Goal: Task Accomplishment & Management: Complete application form

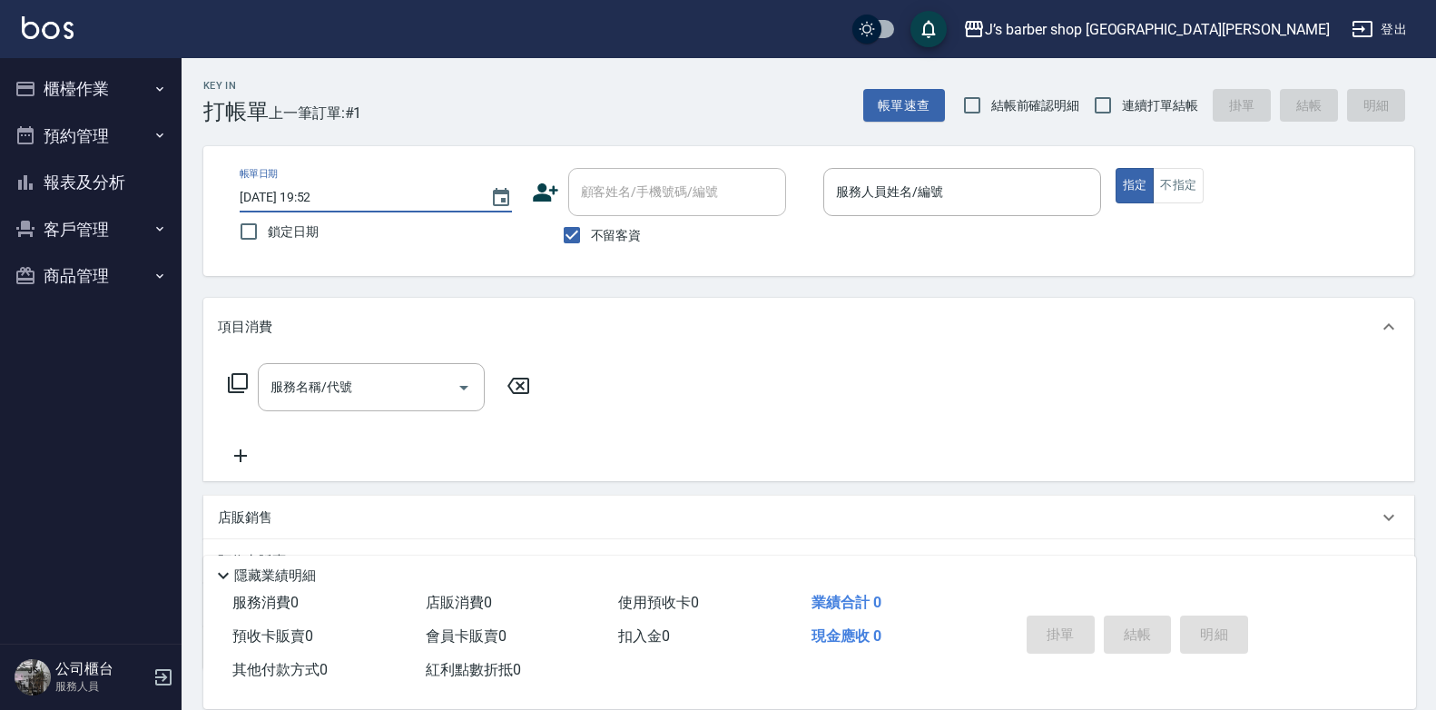
click at [322, 192] on input "2025/09/19 19:52" at bounding box center [356, 197] width 232 height 30
type input "2025/09/19 01:52"
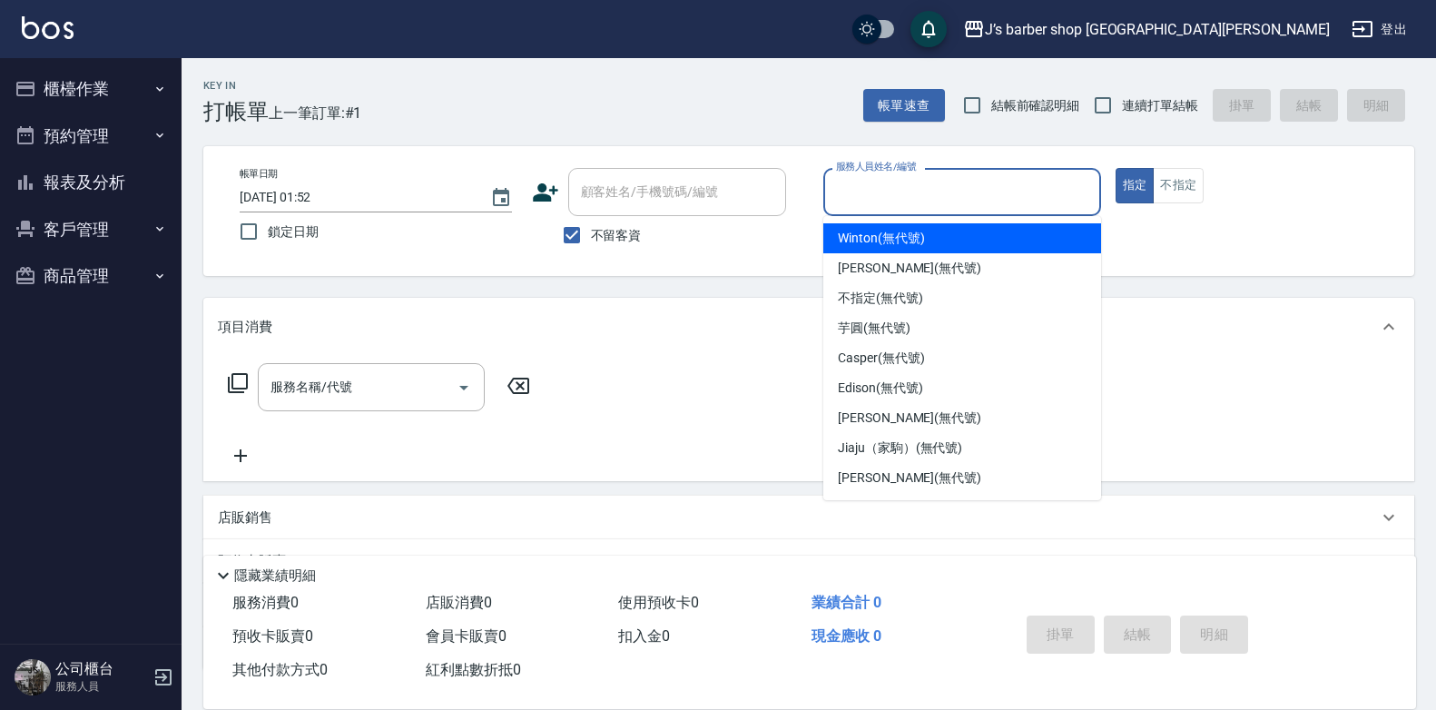
click at [1003, 201] on input "服務人員姓名/編號" at bounding box center [961, 192] width 261 height 32
click at [940, 243] on div "Winton (無代號)" at bounding box center [962, 238] width 278 height 30
type input "Winton(無代號)"
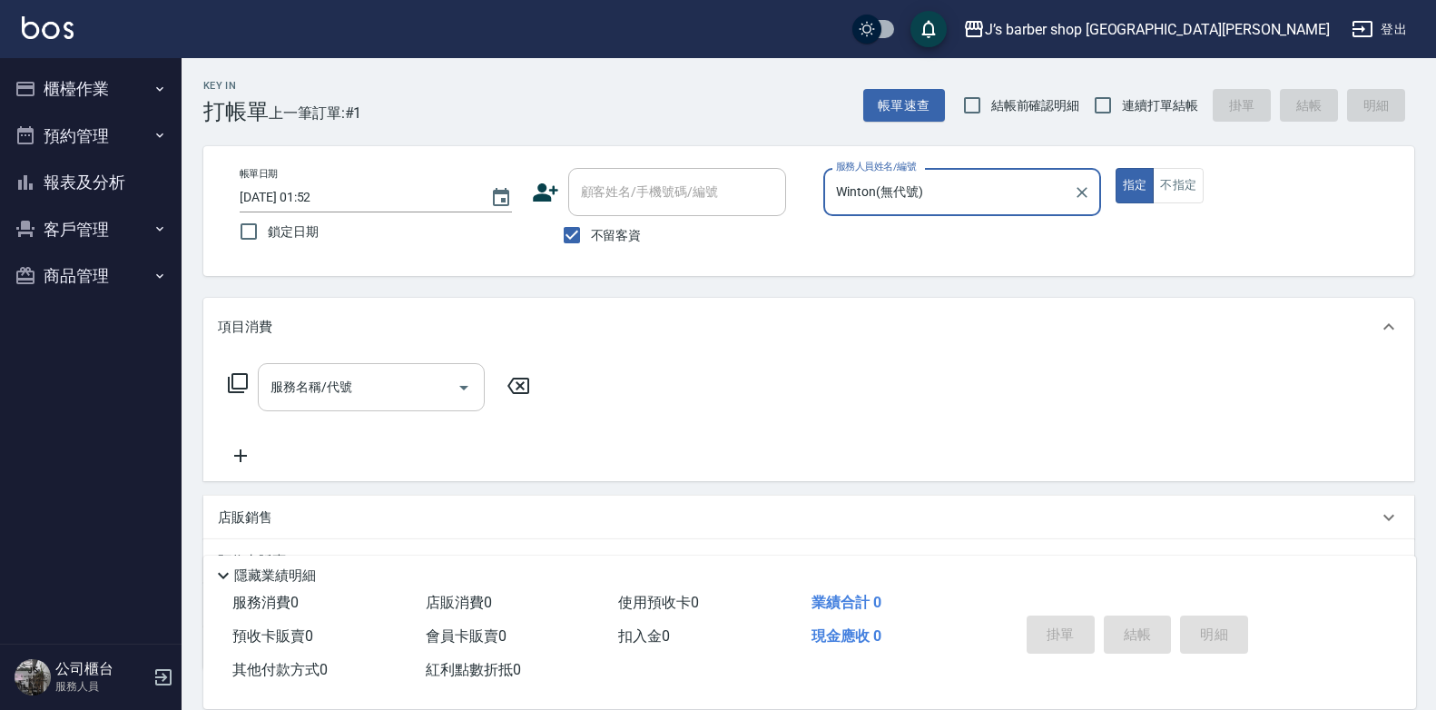
click at [408, 383] on input "服務名稱/代號" at bounding box center [357, 387] width 183 height 32
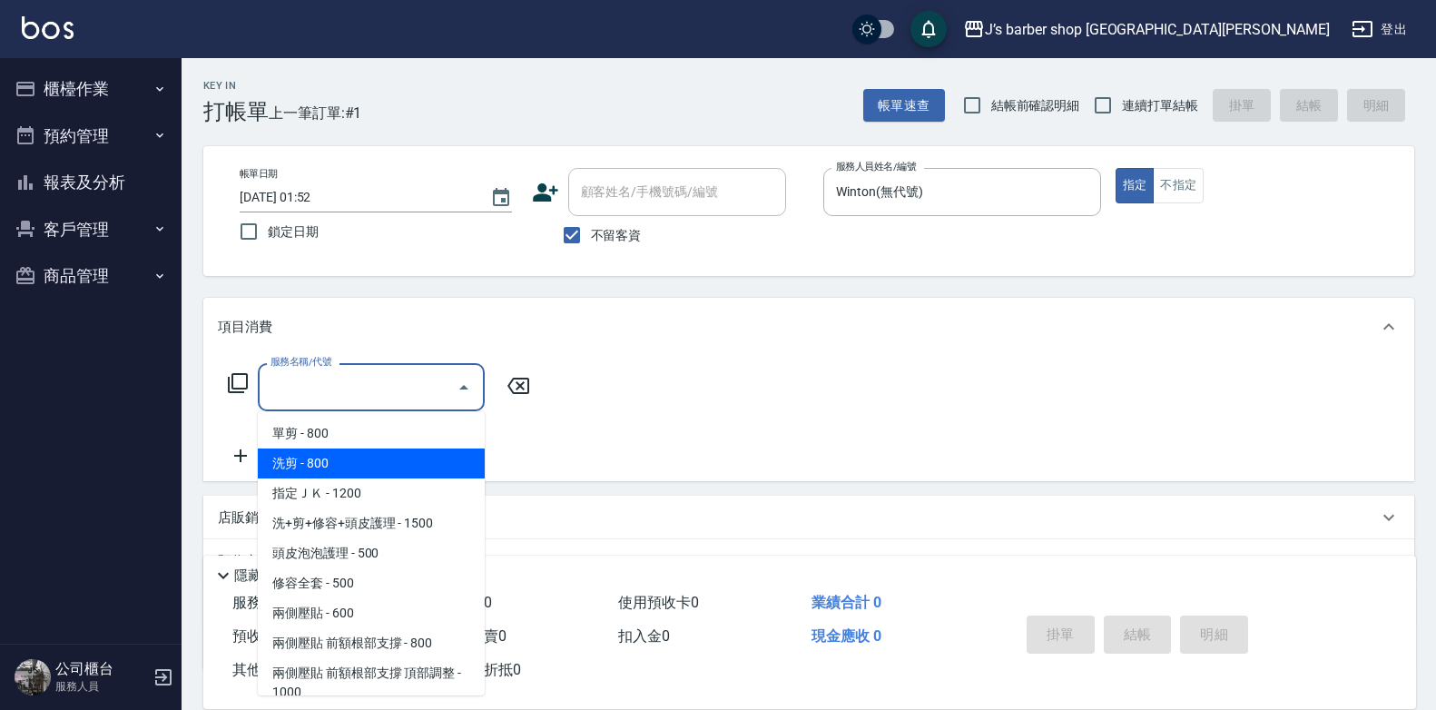
click at [389, 452] on span "洗剪 - 800" at bounding box center [371, 463] width 227 height 30
type input "洗剪(101)"
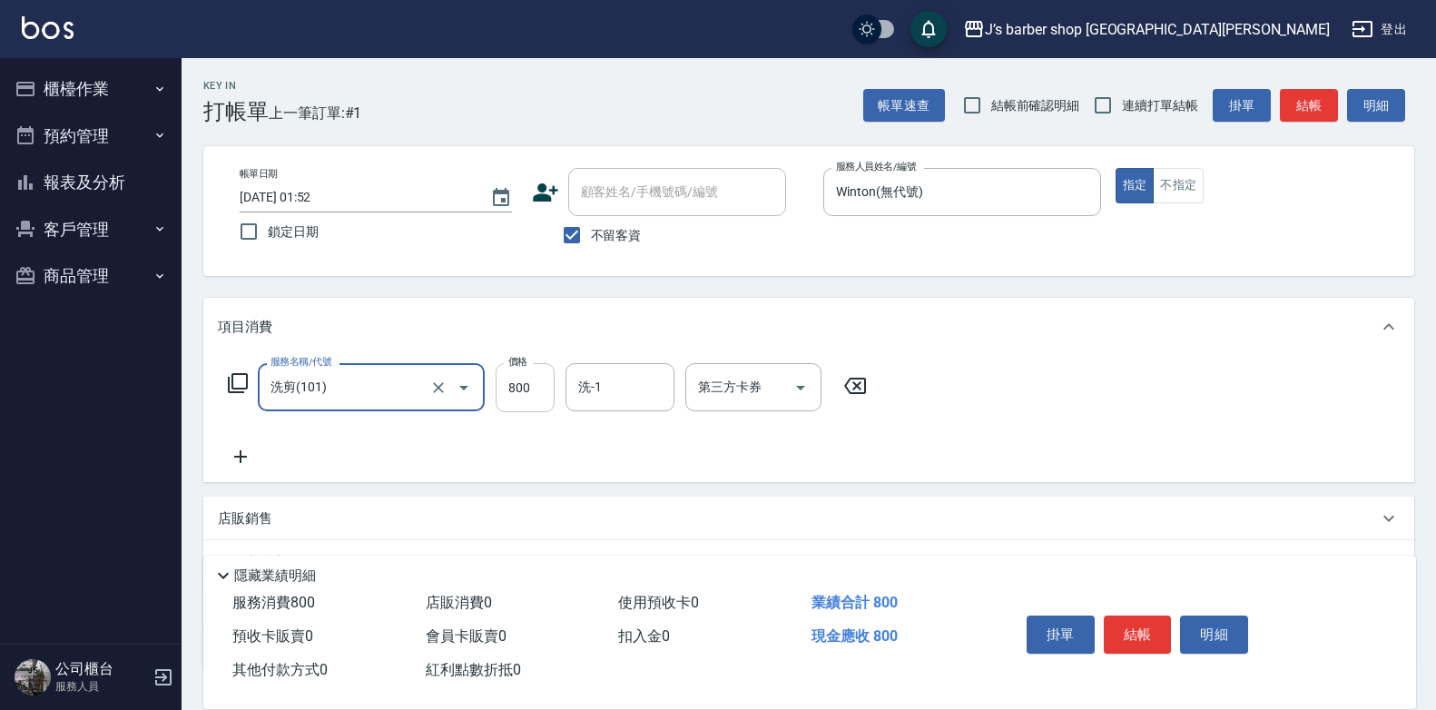
click at [528, 388] on input "800" at bounding box center [525, 387] width 59 height 49
type input "700"
click at [623, 386] on input "洗-1" at bounding box center [620, 387] width 93 height 32
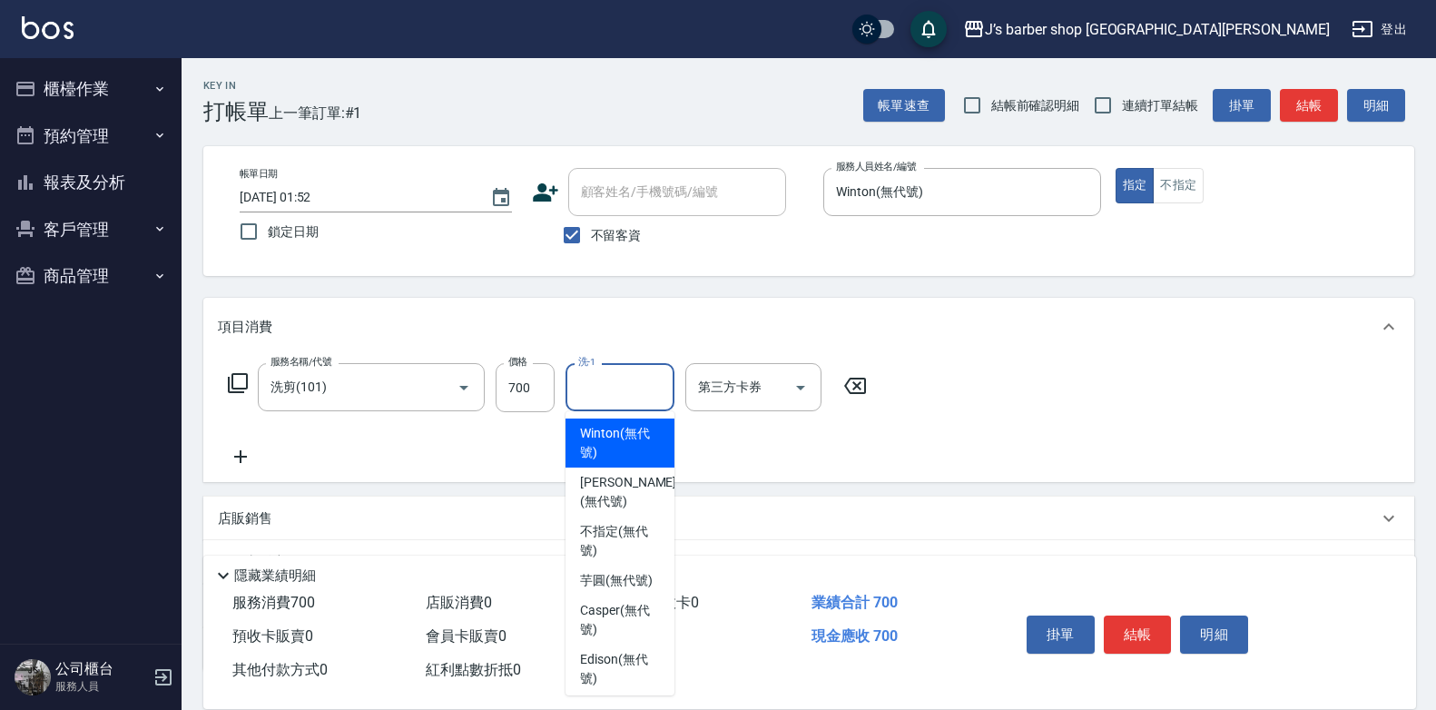
click at [623, 408] on div "洗-1" at bounding box center [619, 387] width 109 height 48
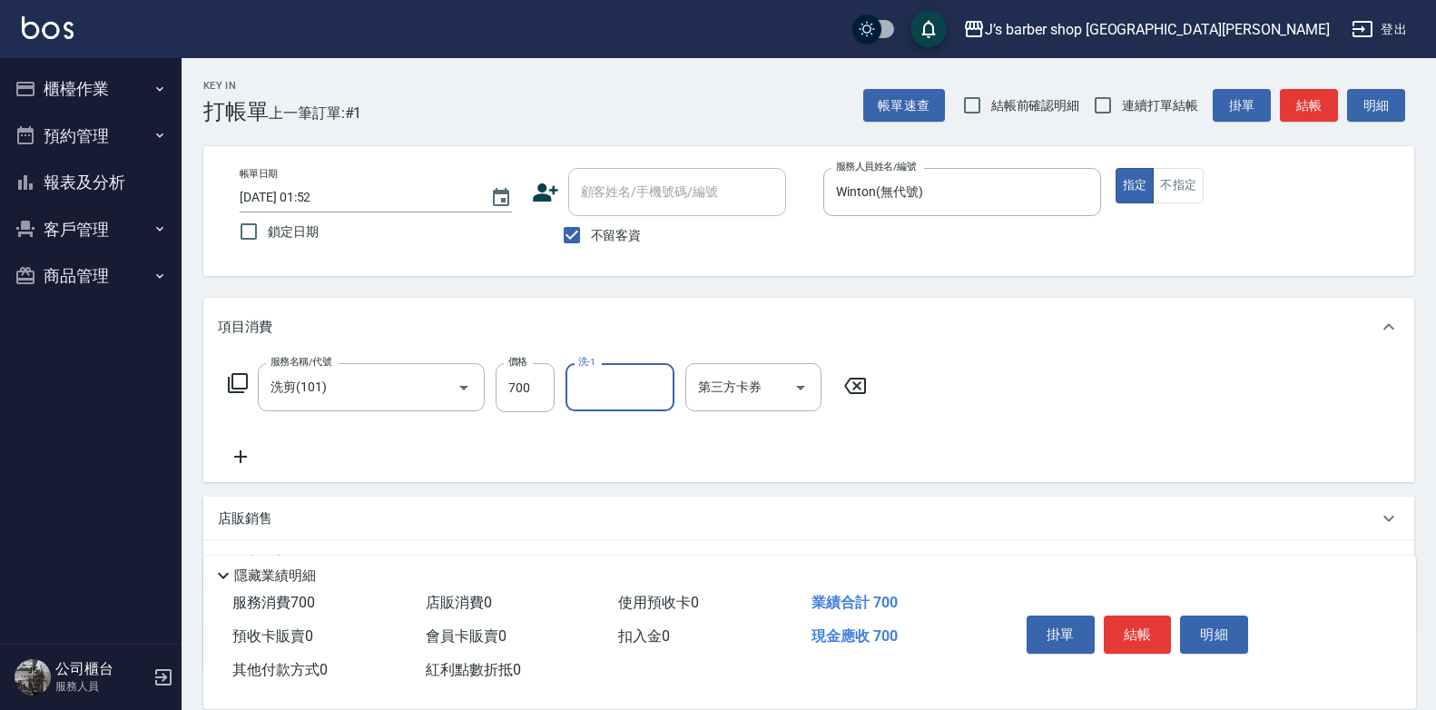
click at [624, 383] on input "洗-1" at bounding box center [620, 387] width 93 height 32
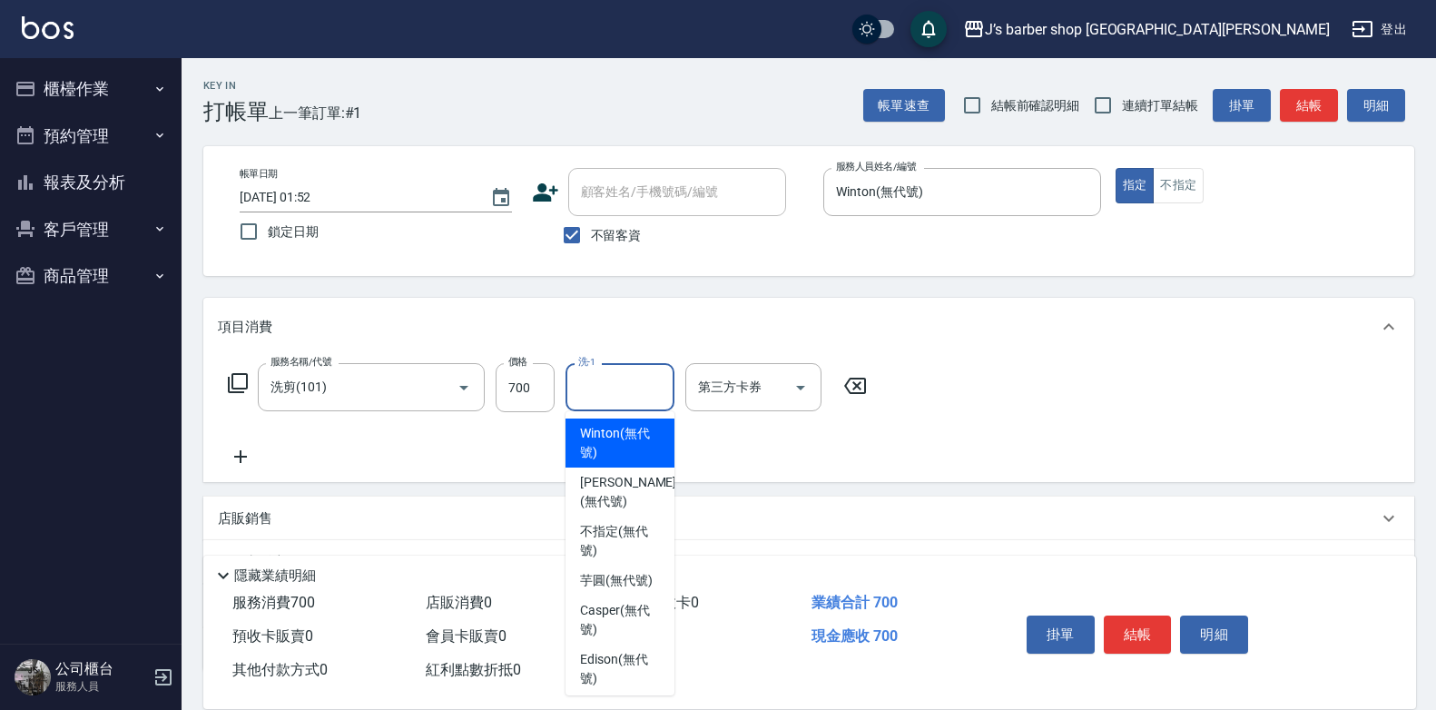
click at [628, 446] on span "Winton (無代號)" at bounding box center [620, 443] width 80 height 38
type input "Winton(無代號)"
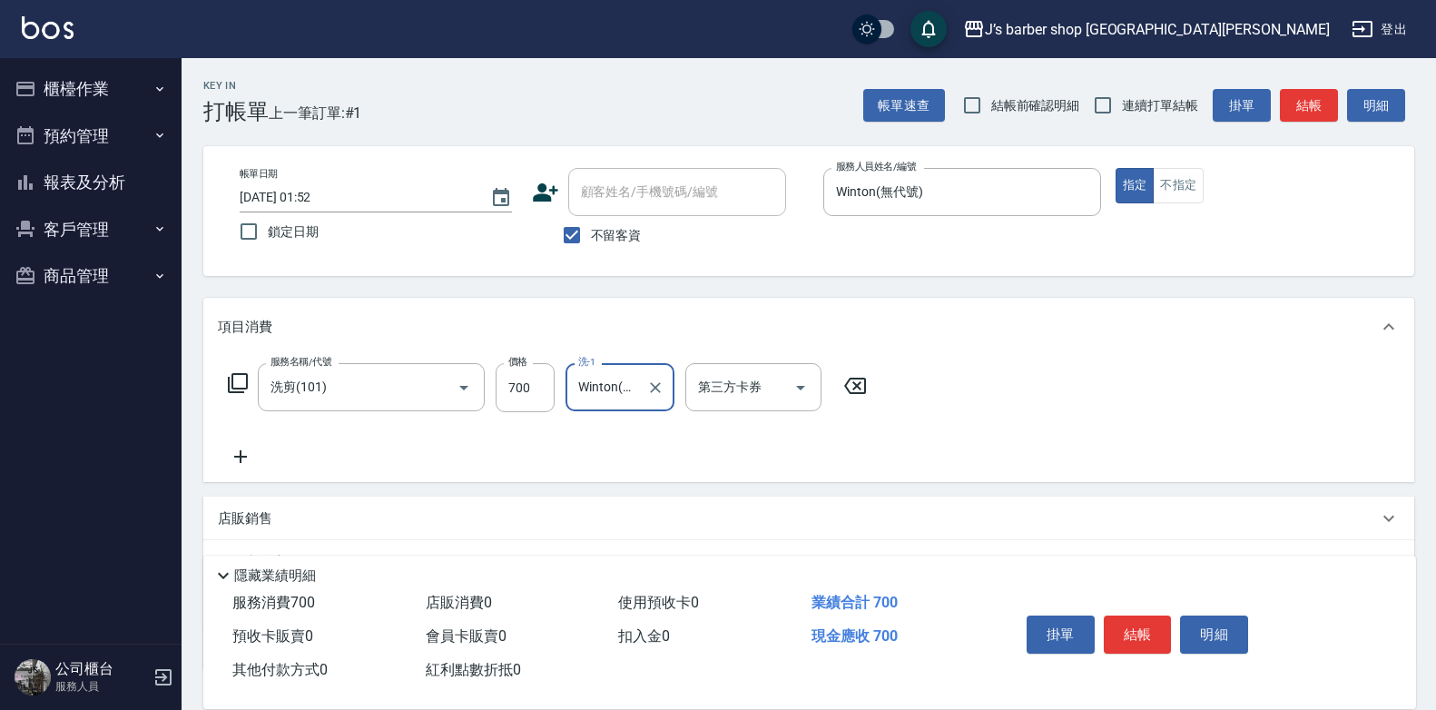
click at [1140, 626] on button "結帳" at bounding box center [1138, 634] width 68 height 38
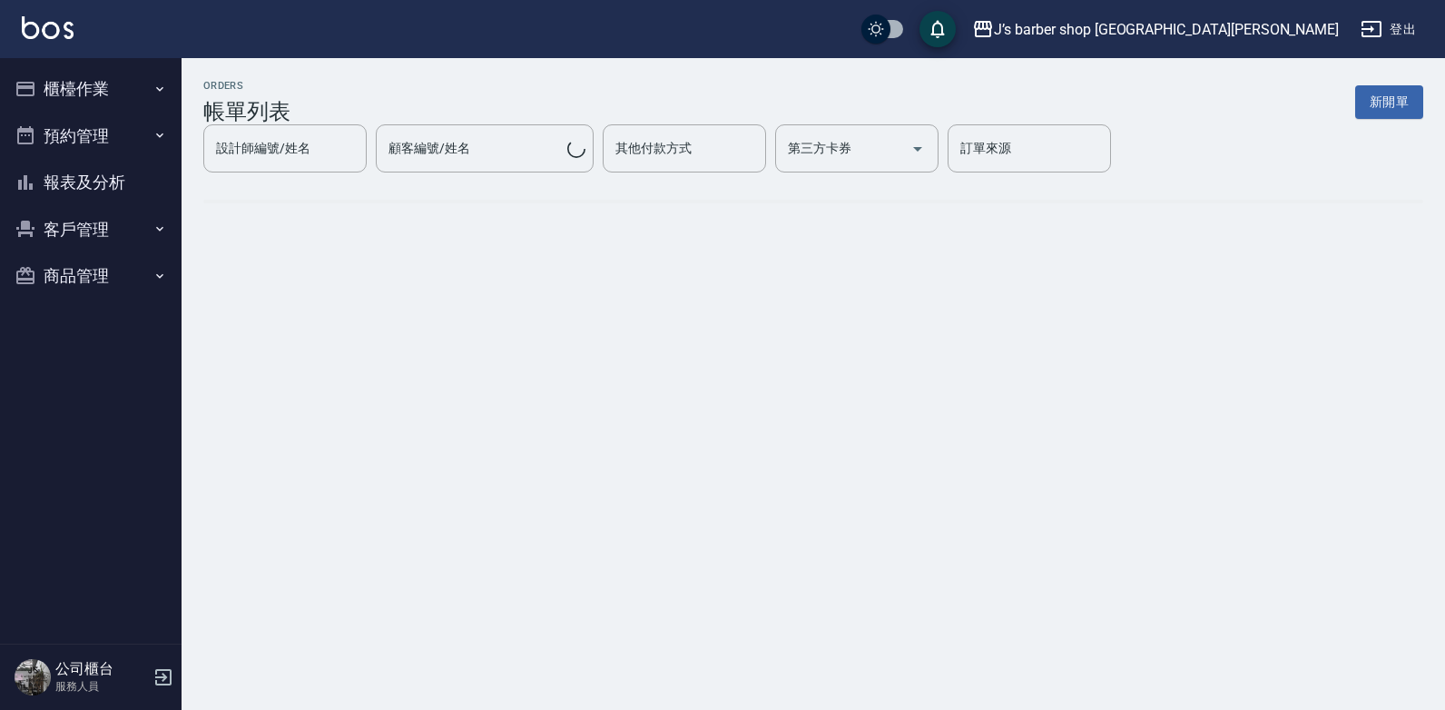
click at [117, 93] on button "櫃檯作業" at bounding box center [90, 88] width 167 height 47
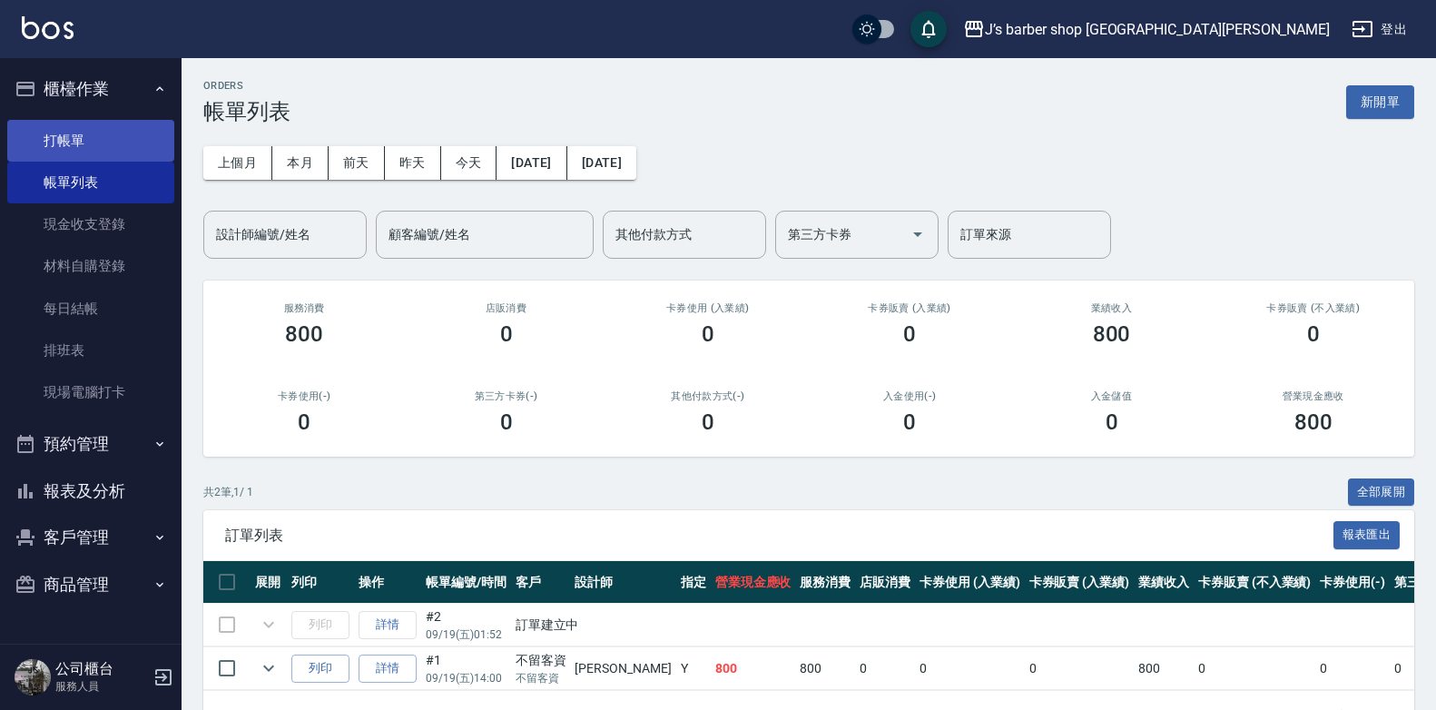
click at [138, 135] on link "打帳單" at bounding box center [90, 141] width 167 height 42
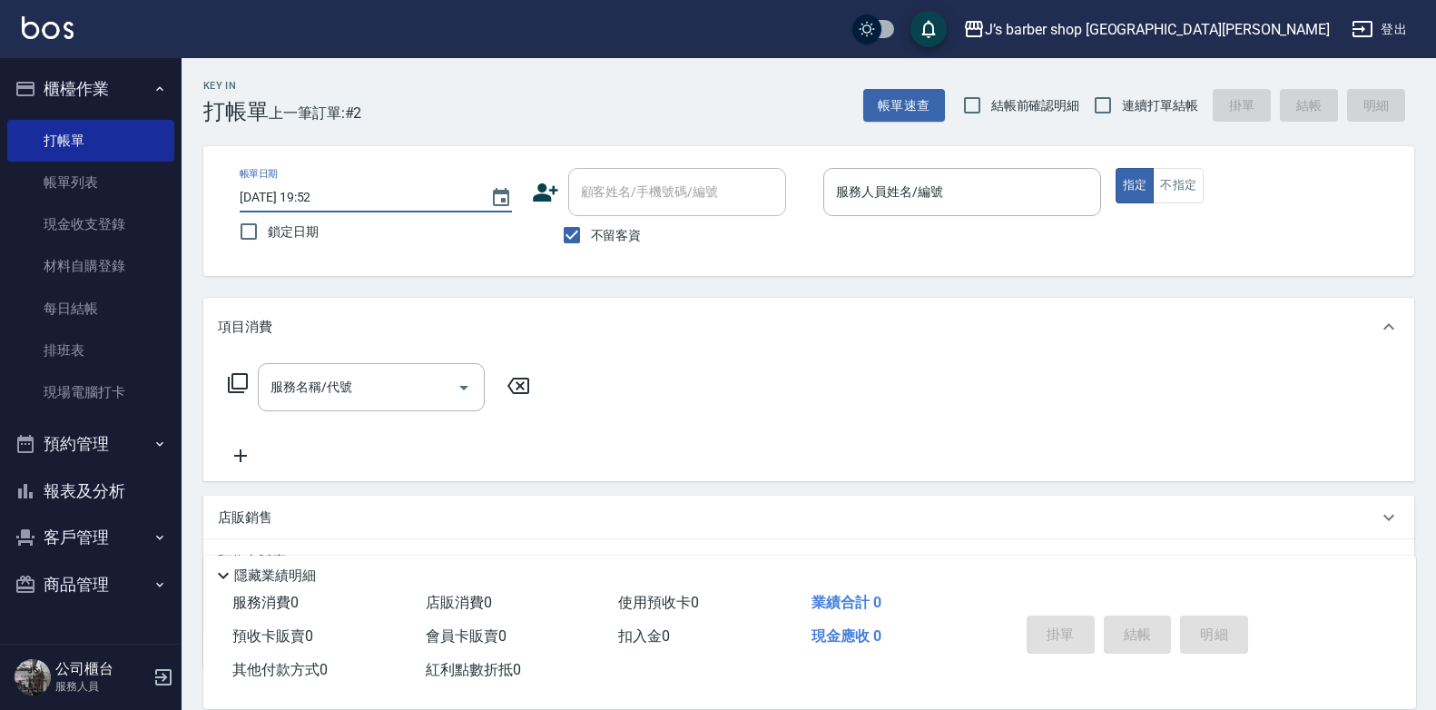
click at [310, 190] on input "2025/09/19 19:52" at bounding box center [356, 197] width 232 height 30
type input "2025/09/19 02:52"
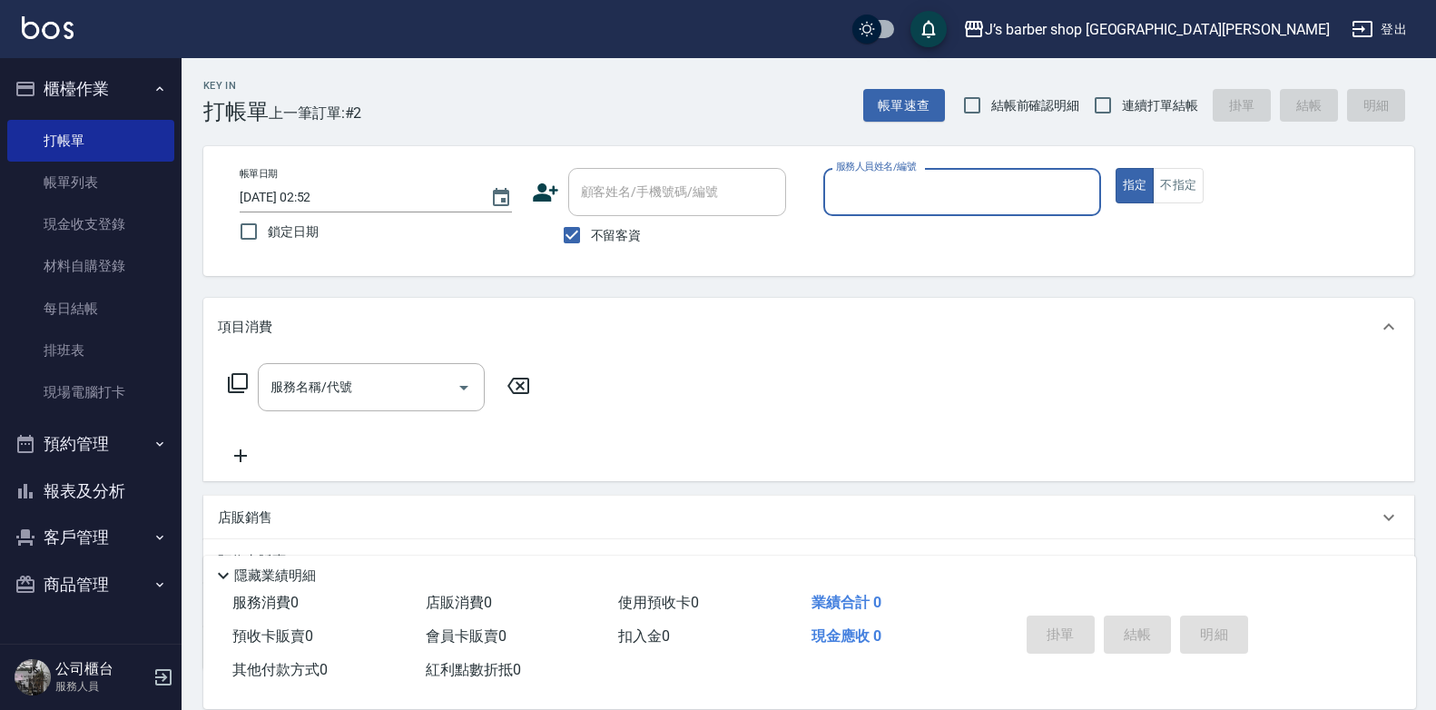
click at [925, 213] on div "服務人員姓名/編號" at bounding box center [962, 192] width 278 height 48
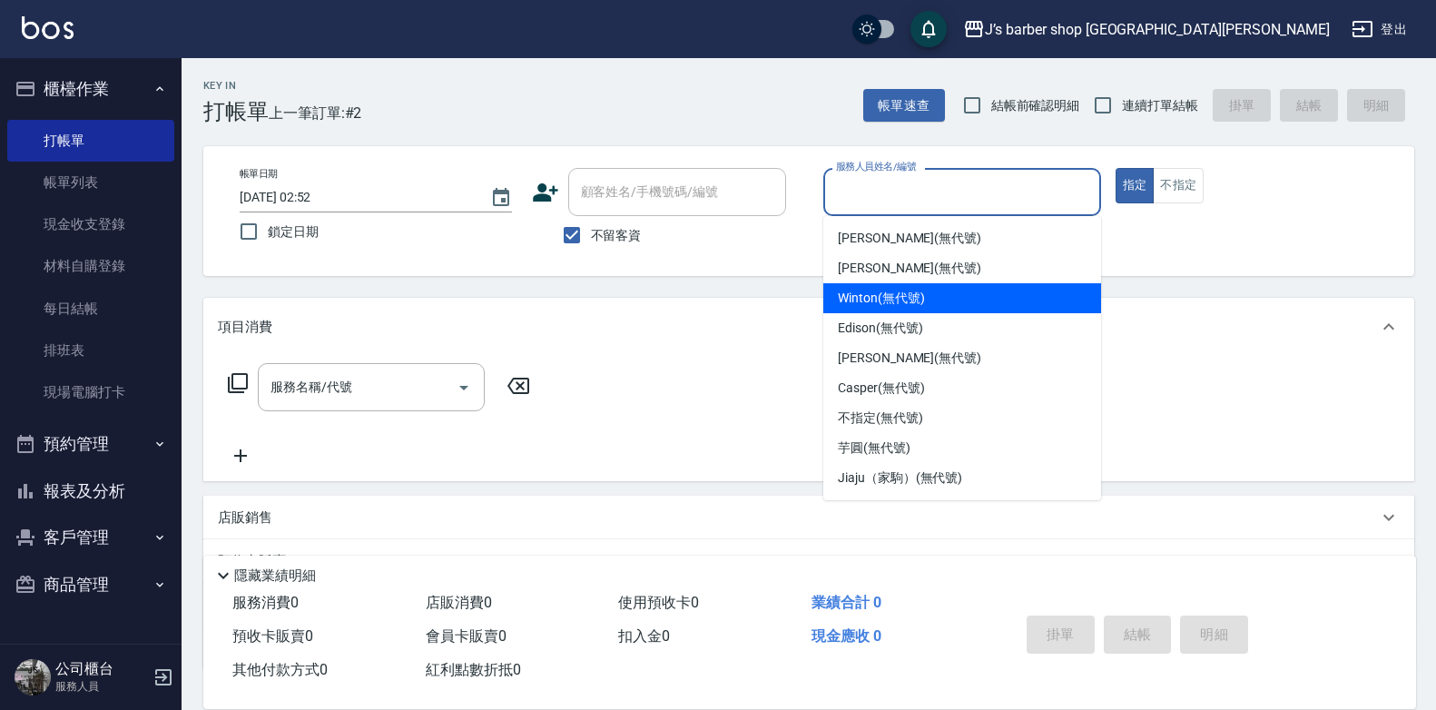
click at [874, 296] on span "Winton (無代號)" at bounding box center [881, 298] width 86 height 19
type input "Winton(無代號)"
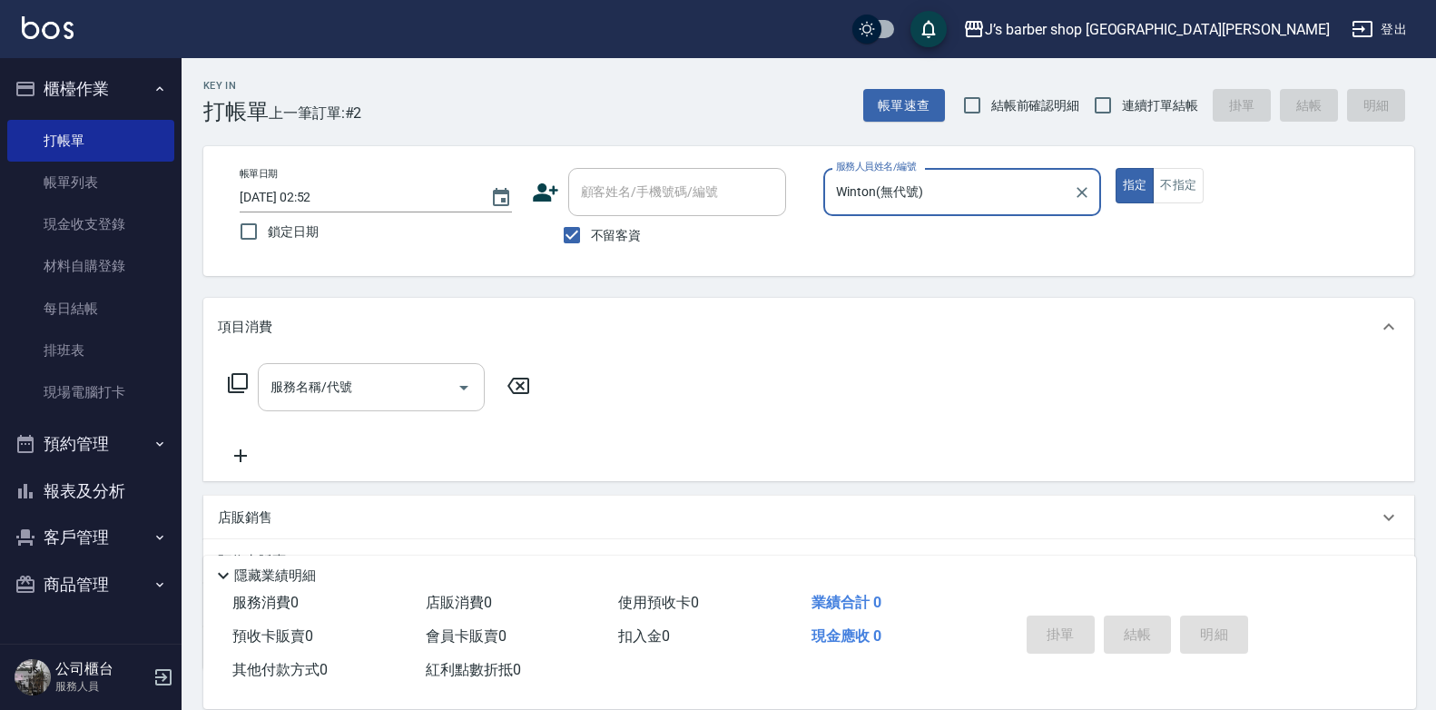
click at [428, 365] on div "服務名稱/代號" at bounding box center [371, 387] width 227 height 48
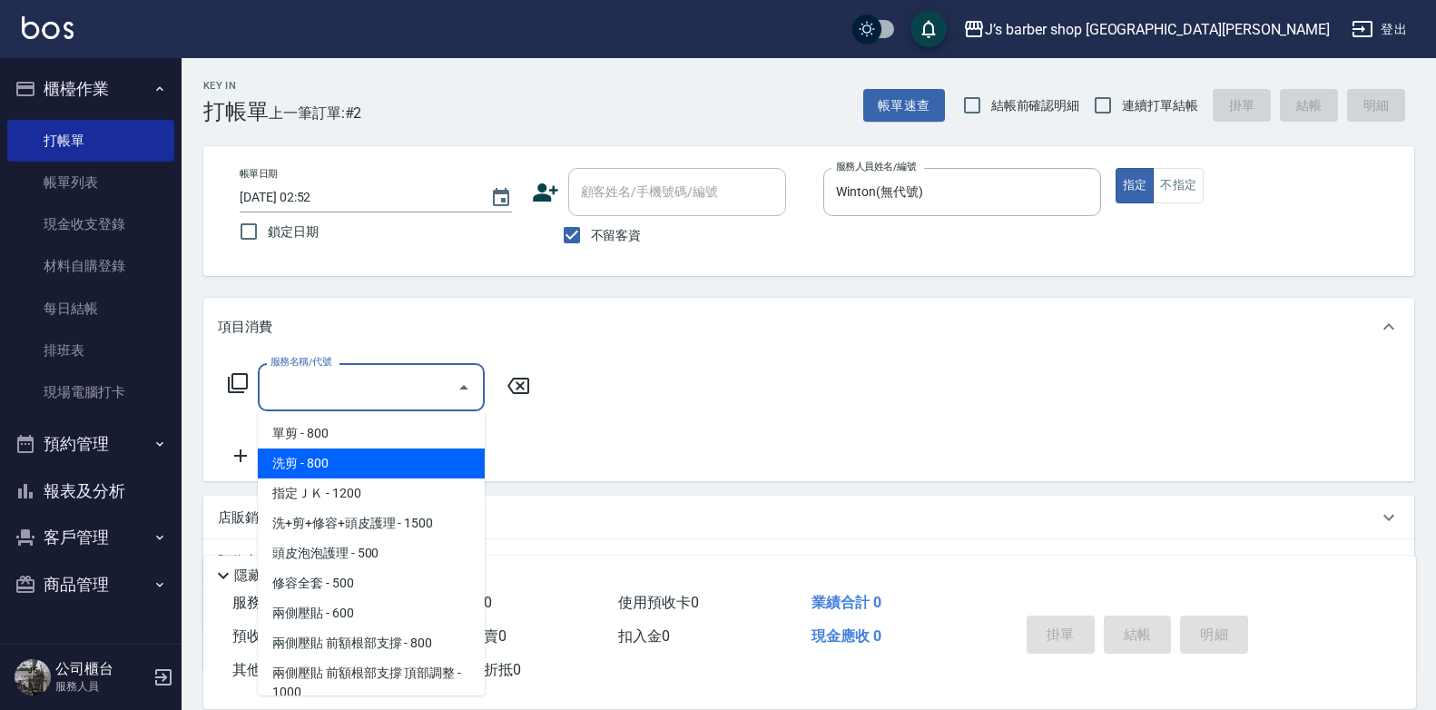
click at [373, 456] on span "洗剪 - 800" at bounding box center [371, 463] width 227 height 30
type input "洗剪(101)"
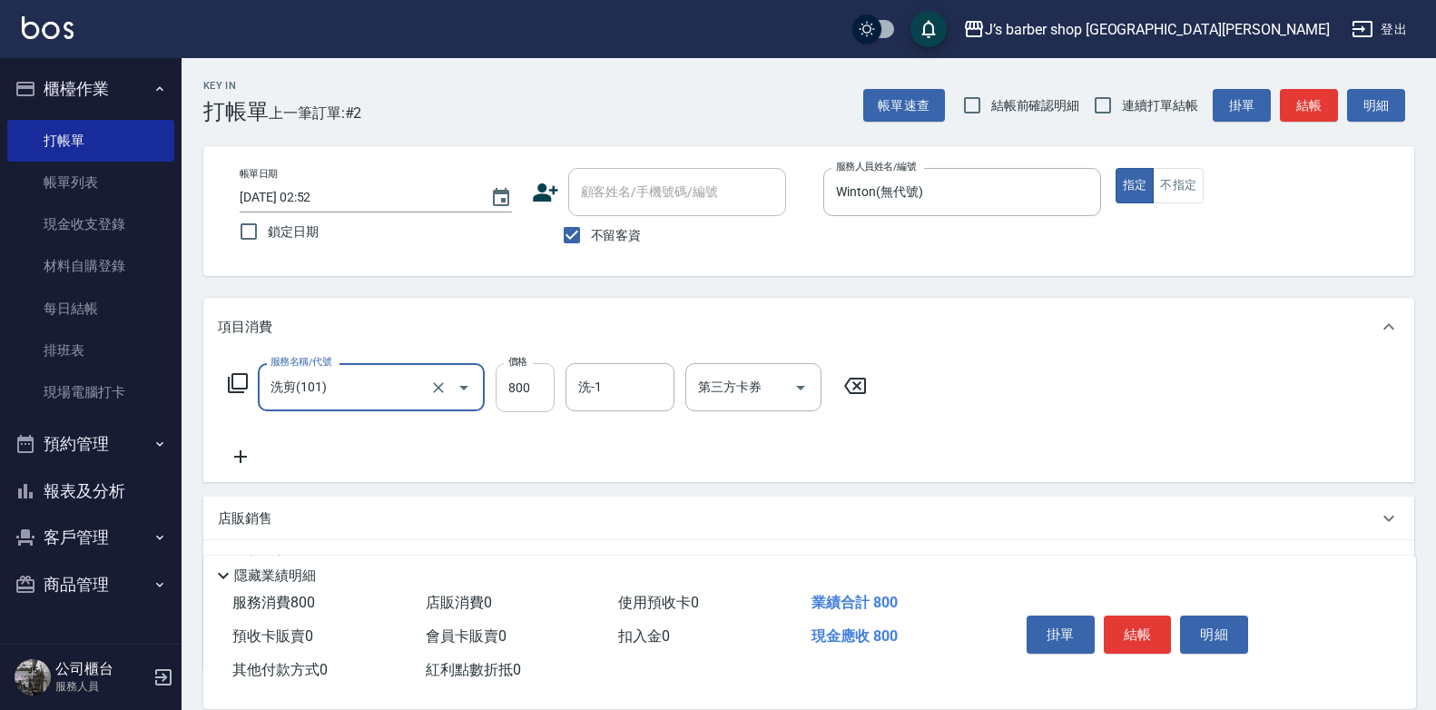
click at [528, 372] on input "800" at bounding box center [525, 387] width 59 height 49
type input "700"
click at [606, 396] on input "洗-1" at bounding box center [620, 387] width 93 height 32
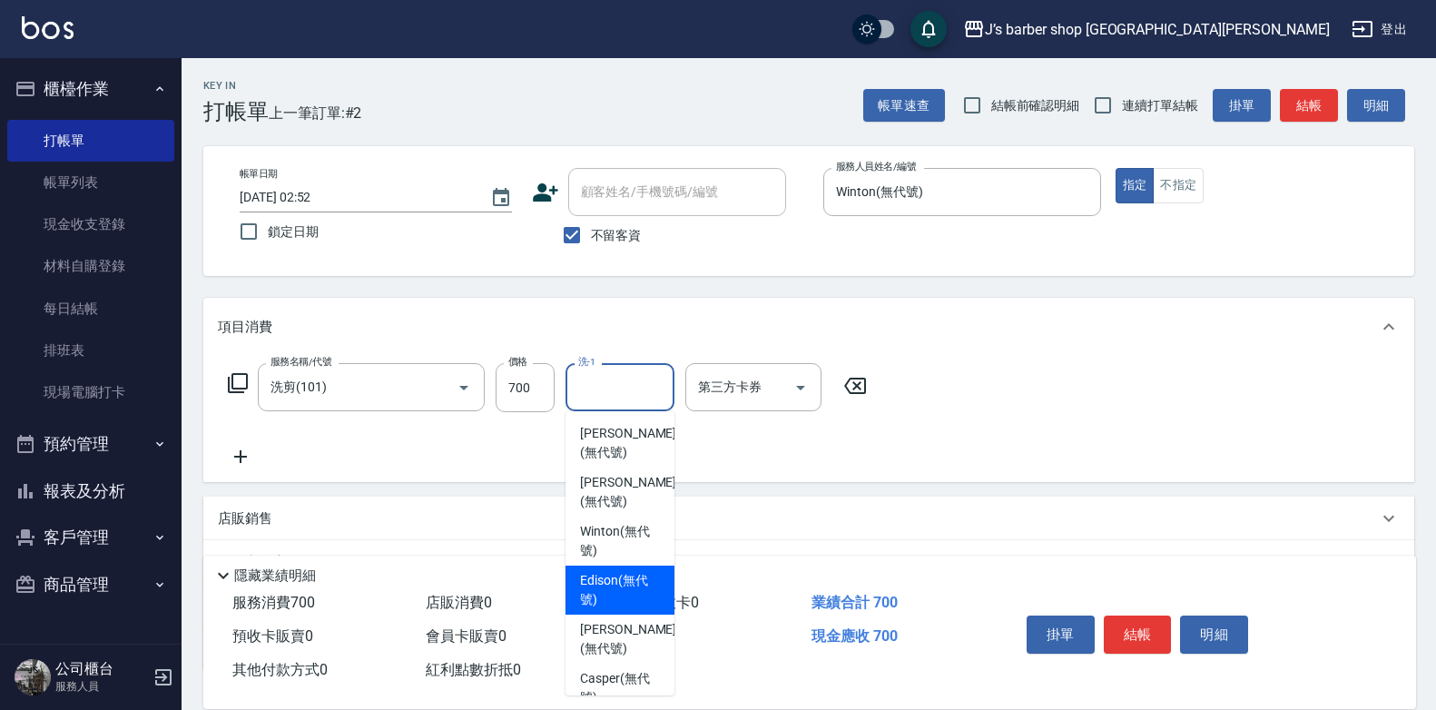
click at [633, 571] on span "Edison (無代號)" at bounding box center [620, 590] width 80 height 38
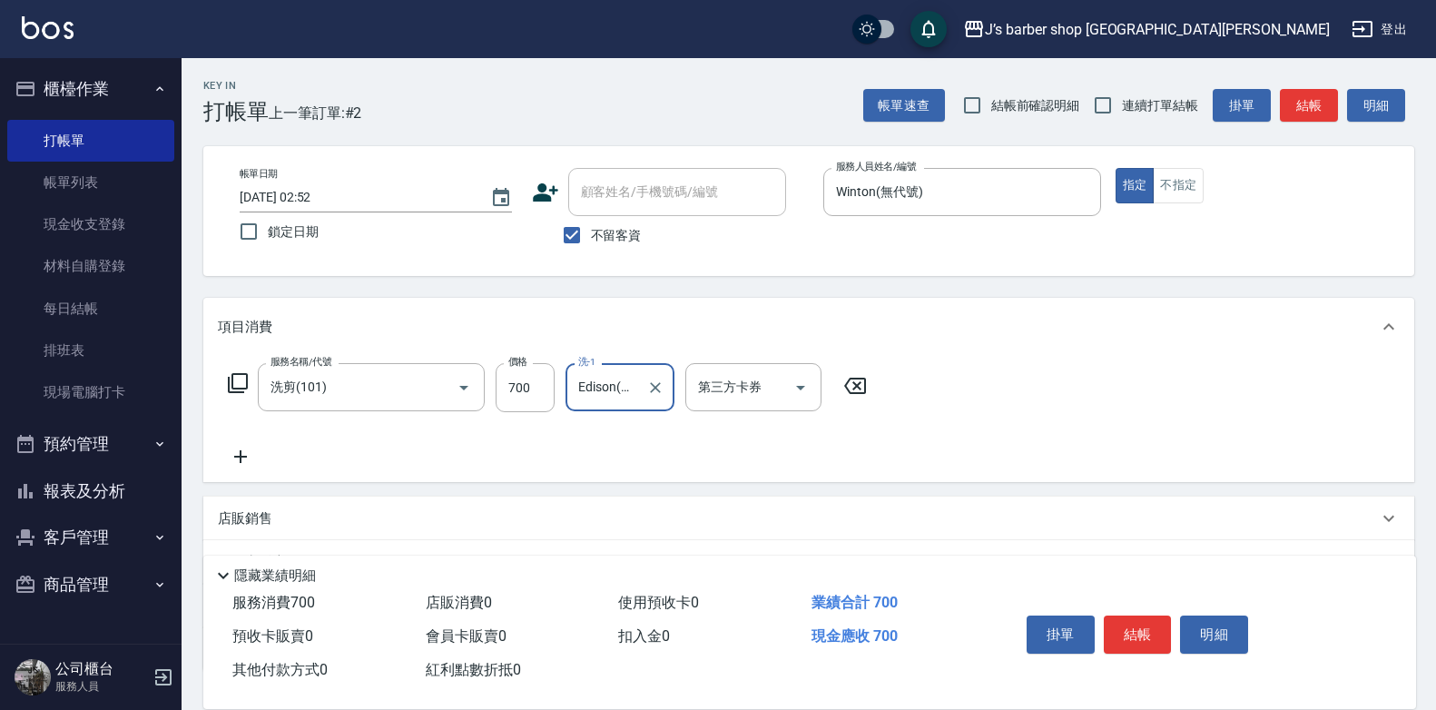
click at [634, 400] on input "Edison(無代號)" at bounding box center [606, 387] width 65 height 32
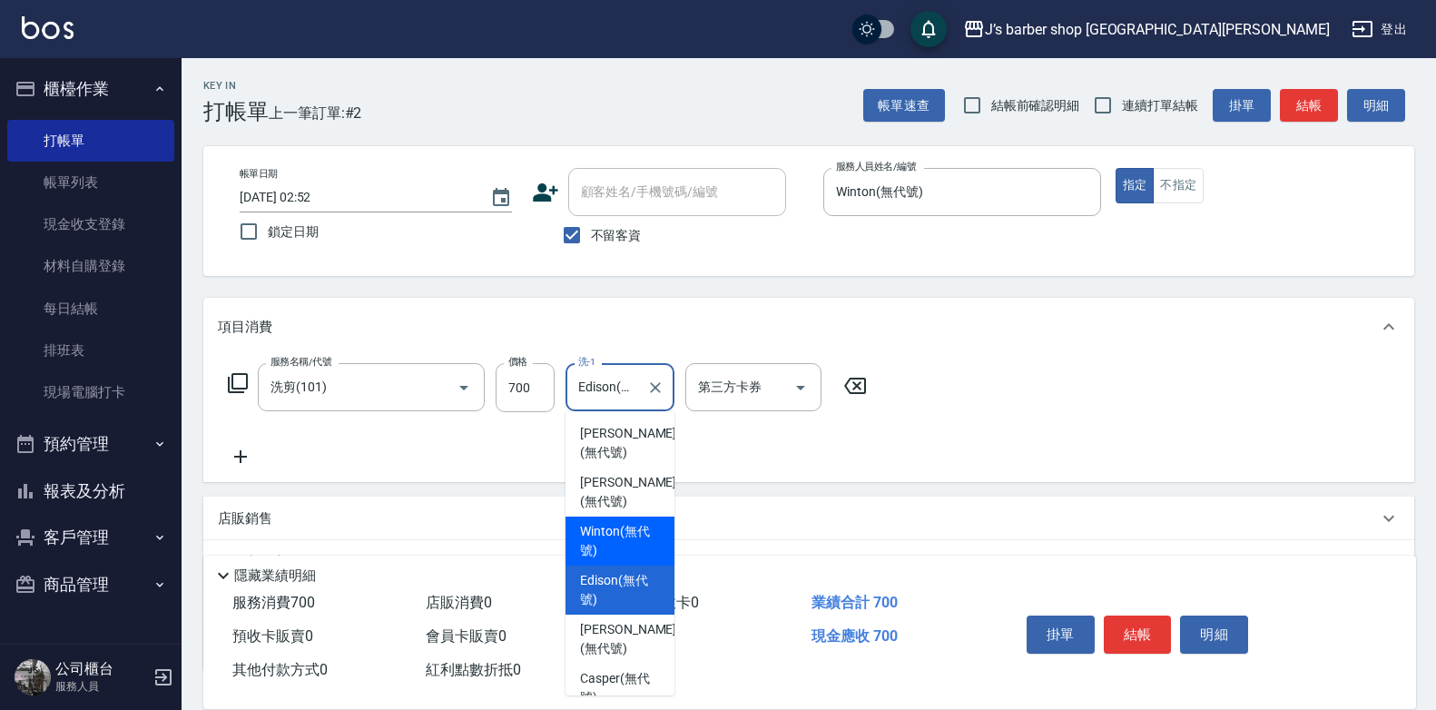
click at [605, 522] on span "Winton (無代號)" at bounding box center [620, 541] width 80 height 38
type input "Winton(無代號)"
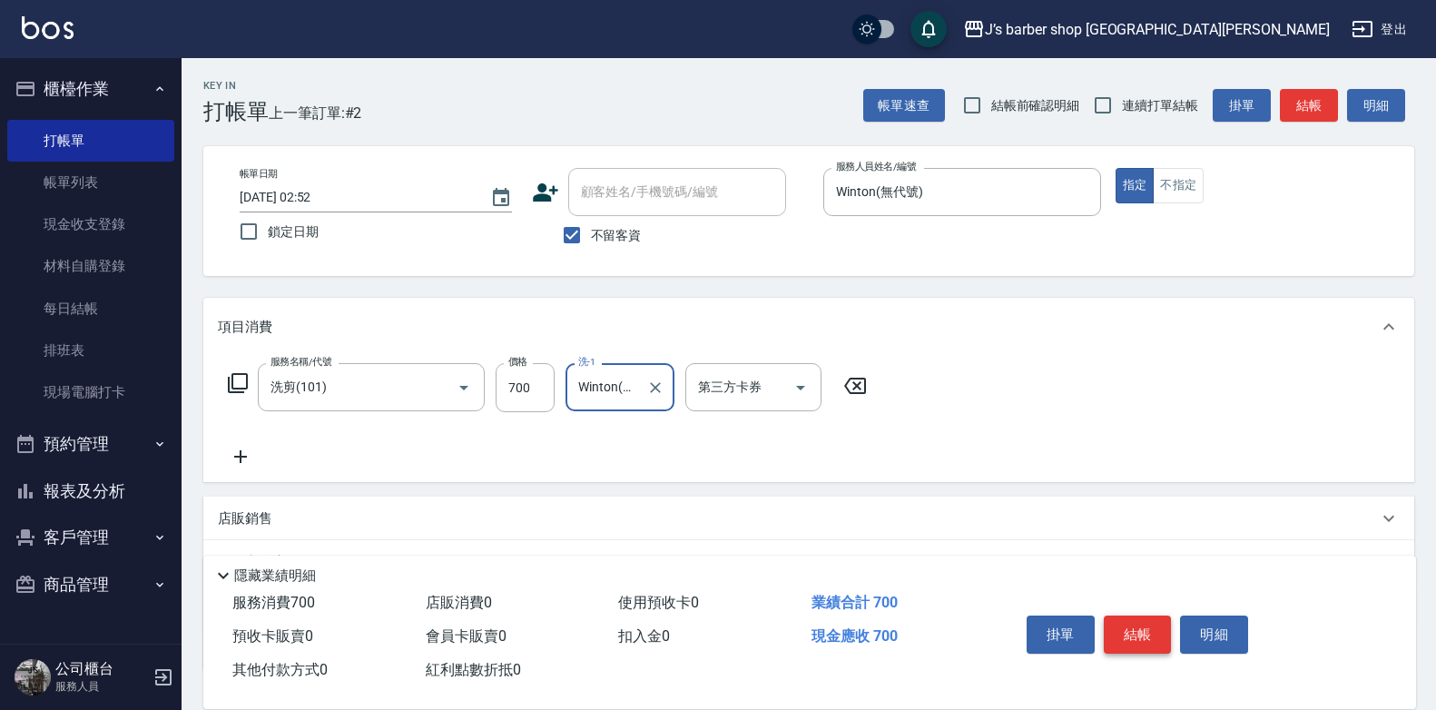
click at [1151, 631] on button "結帳" at bounding box center [1138, 634] width 68 height 38
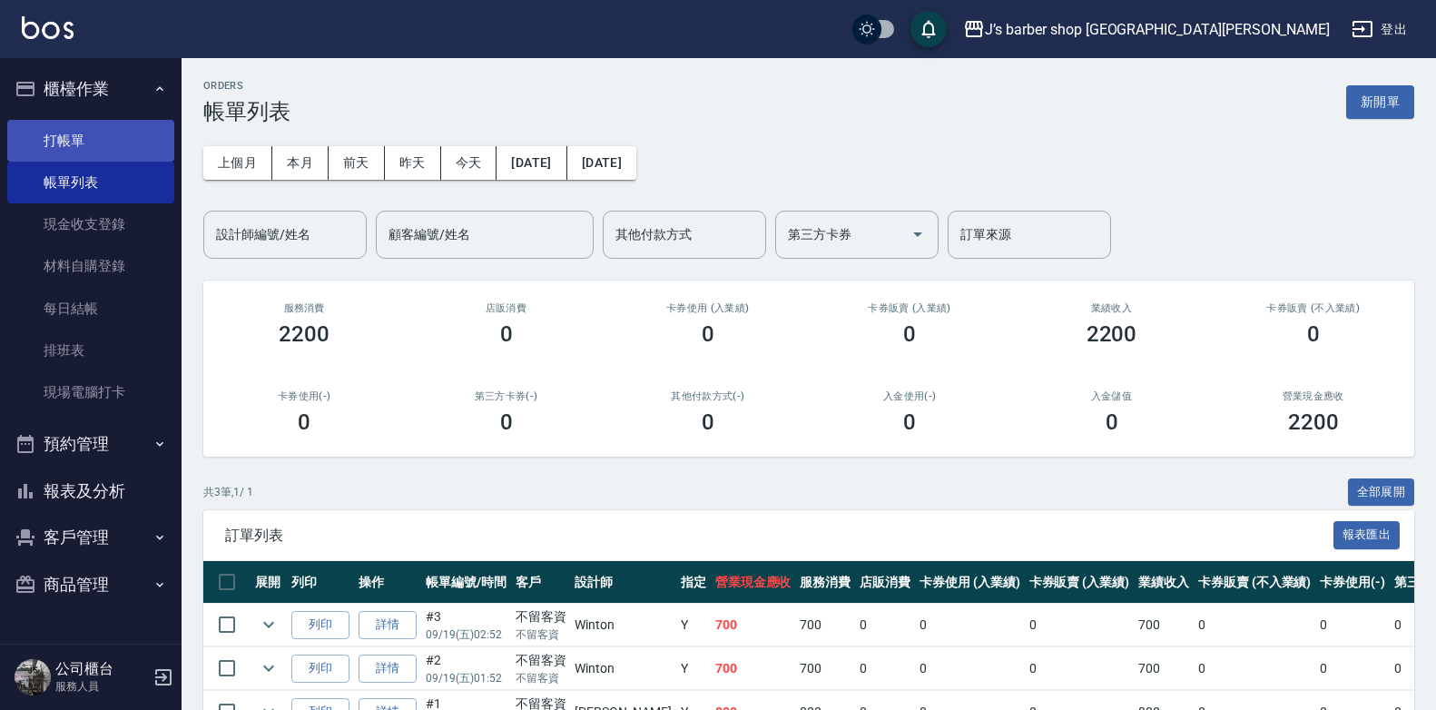
drag, startPoint x: 126, startPoint y: 129, endPoint x: 135, endPoint y: 135, distance: 11.1
click at [126, 129] on link "打帳單" at bounding box center [90, 141] width 167 height 42
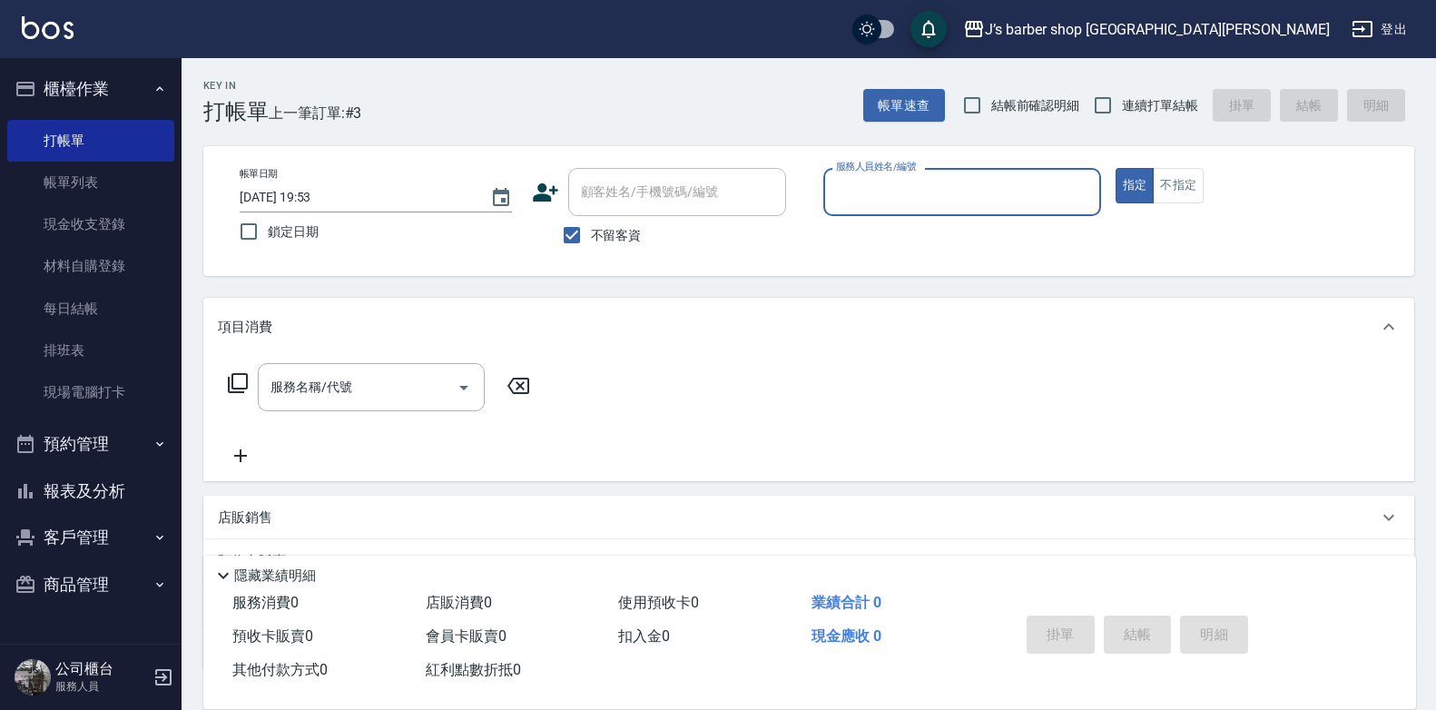
click at [320, 198] on input "2025/09/19 19:53" at bounding box center [356, 197] width 232 height 30
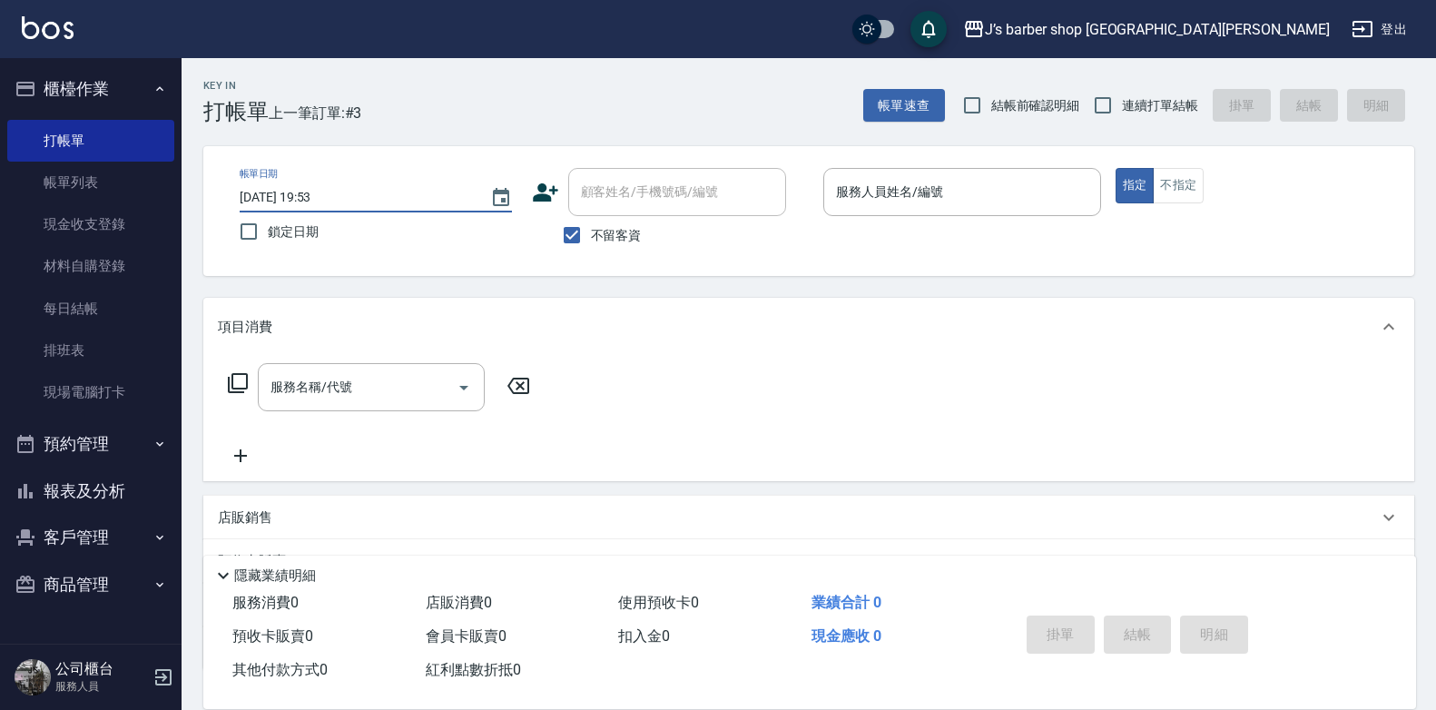
type input "2025/09/19 03:53"
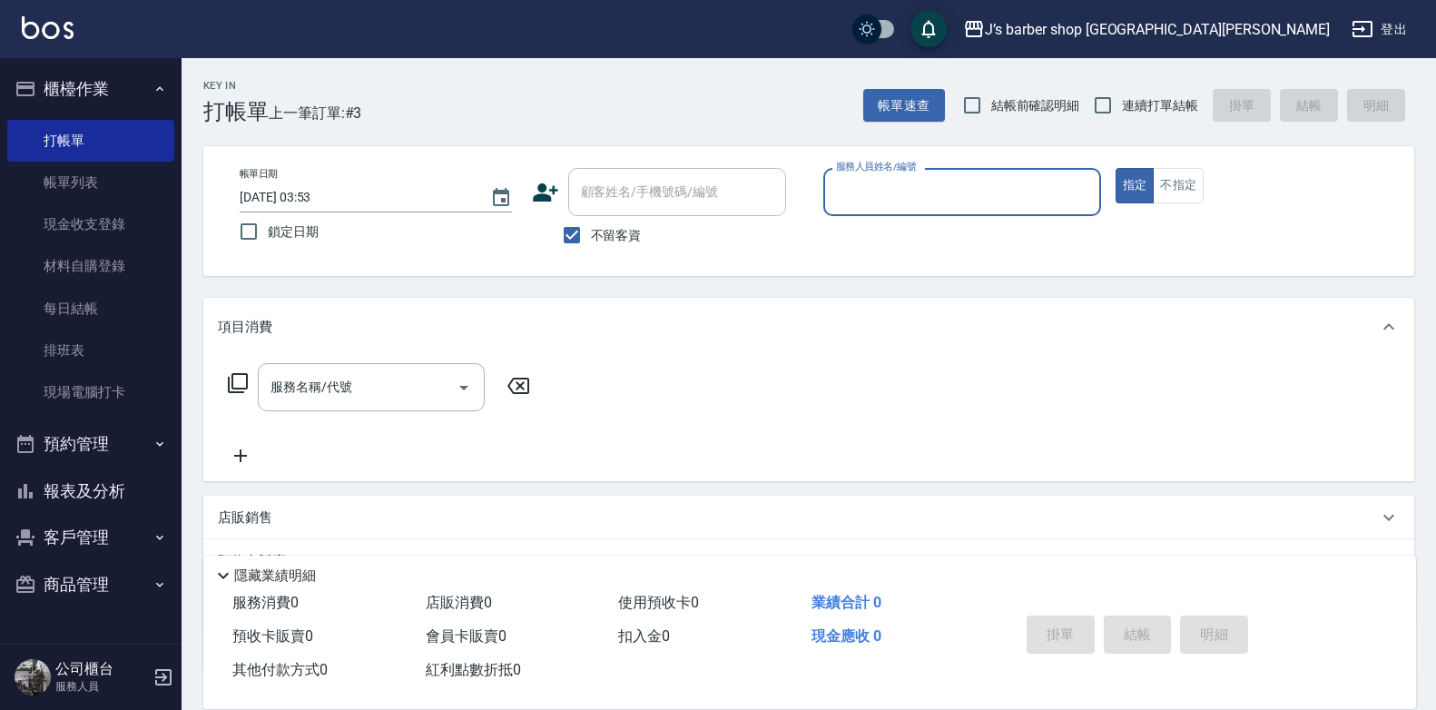
click at [895, 199] on input "服務人員姓名/編號" at bounding box center [961, 192] width 261 height 32
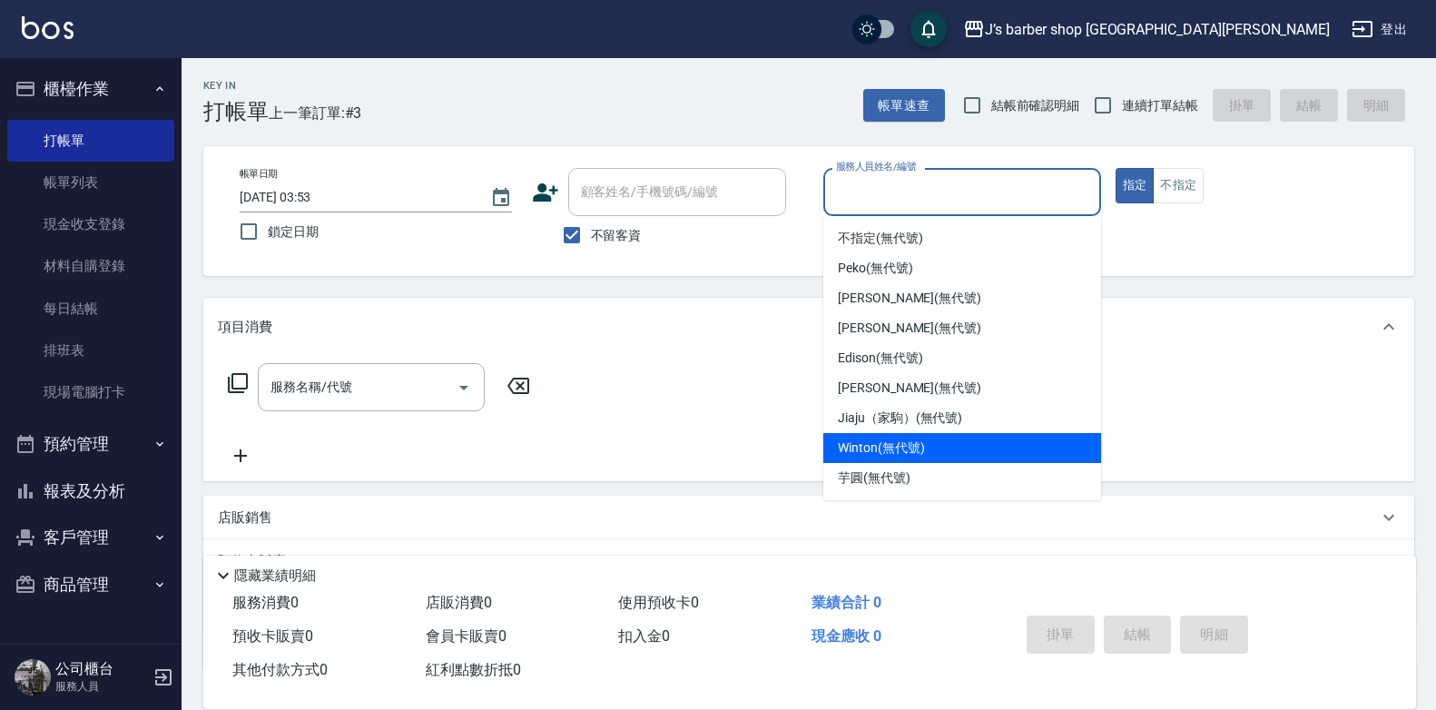
click at [874, 439] on span "Winton (無代號)" at bounding box center [881, 447] width 86 height 19
type input "Winton(無代號)"
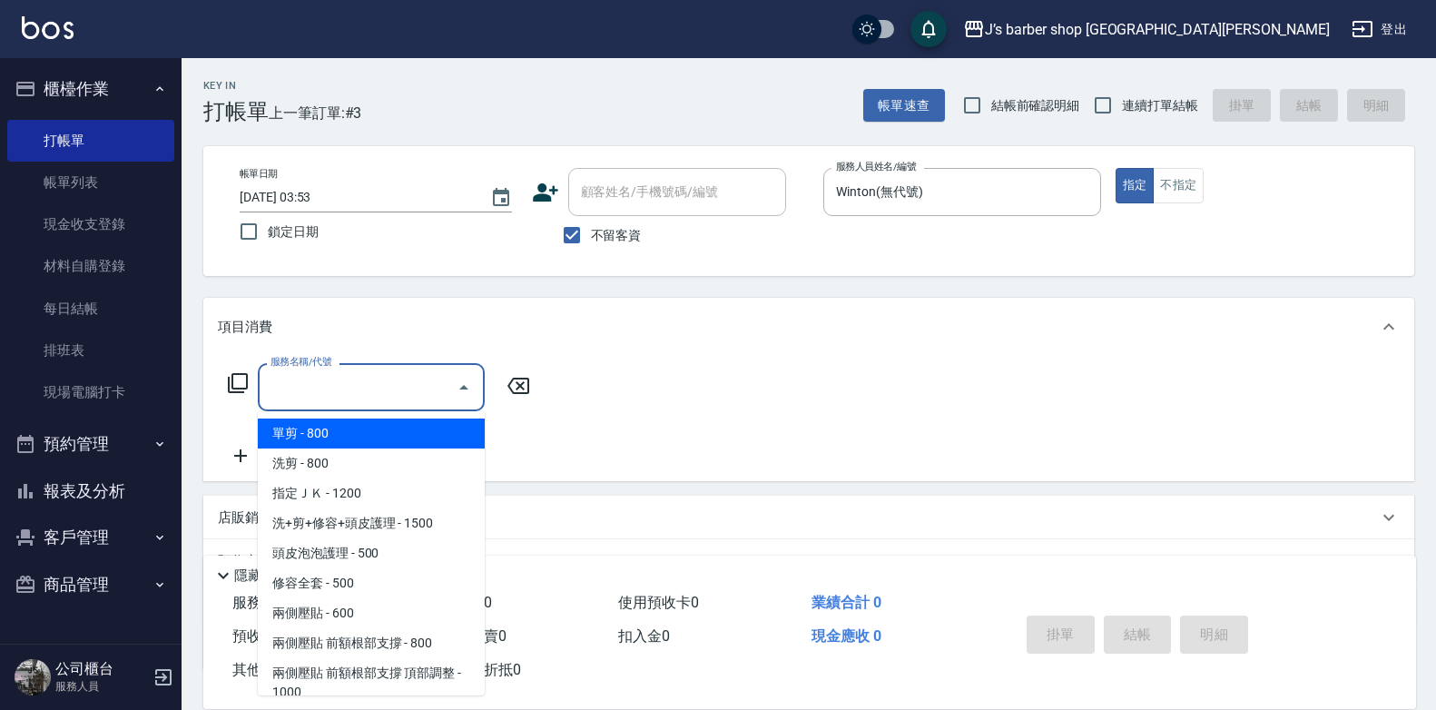
click at [362, 385] on input "服務名稱/代號" at bounding box center [357, 387] width 183 height 32
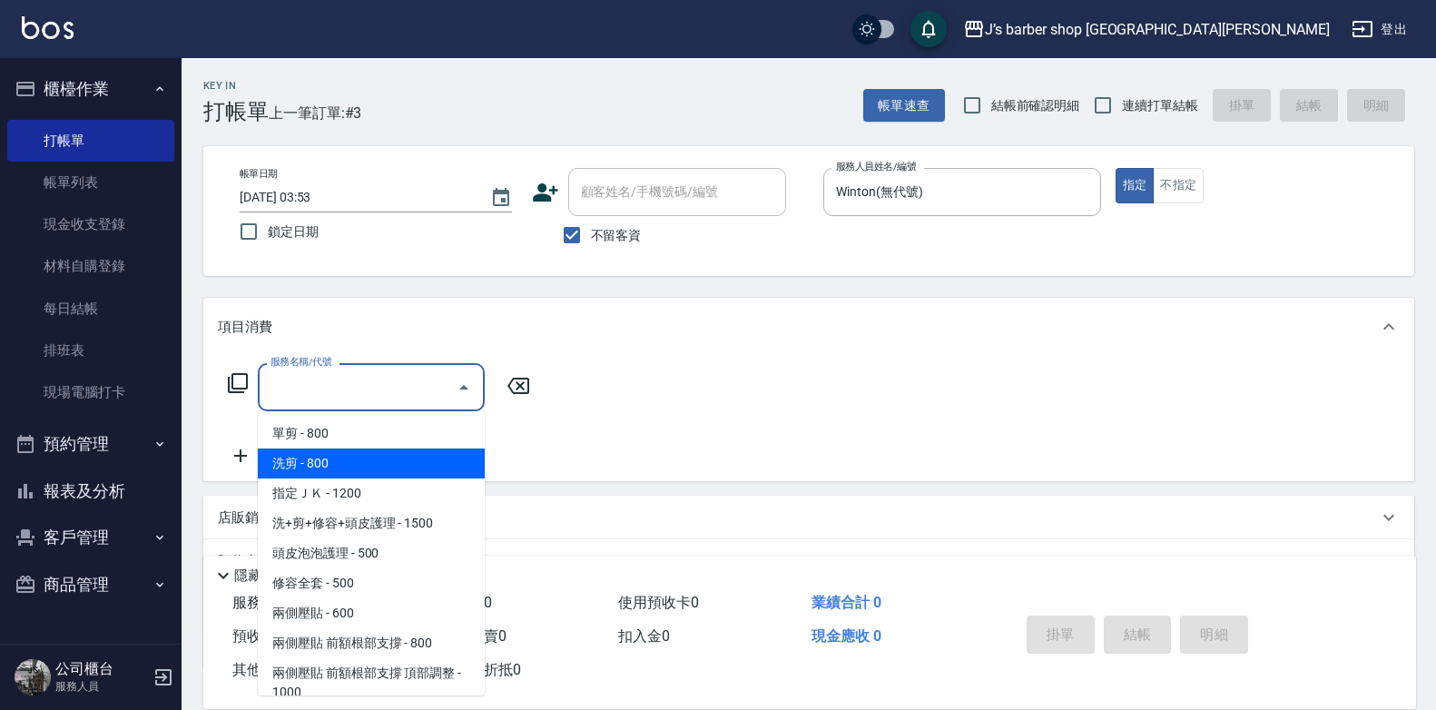
click at [348, 468] on span "洗剪 - 800" at bounding box center [371, 463] width 227 height 30
type input "洗剪(101)"
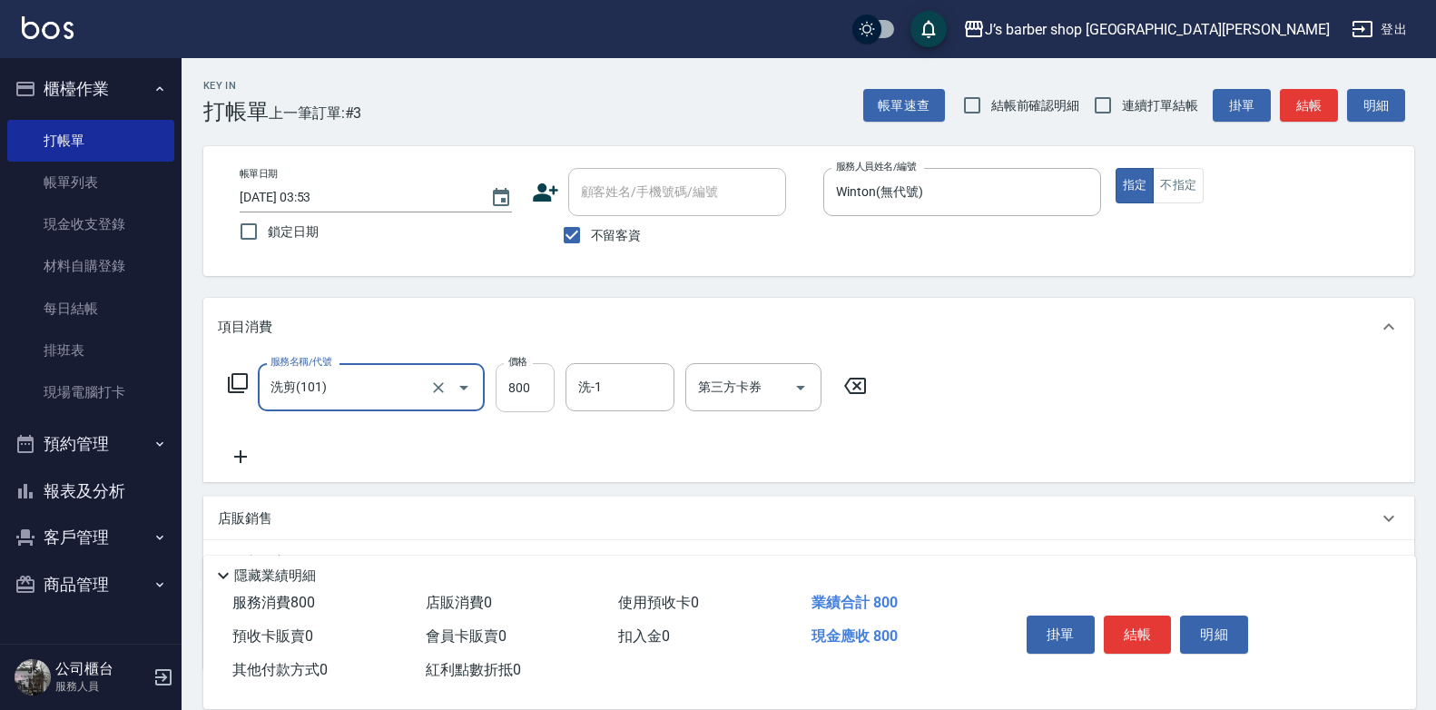
click at [544, 381] on input "800" at bounding box center [525, 387] width 59 height 49
type input "800"
click at [622, 382] on input "洗-1" at bounding box center [620, 387] width 93 height 32
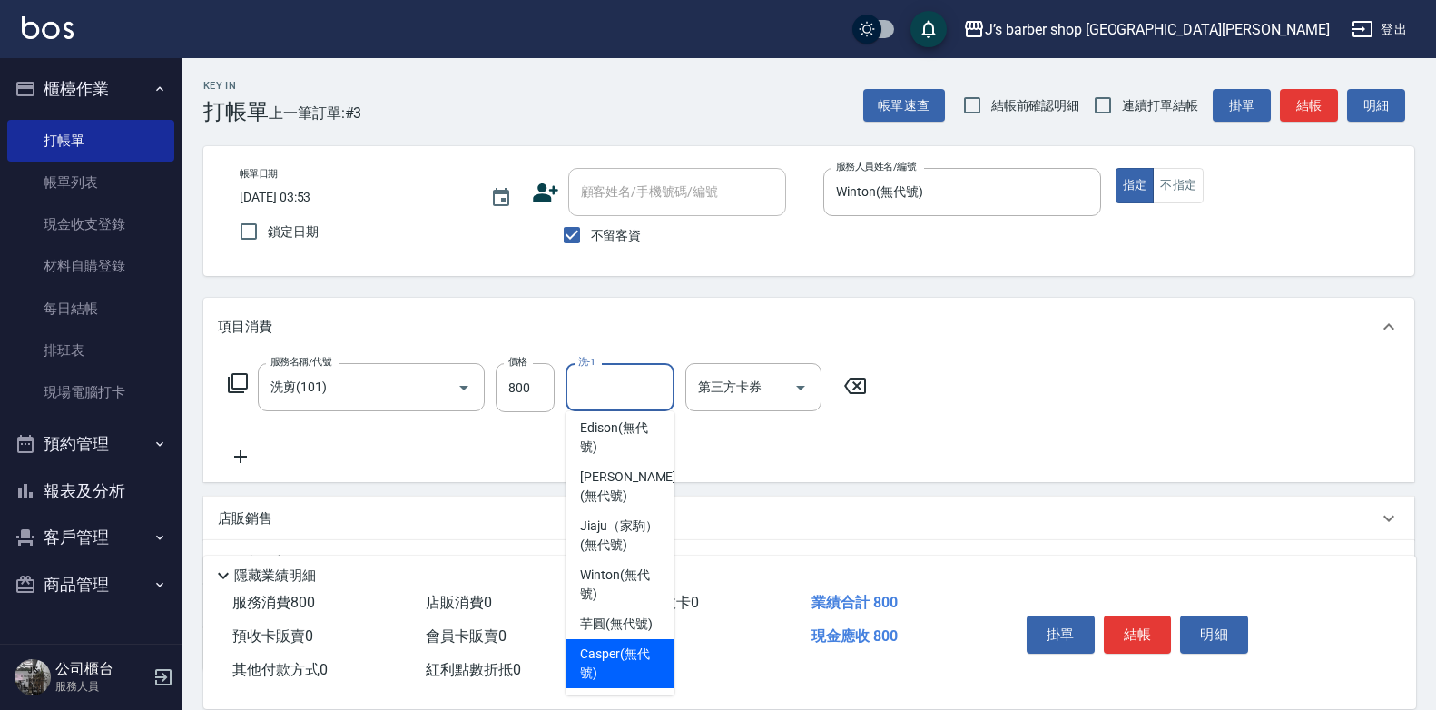
scroll to position [221, 0]
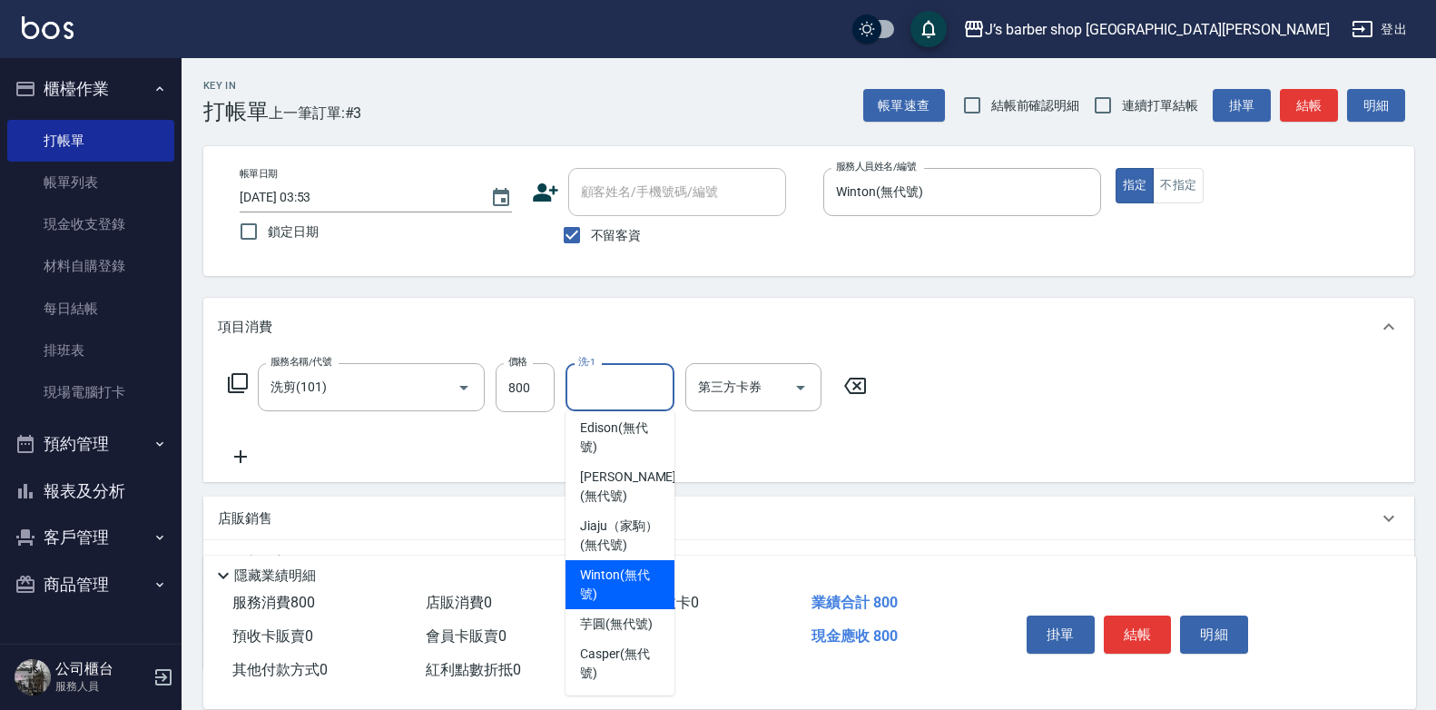
click at [619, 565] on span "Winton (無代號)" at bounding box center [620, 584] width 80 height 38
type input "Winton(無代號)"
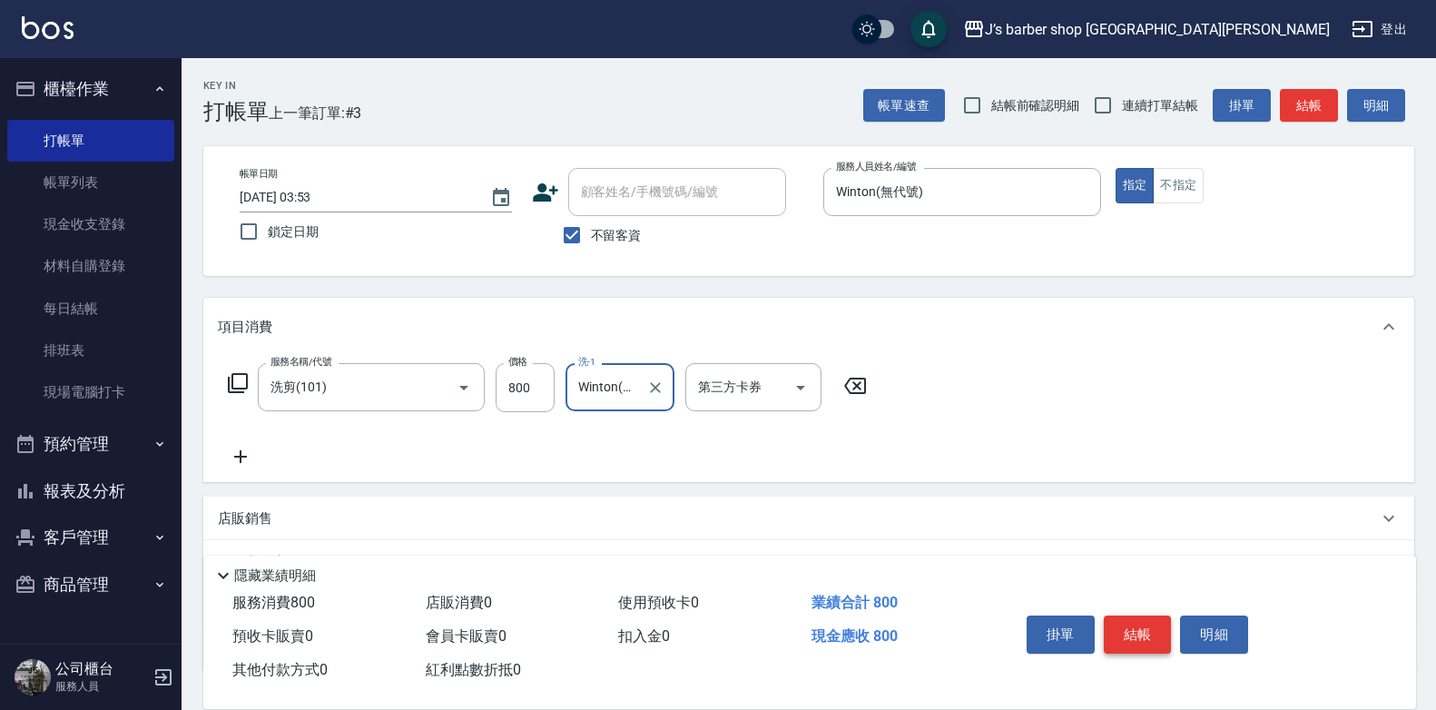
click at [1148, 625] on button "結帳" at bounding box center [1138, 634] width 68 height 38
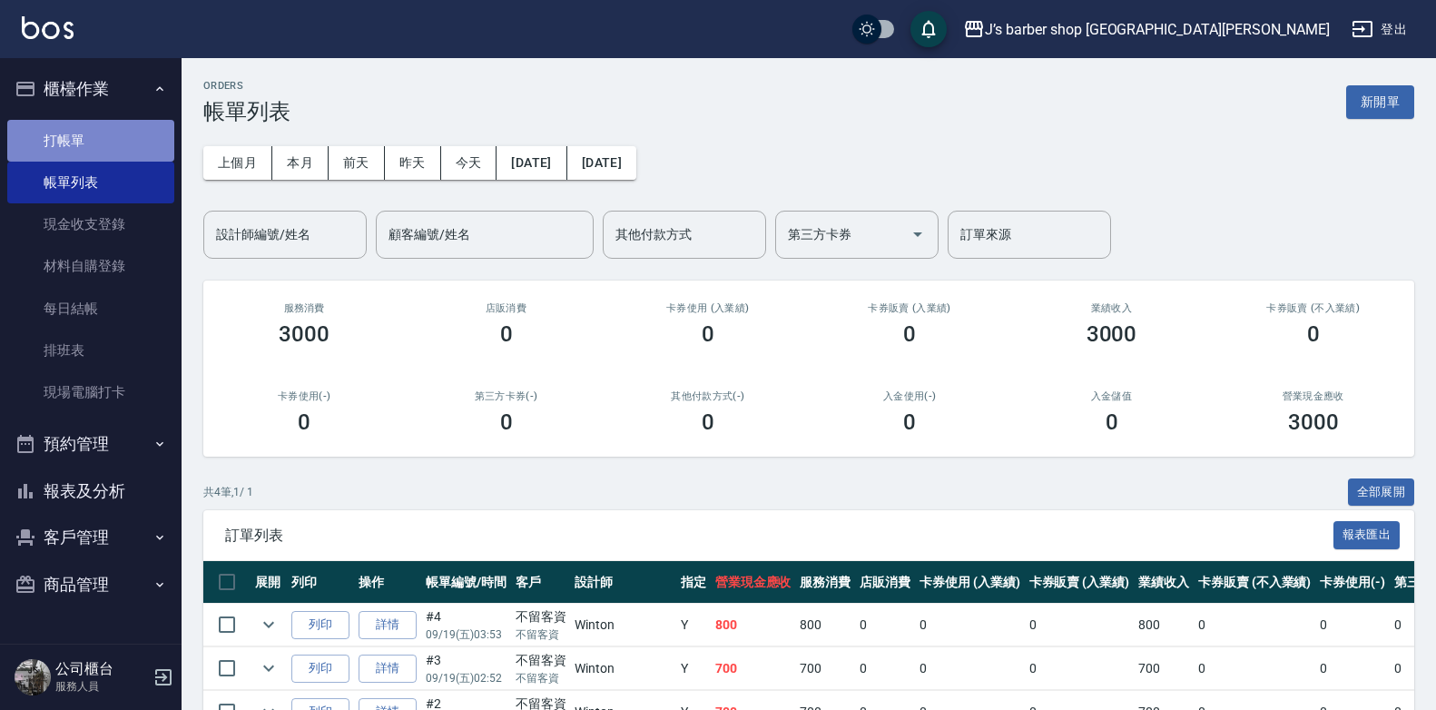
click at [120, 150] on link "打帳單" at bounding box center [90, 141] width 167 height 42
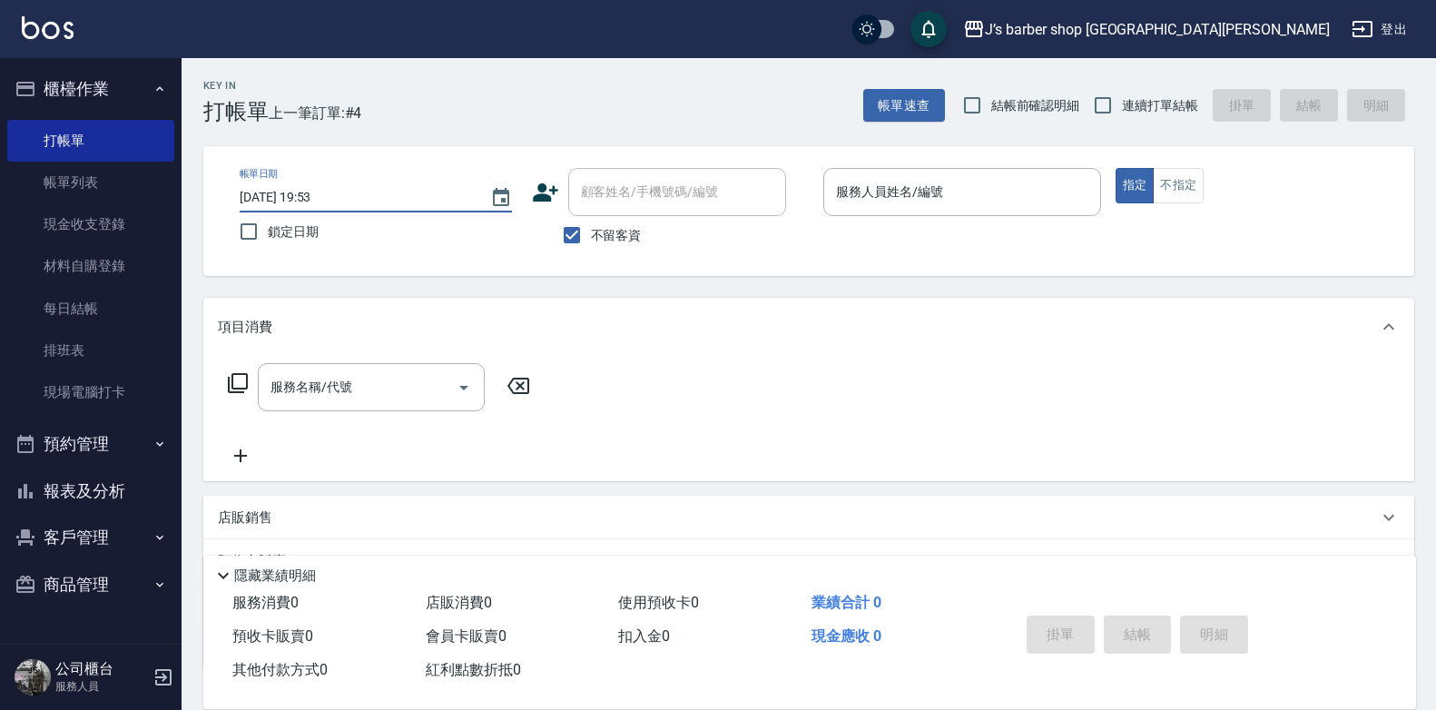
click at [319, 199] on input "2025/09/19 19:53" at bounding box center [356, 197] width 232 height 30
type input "2025/09/19 04:53"
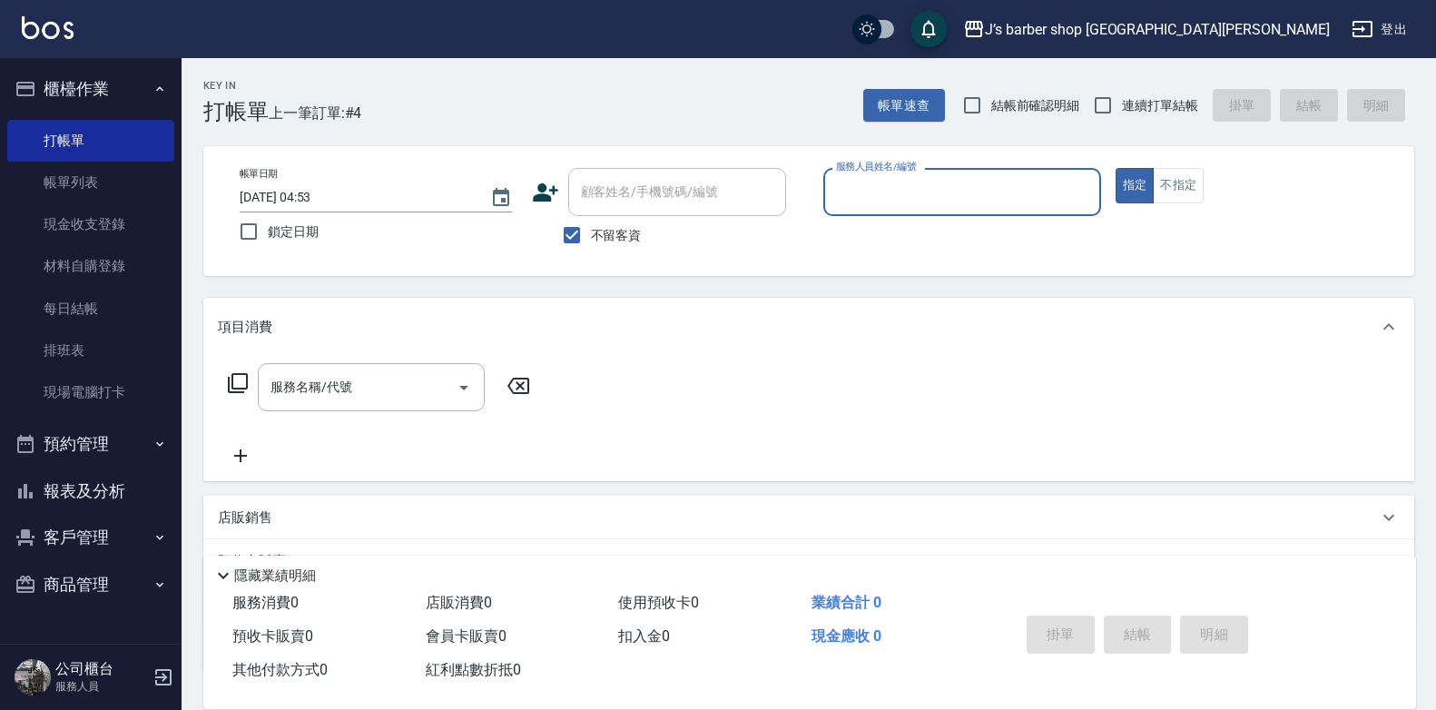
click at [851, 198] on input "服務人員姓名/編號" at bounding box center [961, 192] width 261 height 32
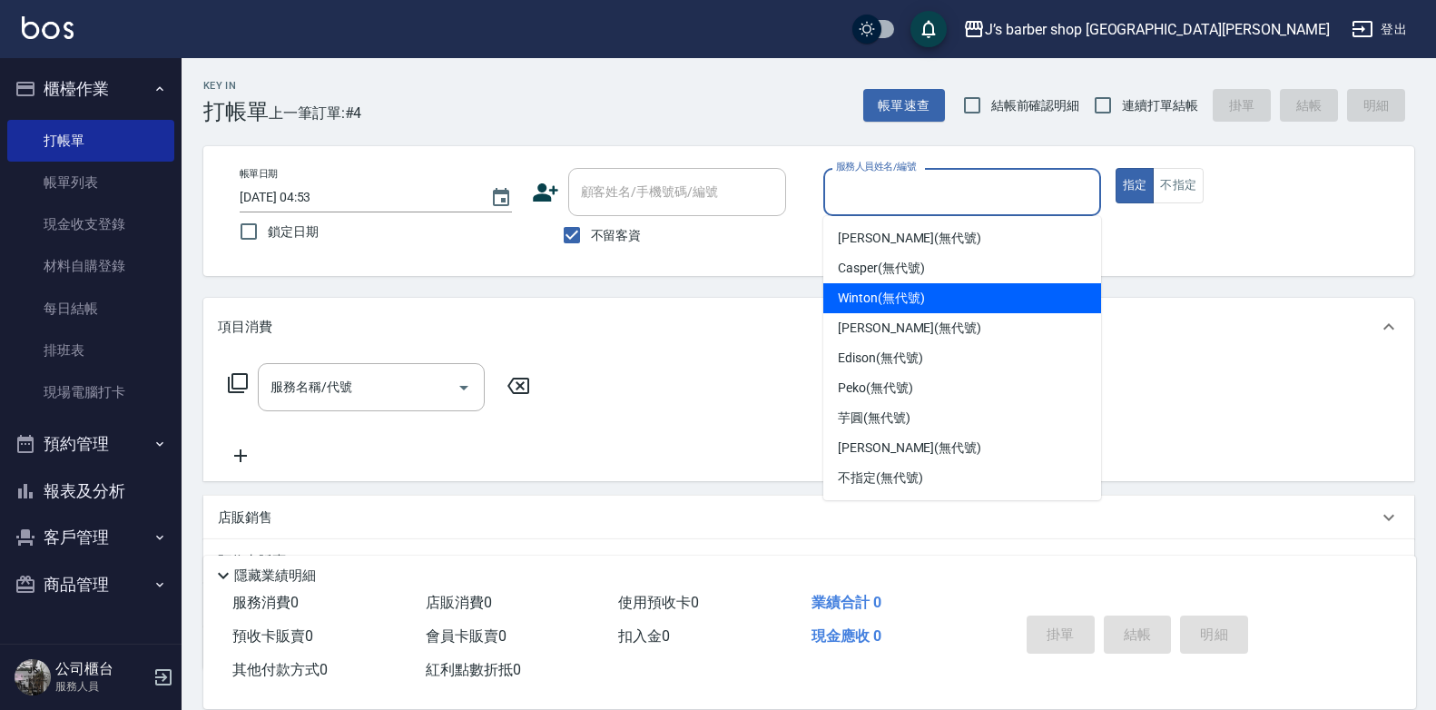
click at [887, 310] on div "Winton (無代號)" at bounding box center [962, 298] width 278 height 30
type input "Winton(無代號)"
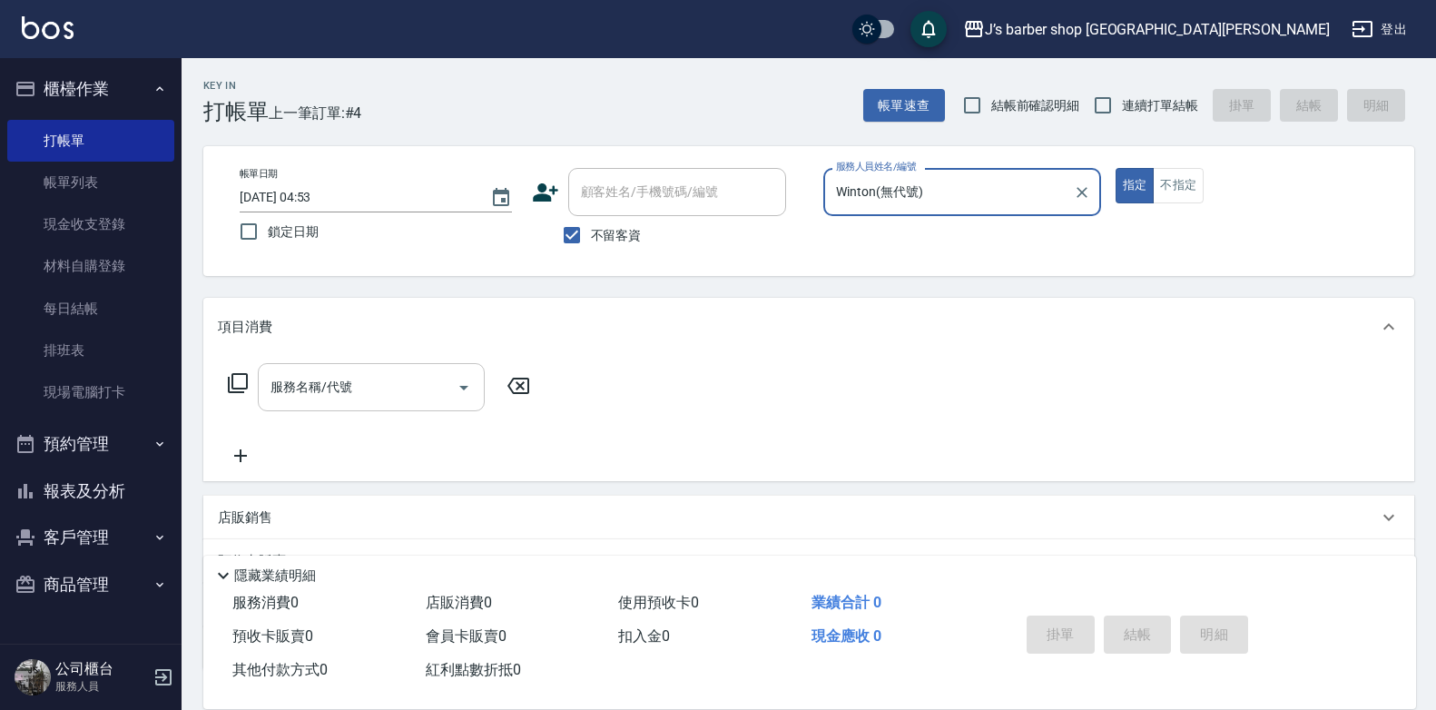
click at [386, 396] on input "服務名稱/代號" at bounding box center [357, 387] width 183 height 32
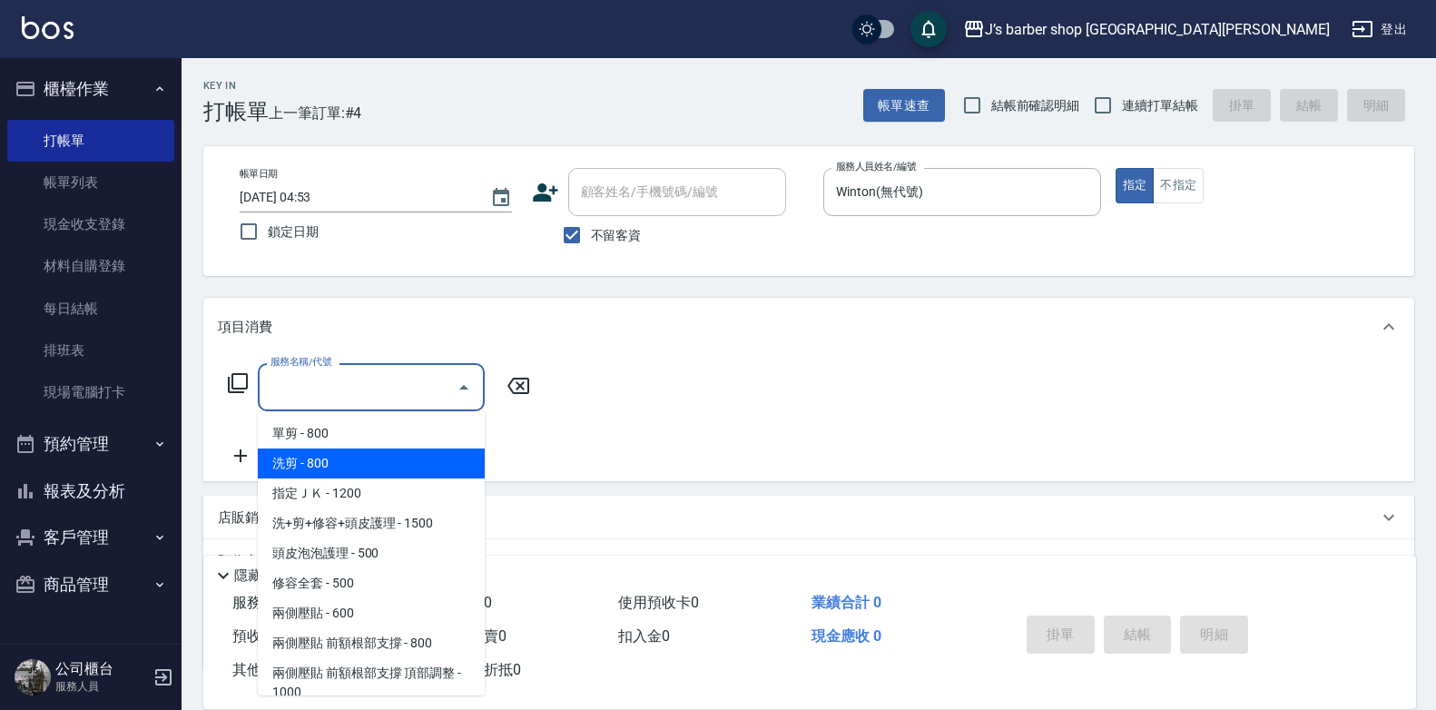
click at [358, 458] on span "洗剪 - 800" at bounding box center [371, 463] width 227 height 30
type input "洗剪(101)"
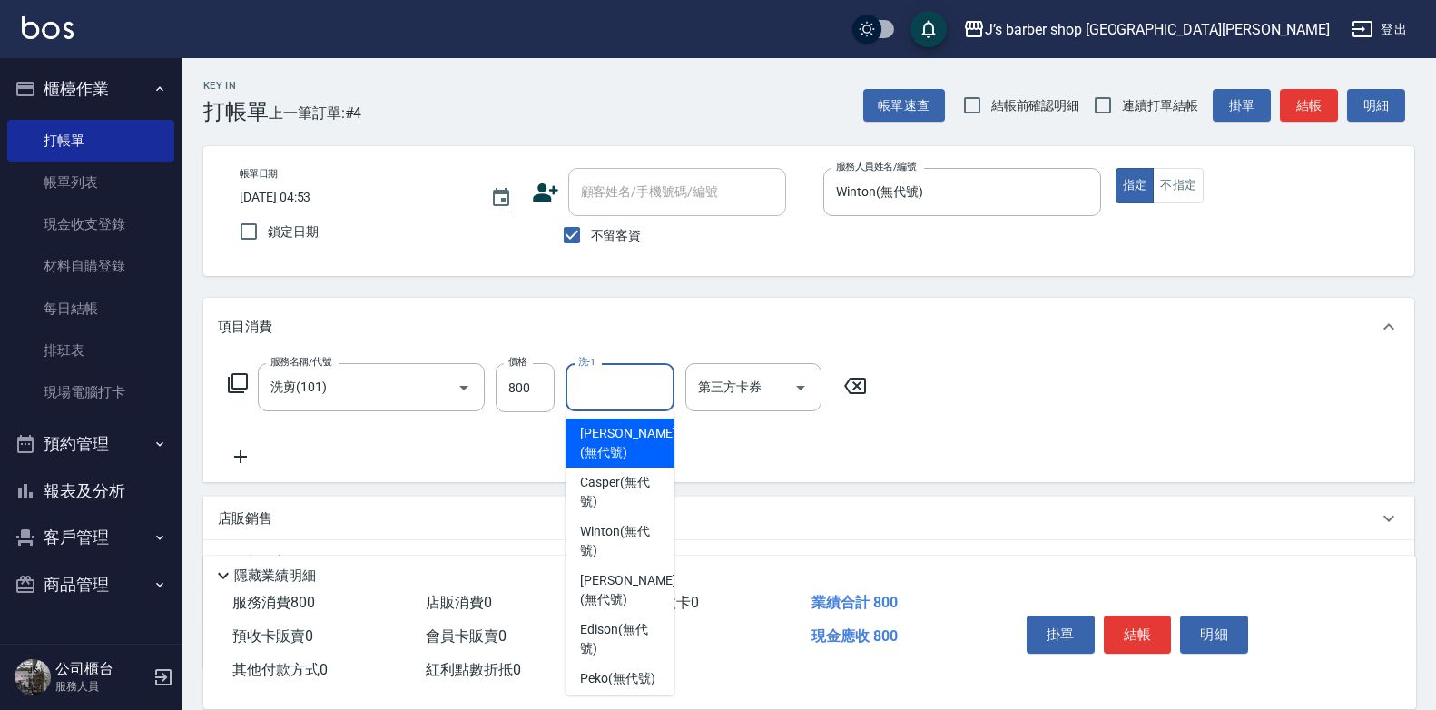
click at [593, 391] on input "洗-1" at bounding box center [620, 387] width 93 height 32
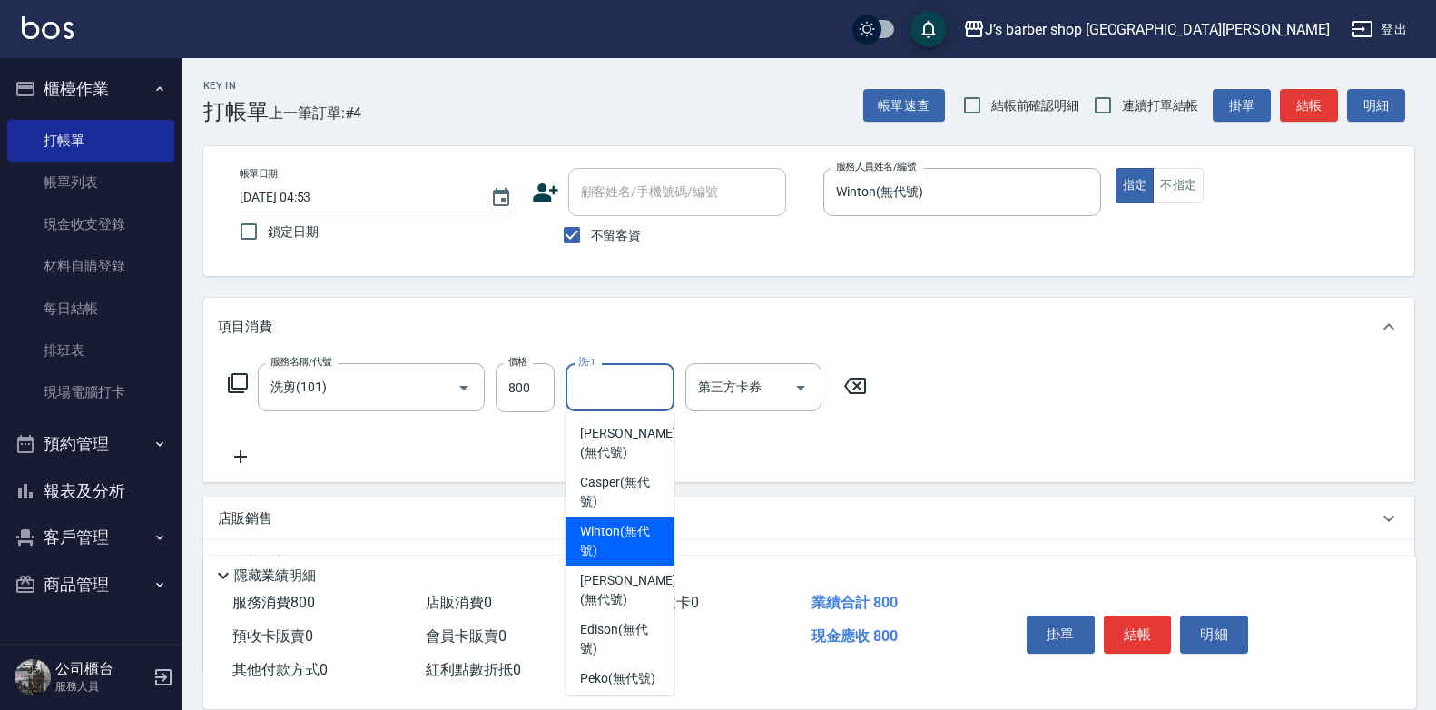
click at [619, 528] on span "Winton (無代號)" at bounding box center [620, 541] width 80 height 38
type input "Winton(無代號)"
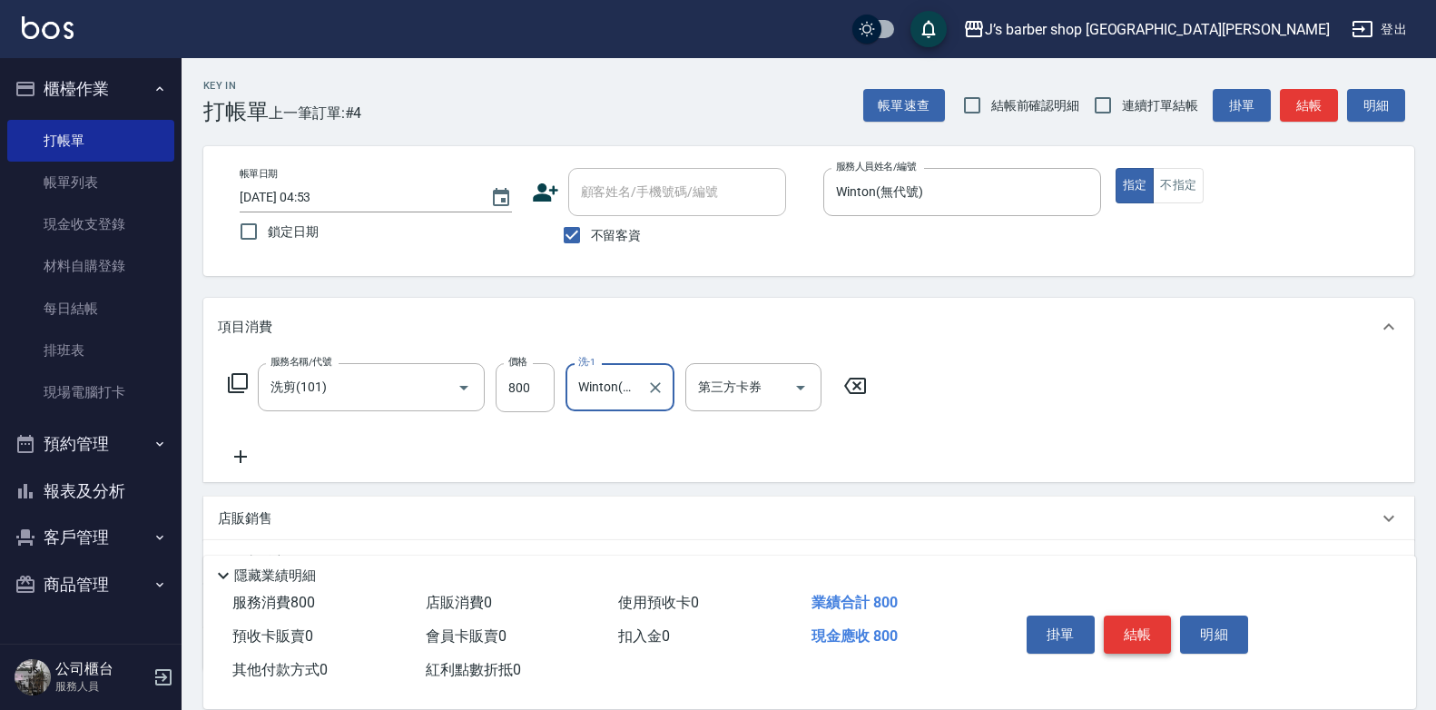
click at [1139, 630] on button "結帳" at bounding box center [1138, 634] width 68 height 38
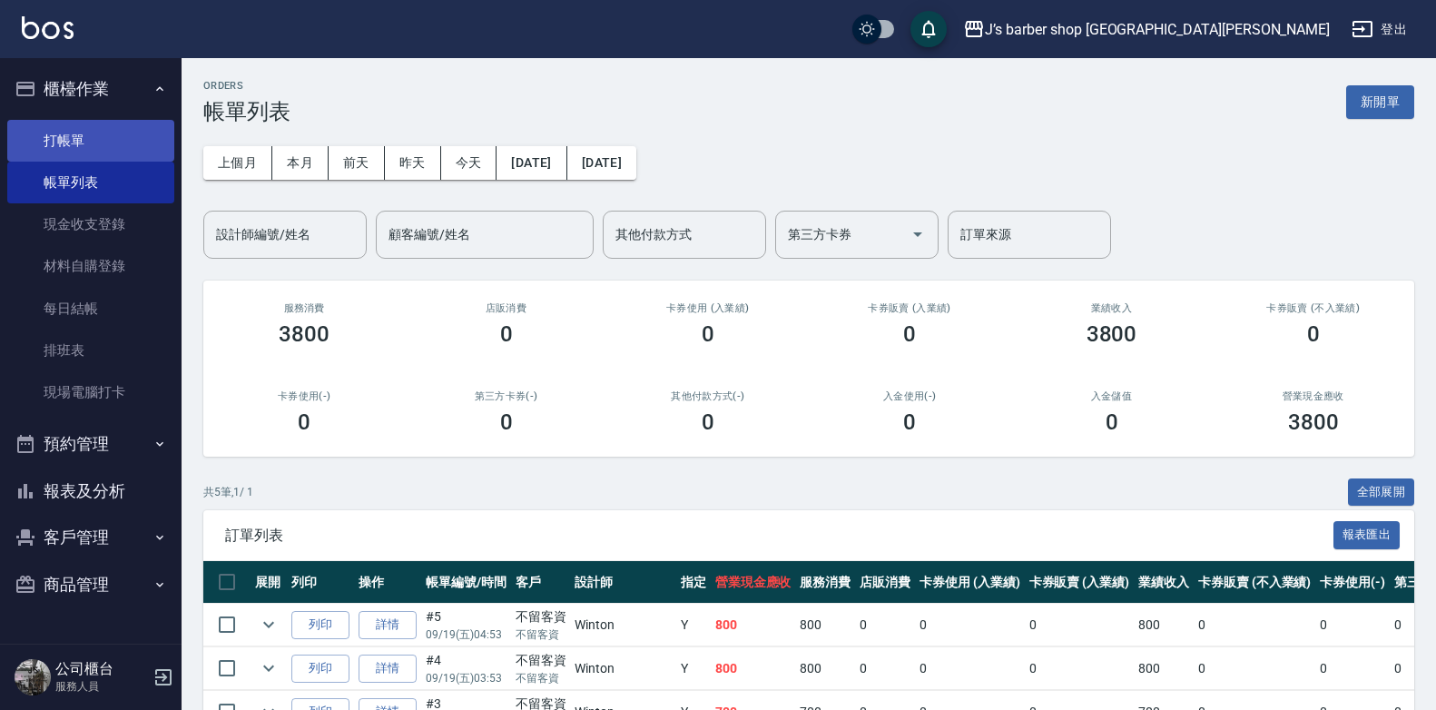
click at [117, 152] on link "打帳單" at bounding box center [90, 141] width 167 height 42
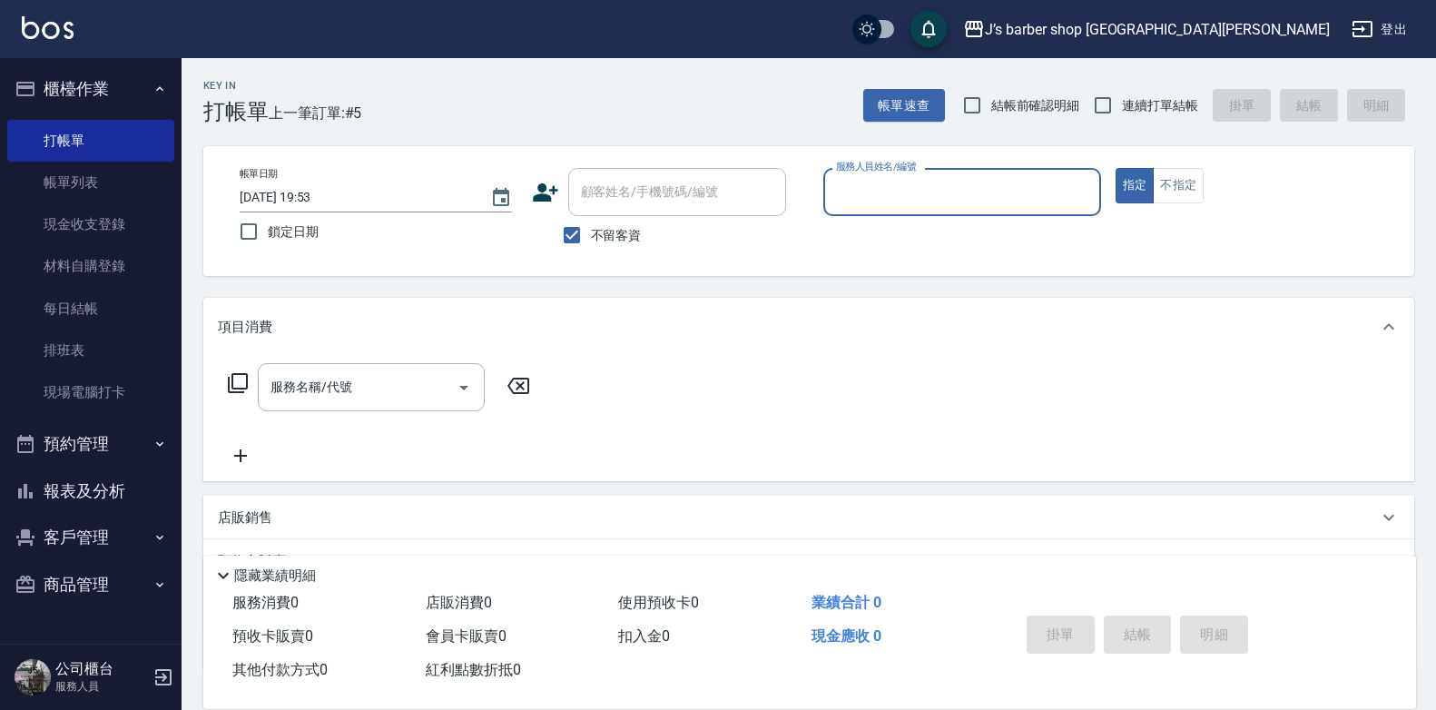
drag, startPoint x: 271, startPoint y: 173, endPoint x: 333, endPoint y: 190, distance: 63.8
click at [320, 186] on input "2025/09/19 19:53" at bounding box center [356, 197] width 232 height 30
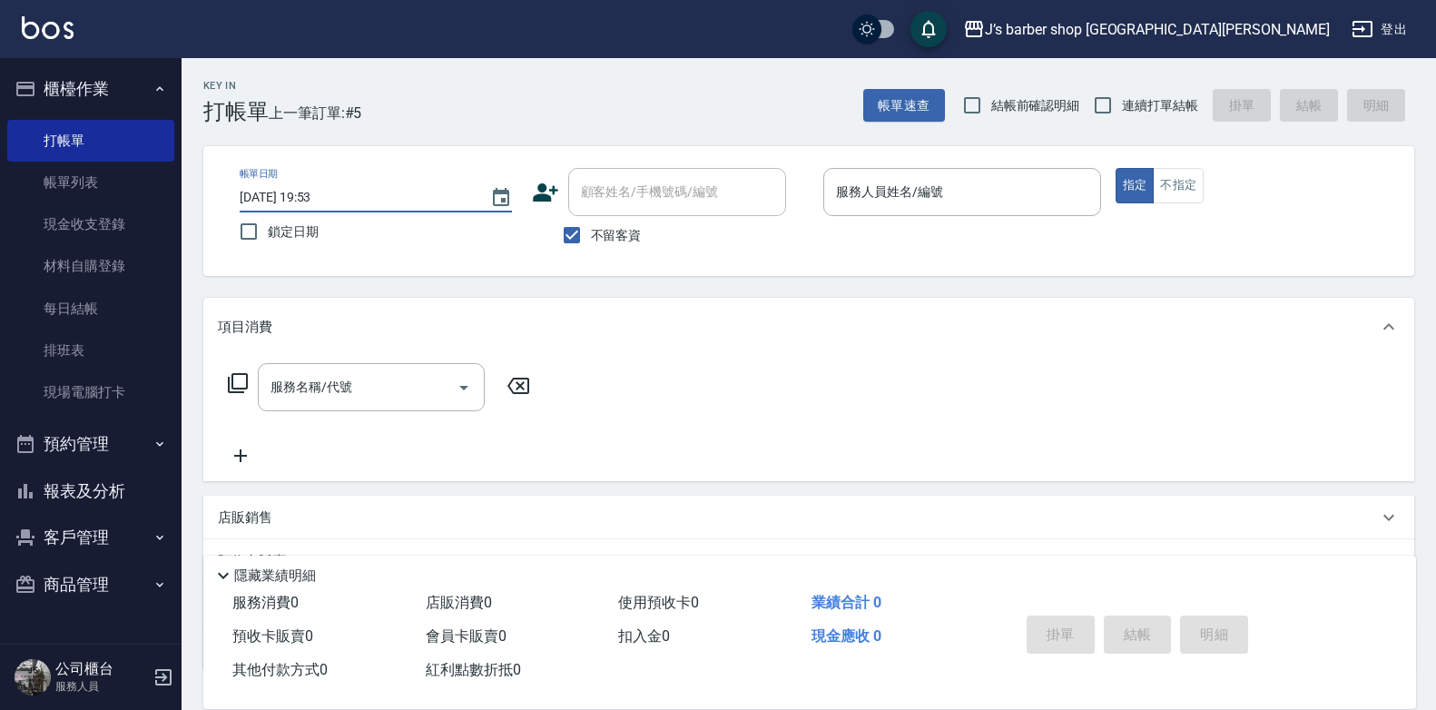
type input "2025/09/19 05:53"
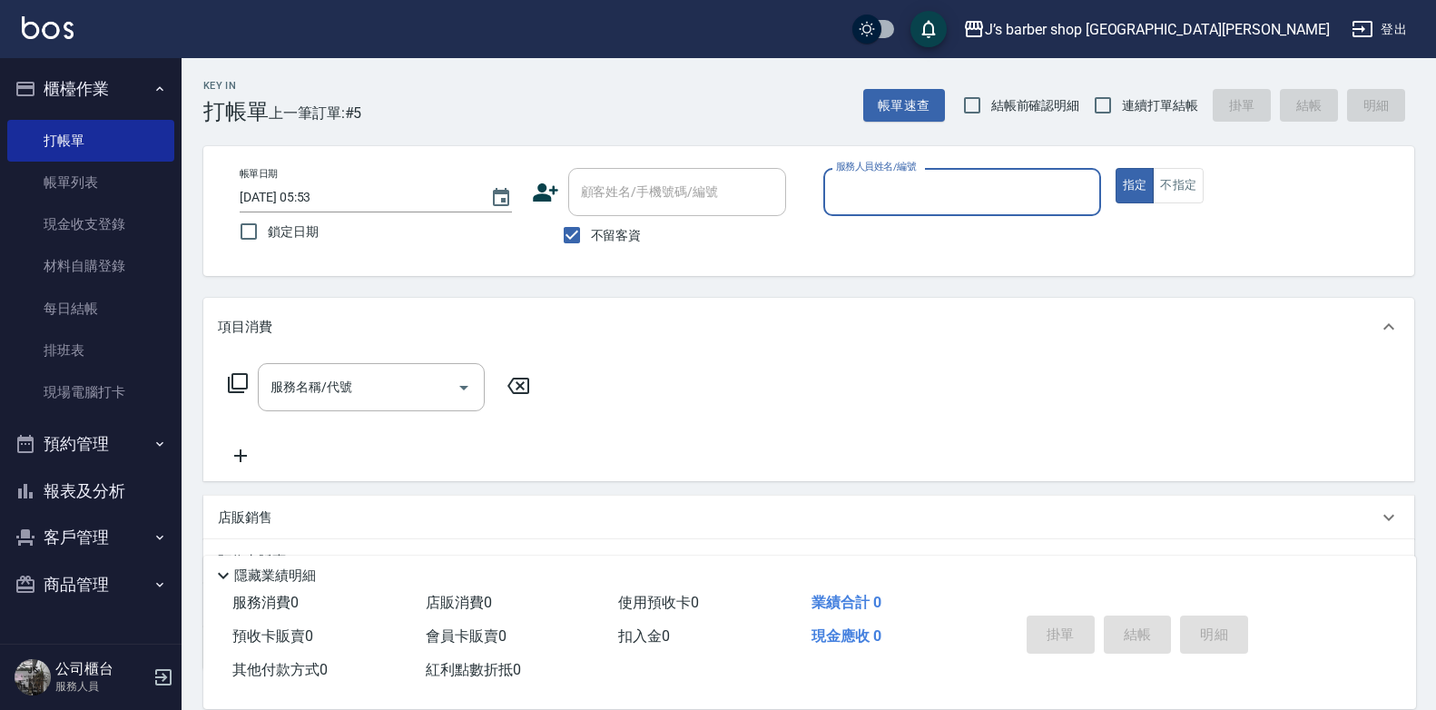
click at [951, 193] on input "服務人員姓名/編號" at bounding box center [961, 192] width 261 height 32
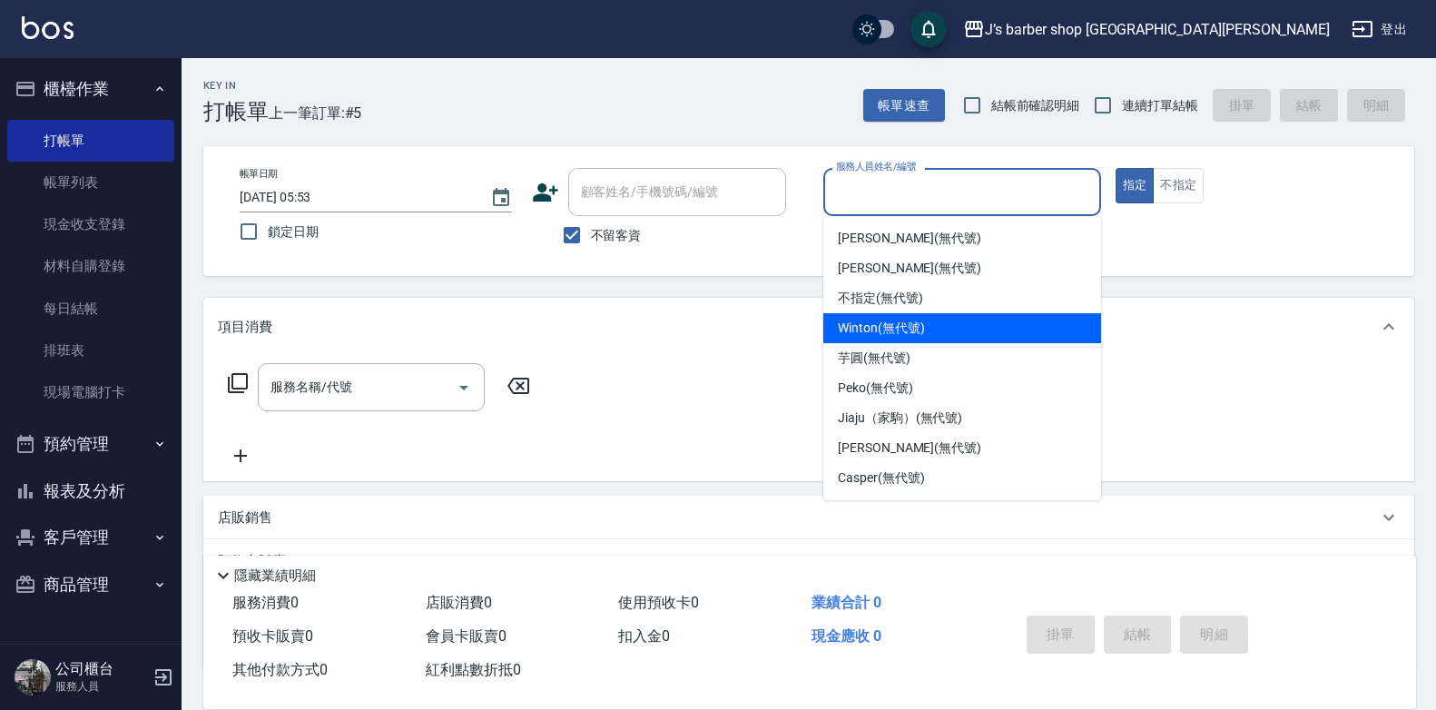
click at [882, 321] on span "Winton (無代號)" at bounding box center [881, 328] width 86 height 19
type input "Winton(無代號)"
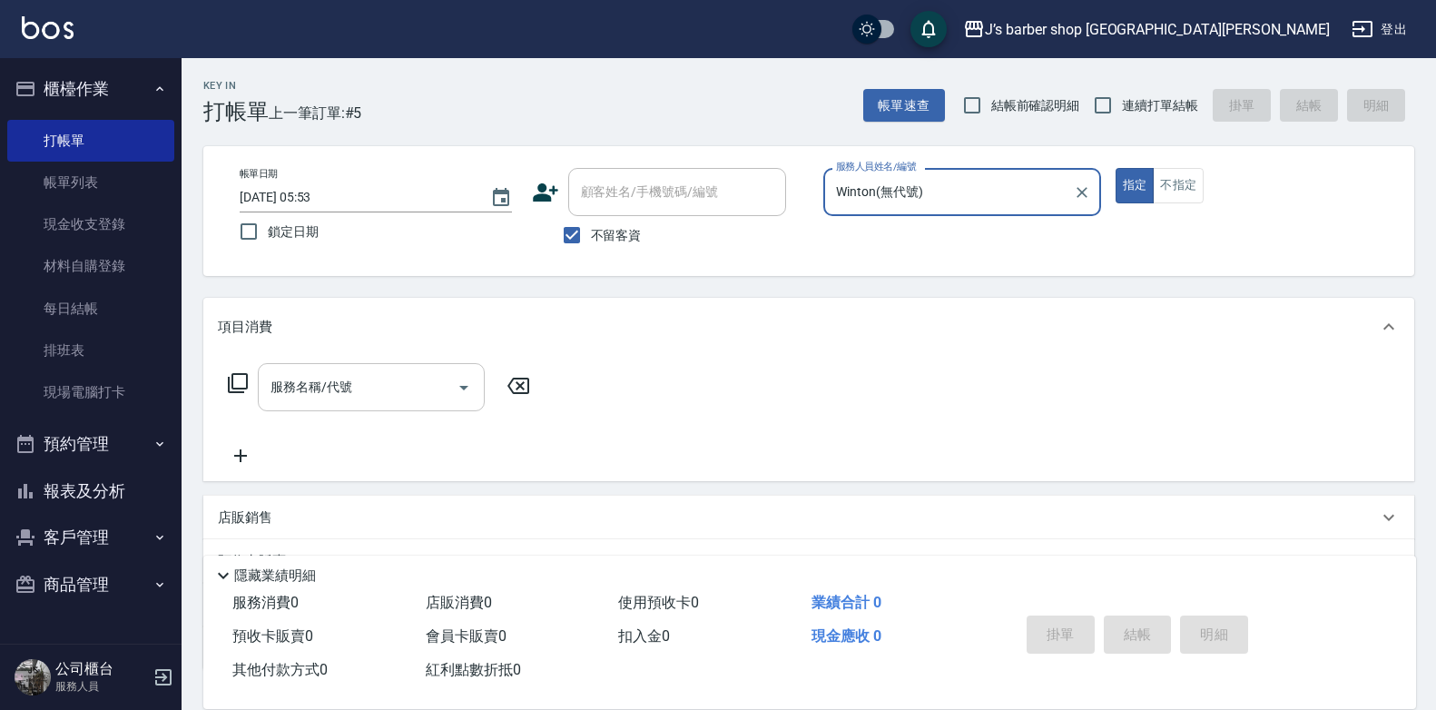
click at [392, 378] on input "服務名稱/代號" at bounding box center [357, 387] width 183 height 32
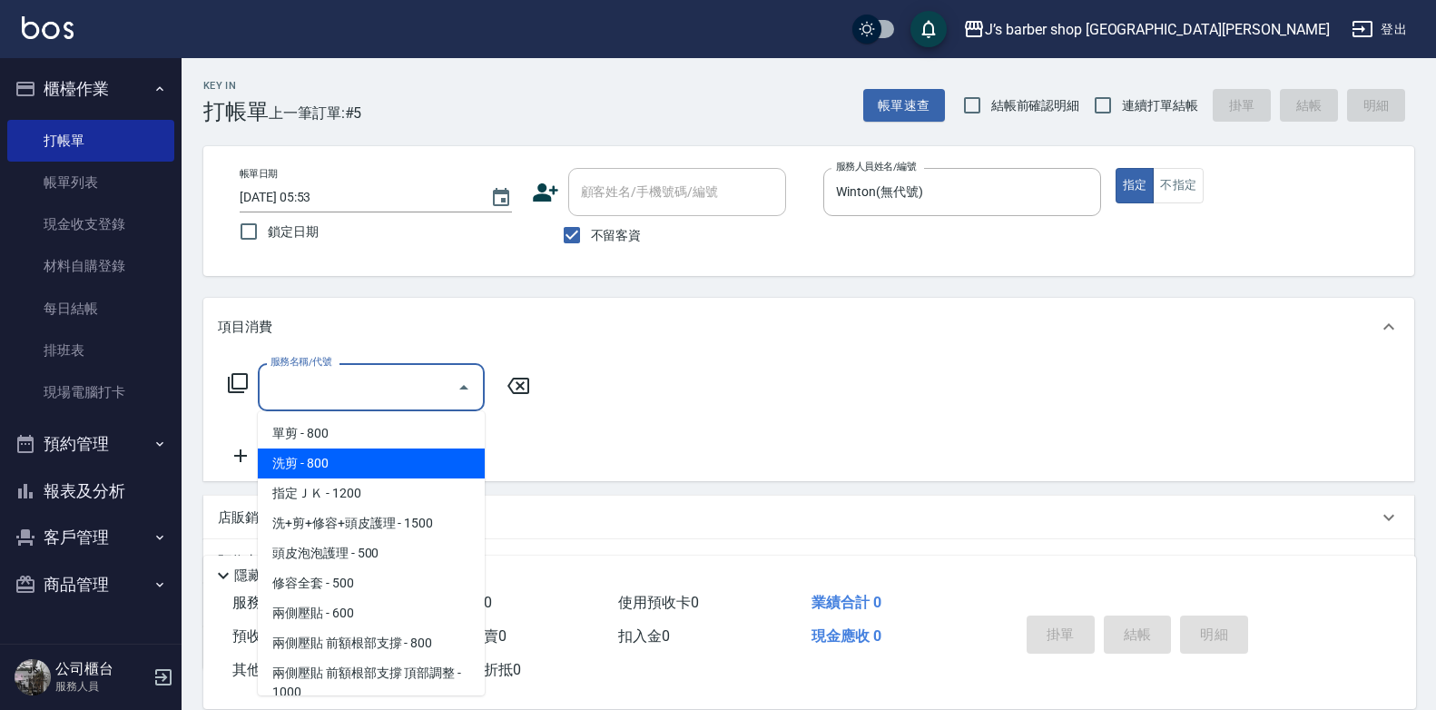
click at [373, 453] on span "洗剪 - 800" at bounding box center [371, 463] width 227 height 30
type input "洗剪(101)"
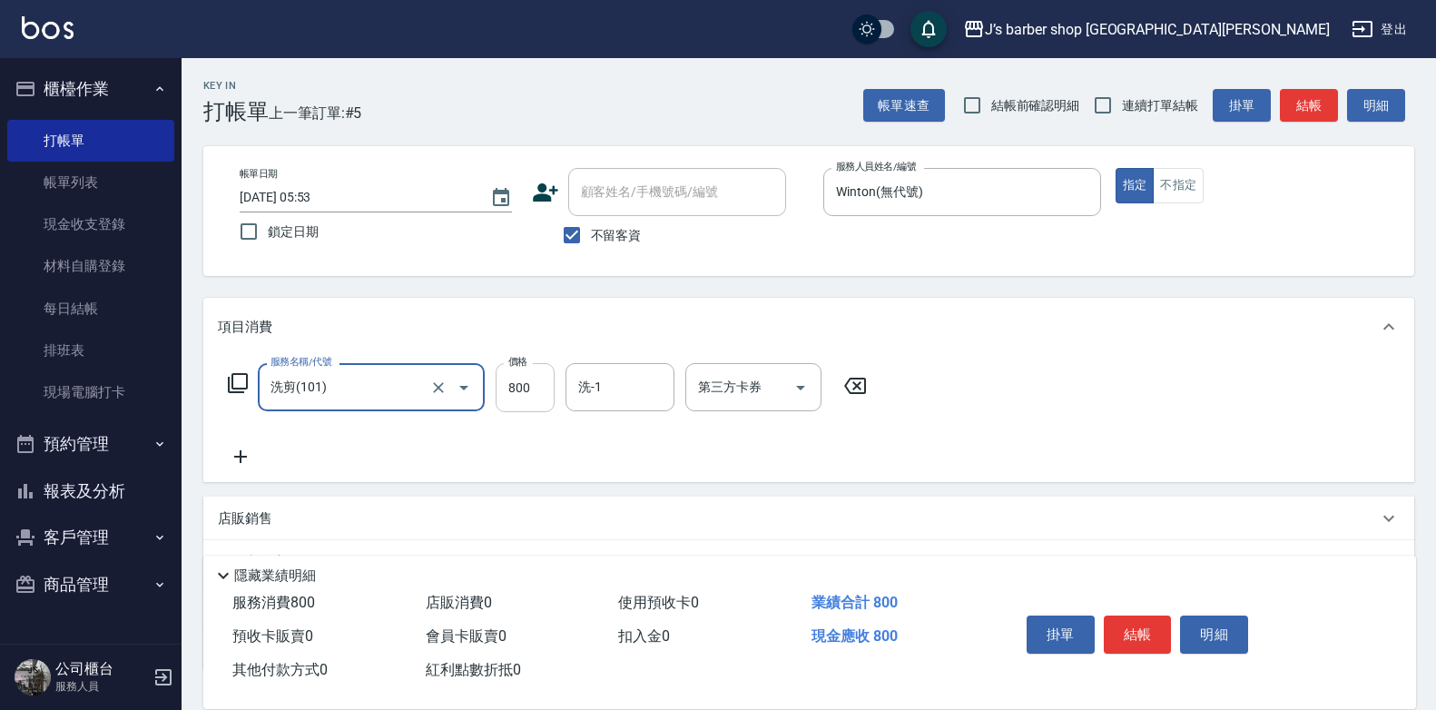
click at [543, 397] on input "800" at bounding box center [525, 387] width 59 height 49
type input "500"
drag, startPoint x: 637, startPoint y: 379, endPoint x: 645, endPoint y: 399, distance: 22.4
click at [637, 379] on input "洗-1" at bounding box center [620, 387] width 93 height 32
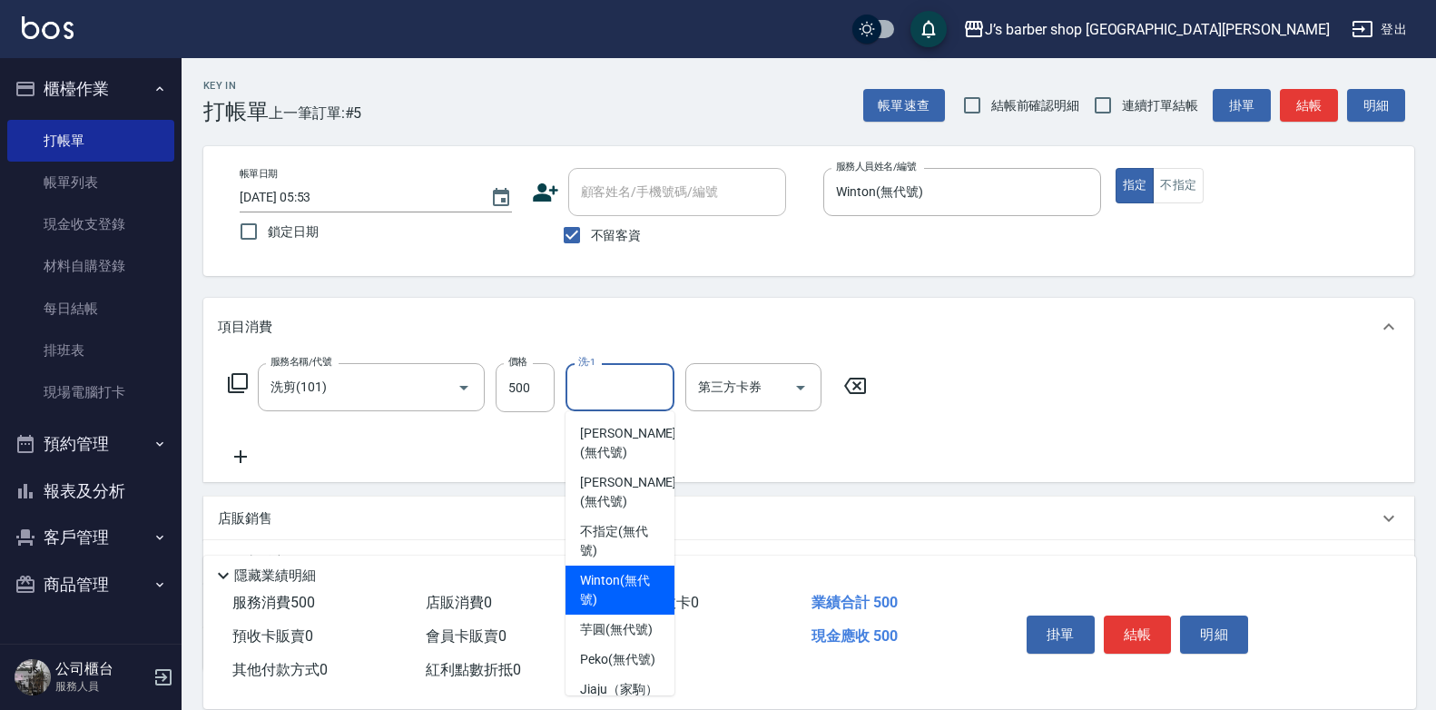
click at [617, 580] on span "Winton (無代號)" at bounding box center [620, 590] width 80 height 38
type input "Winton(無代號)"
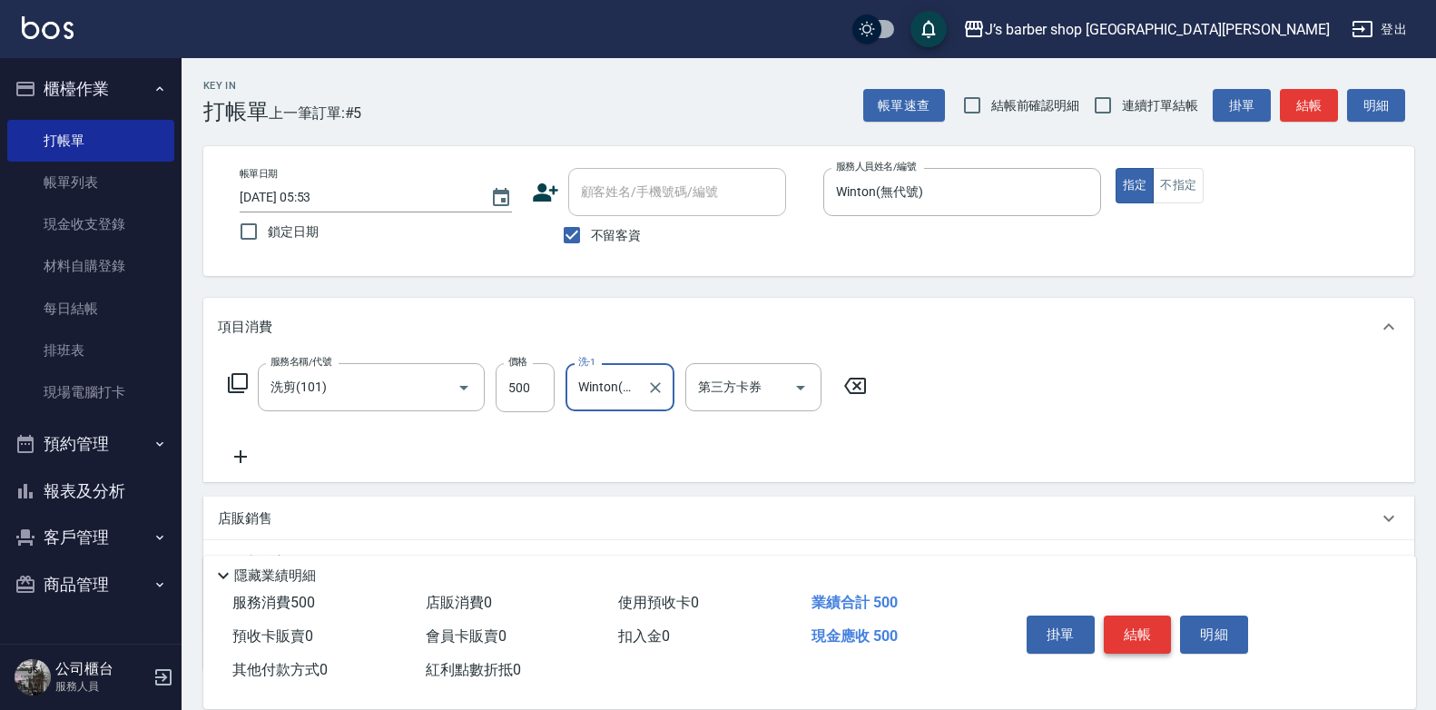
click at [1121, 622] on button "結帳" at bounding box center [1138, 634] width 68 height 38
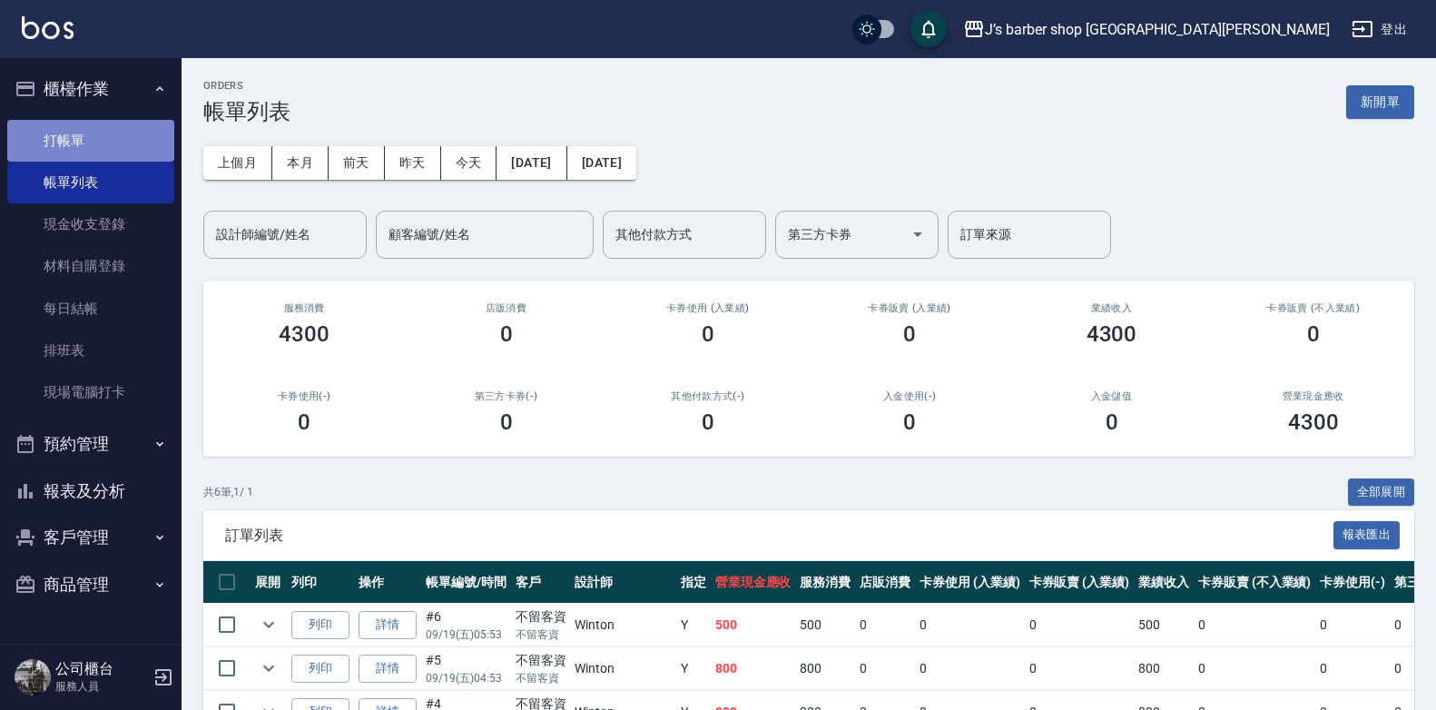
click at [133, 156] on link "打帳單" at bounding box center [90, 141] width 167 height 42
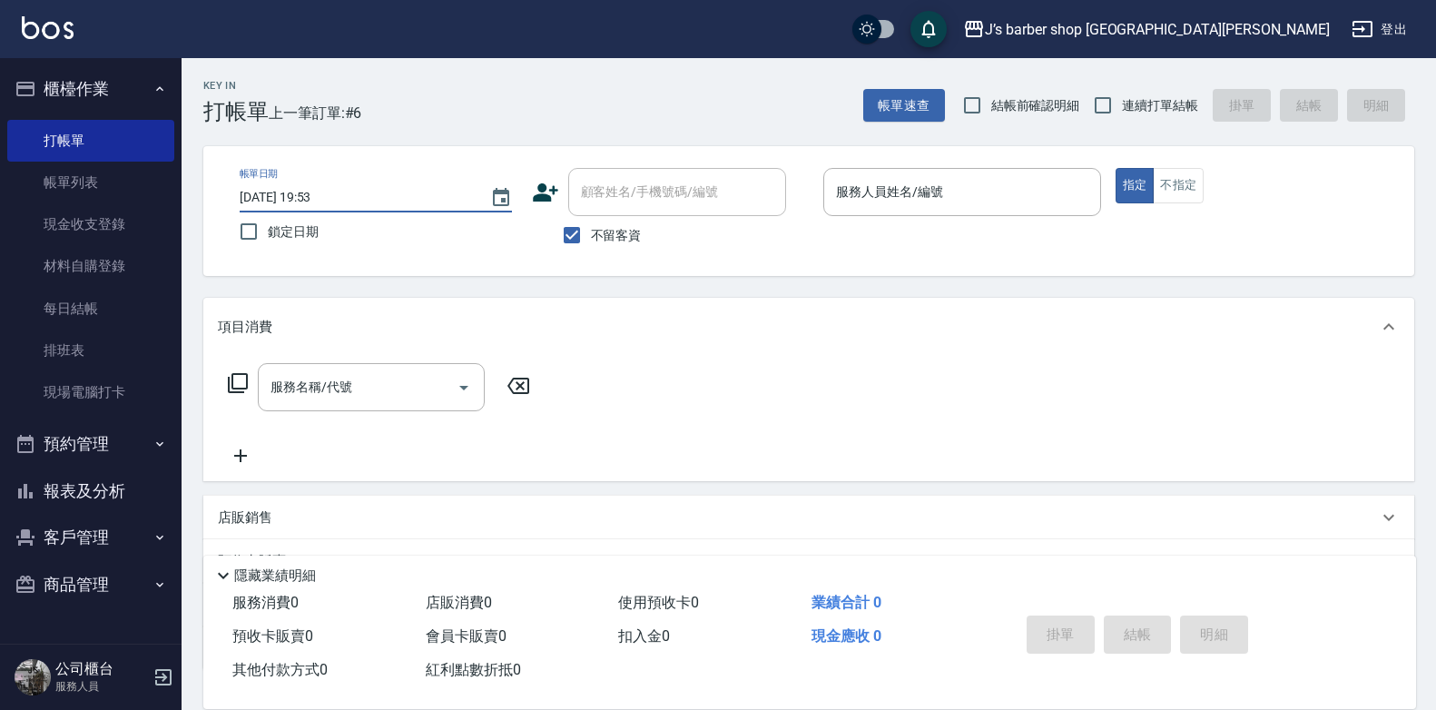
click at [320, 188] on input "2025/09/19 19:53" at bounding box center [356, 197] width 232 height 30
type input "2025/09/19 06:53"
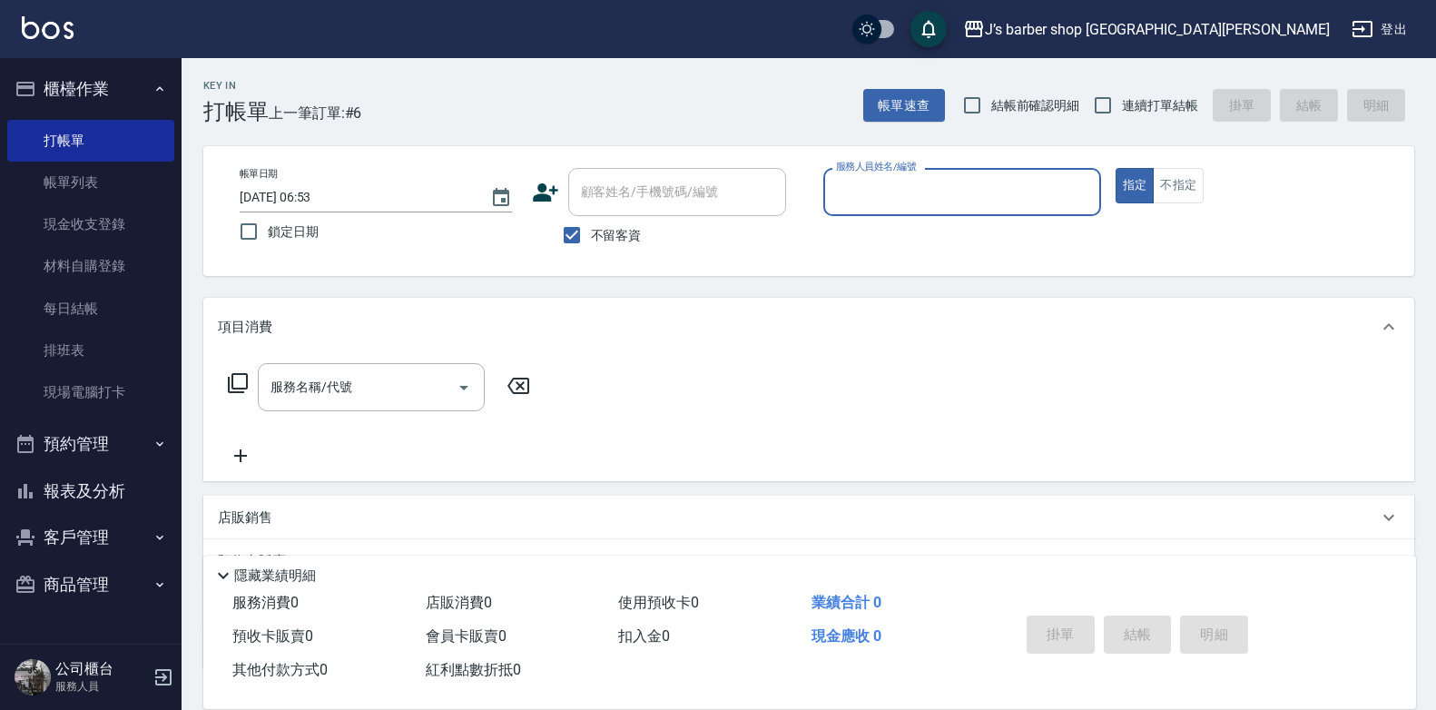
click at [944, 211] on div "服務人員姓名/編號" at bounding box center [962, 192] width 278 height 48
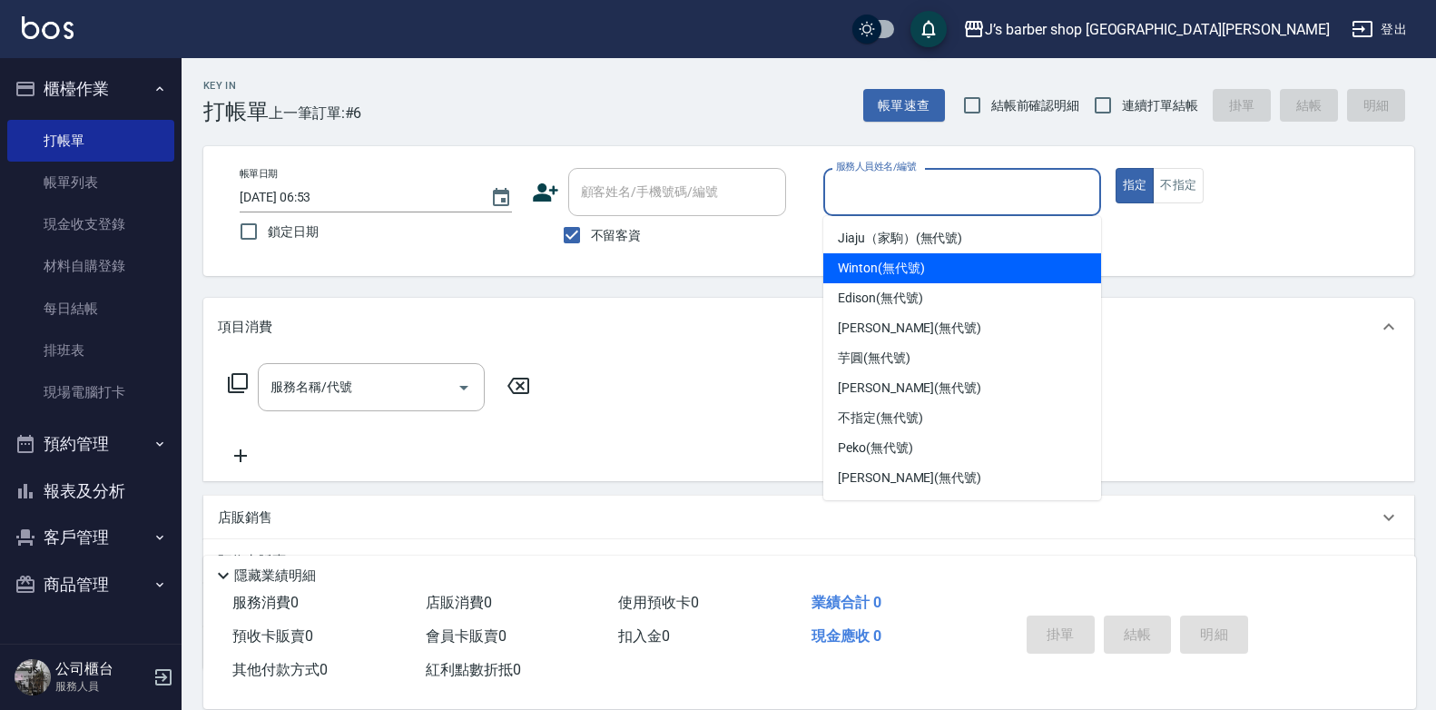
click at [902, 277] on span "Winton (無代號)" at bounding box center [881, 268] width 86 height 19
type input "Winton(無代號)"
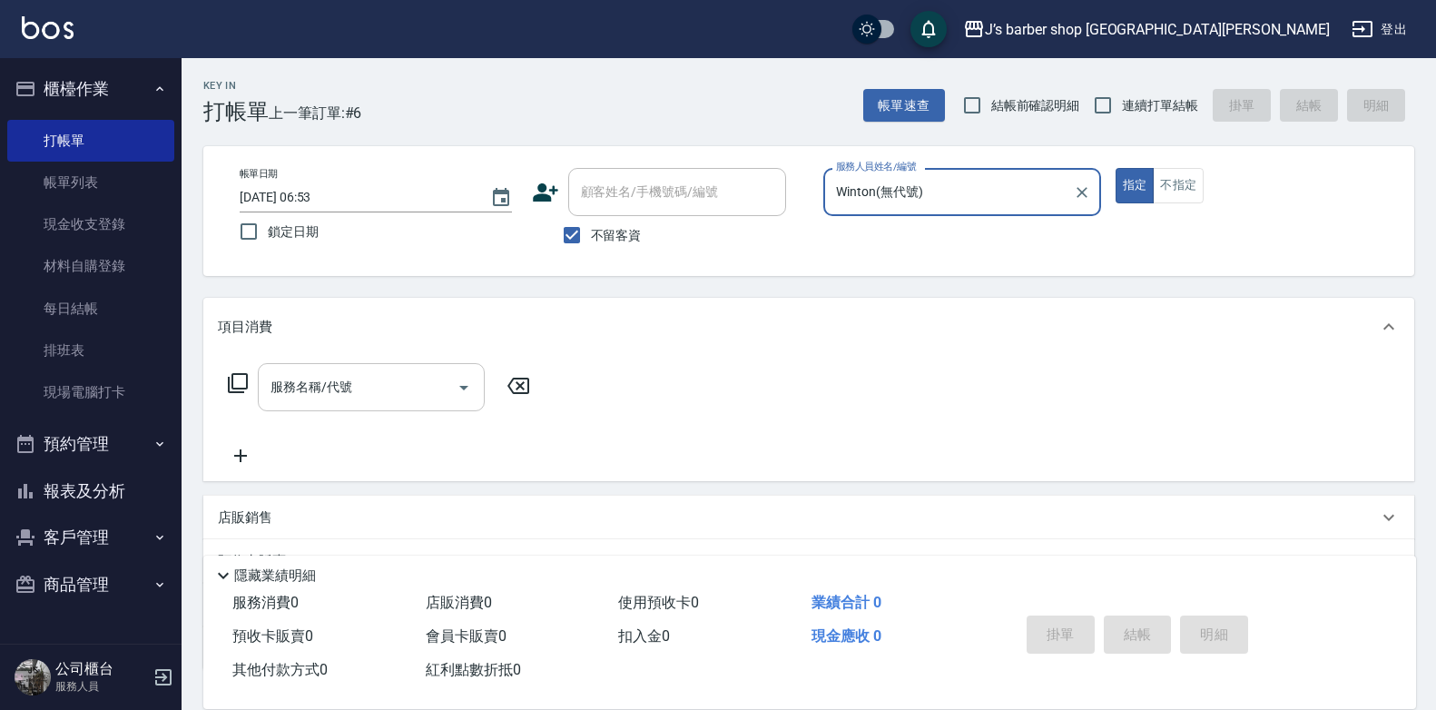
click at [383, 387] on input "服務名稱/代號" at bounding box center [357, 387] width 183 height 32
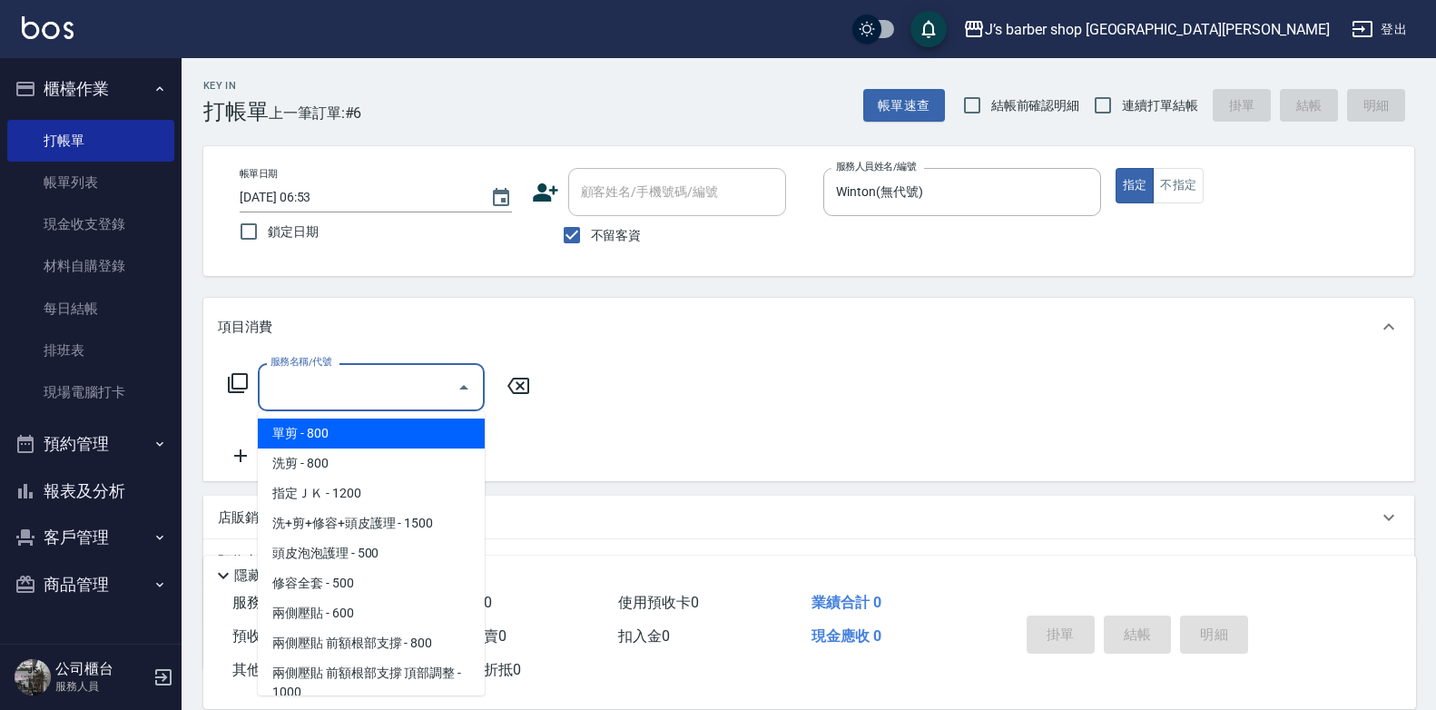
click at [376, 464] on span "洗剪 - 800" at bounding box center [371, 463] width 227 height 30
type input "洗剪(101)"
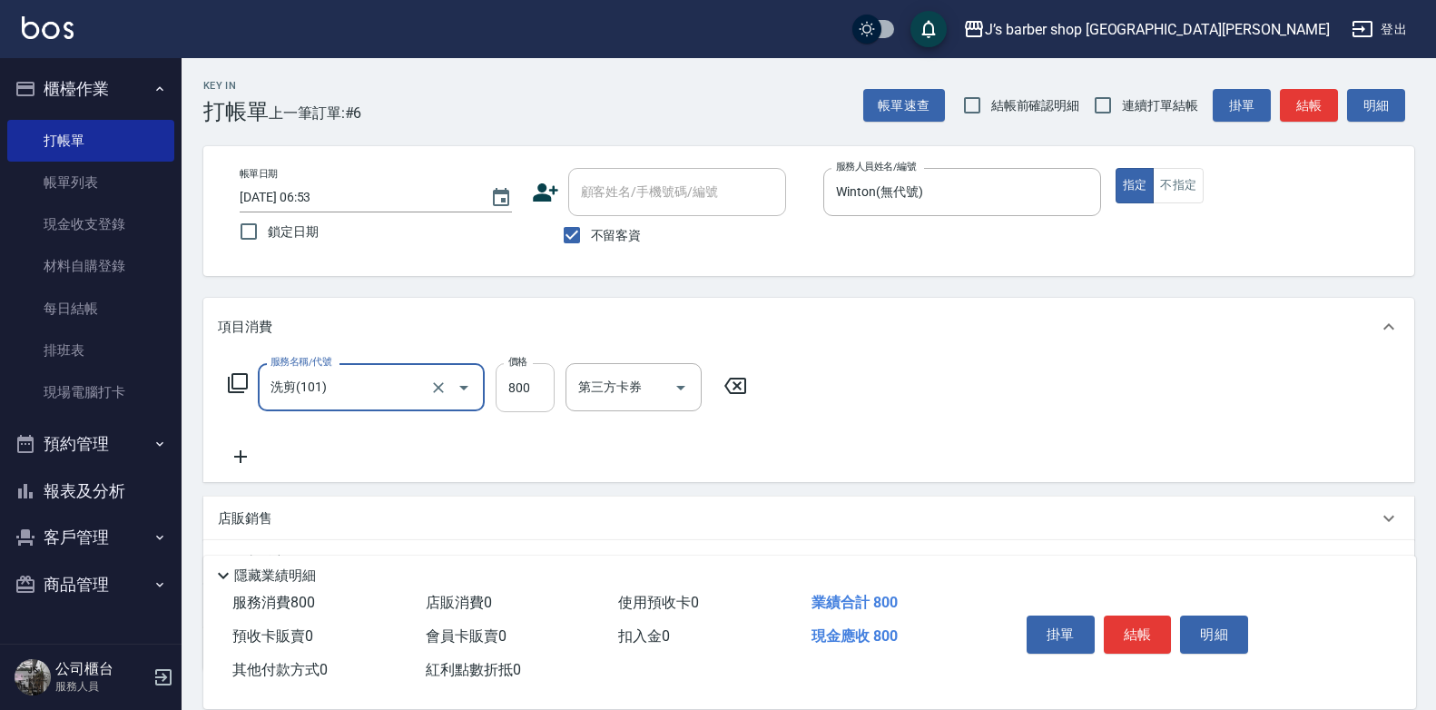
click at [542, 396] on input "800" at bounding box center [525, 387] width 59 height 49
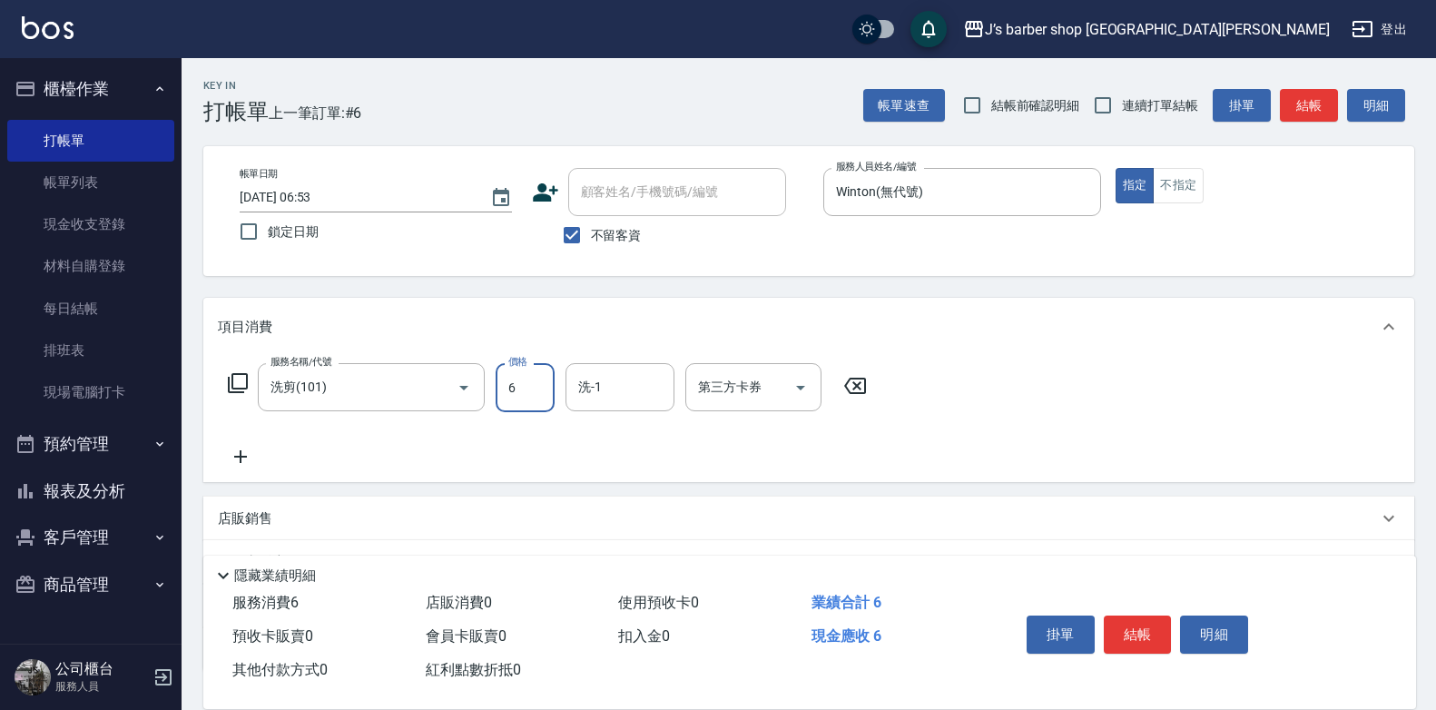
type input "600"
click at [645, 398] on input "洗-1" at bounding box center [620, 387] width 93 height 32
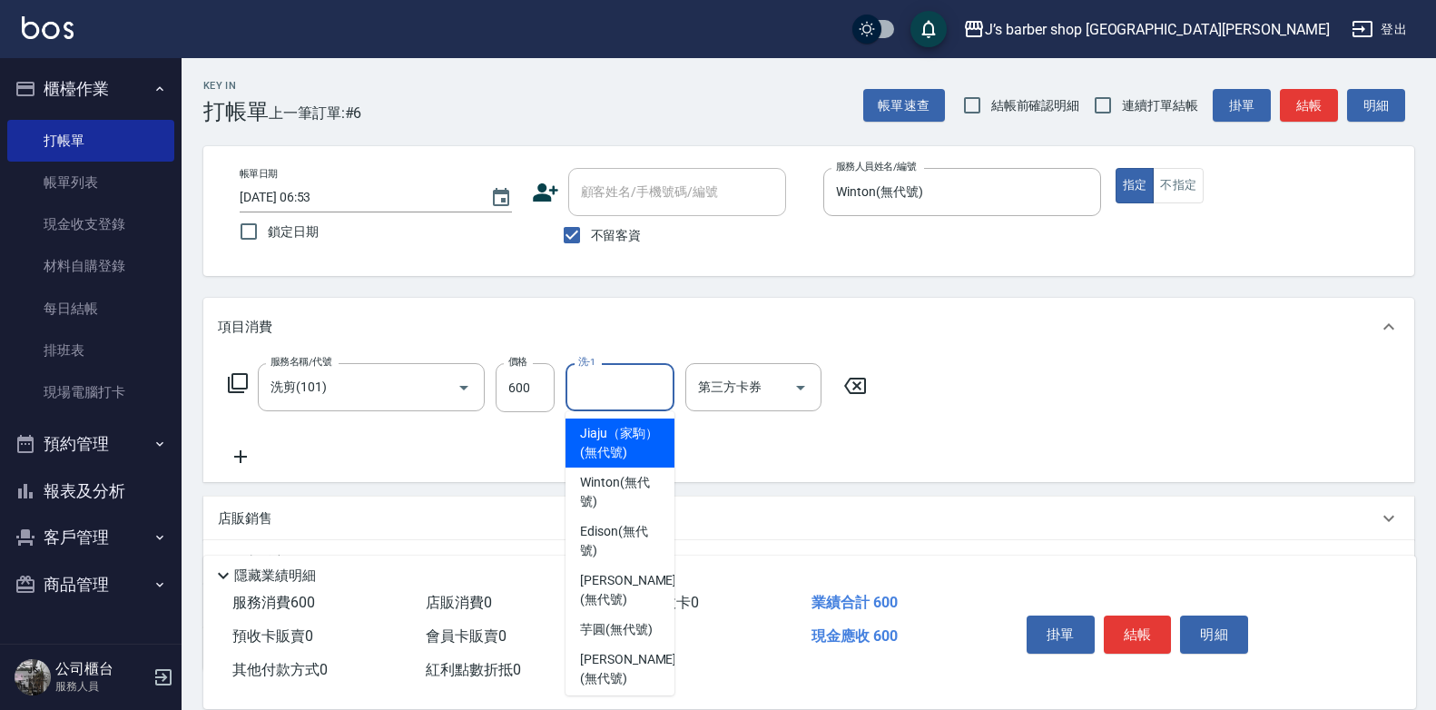
click at [620, 496] on span "Winton (無代號)" at bounding box center [620, 492] width 80 height 38
type input "Winton(無代號)"
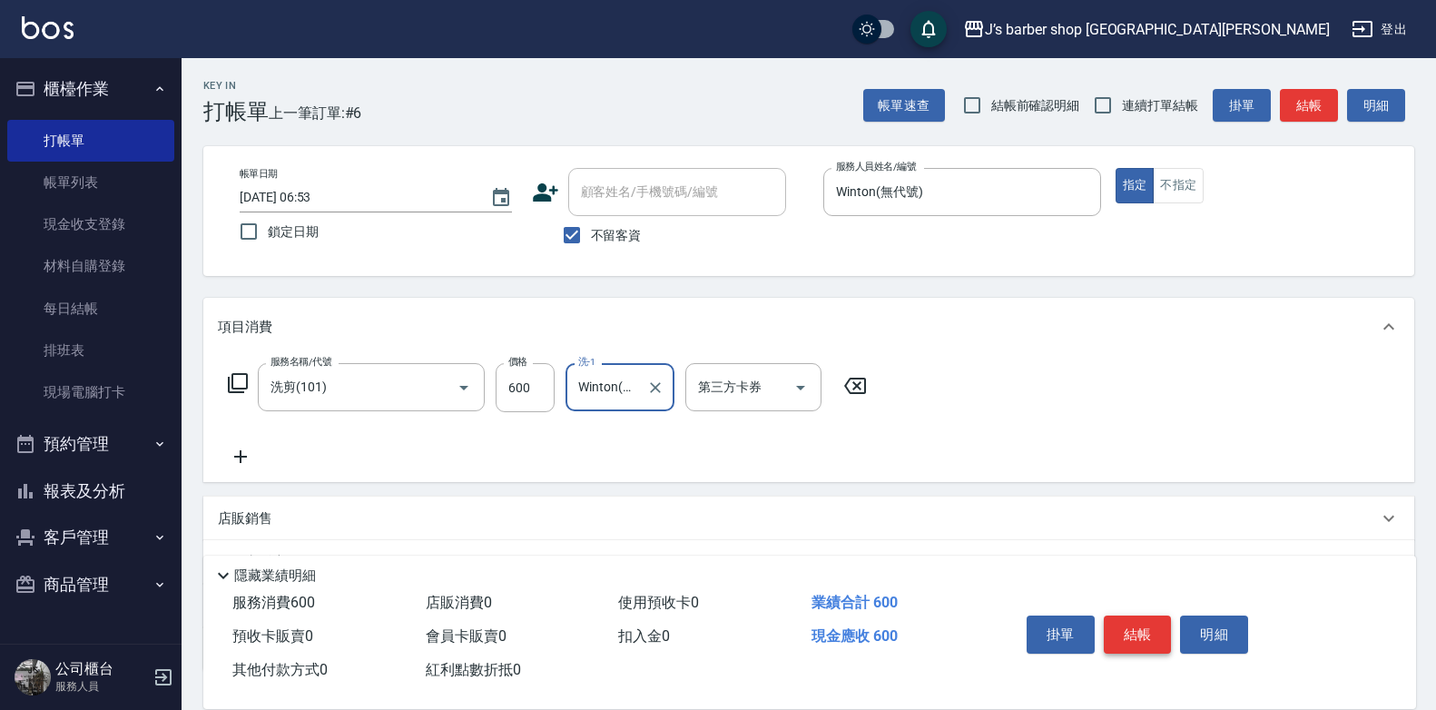
click at [1136, 621] on button "結帳" at bounding box center [1138, 634] width 68 height 38
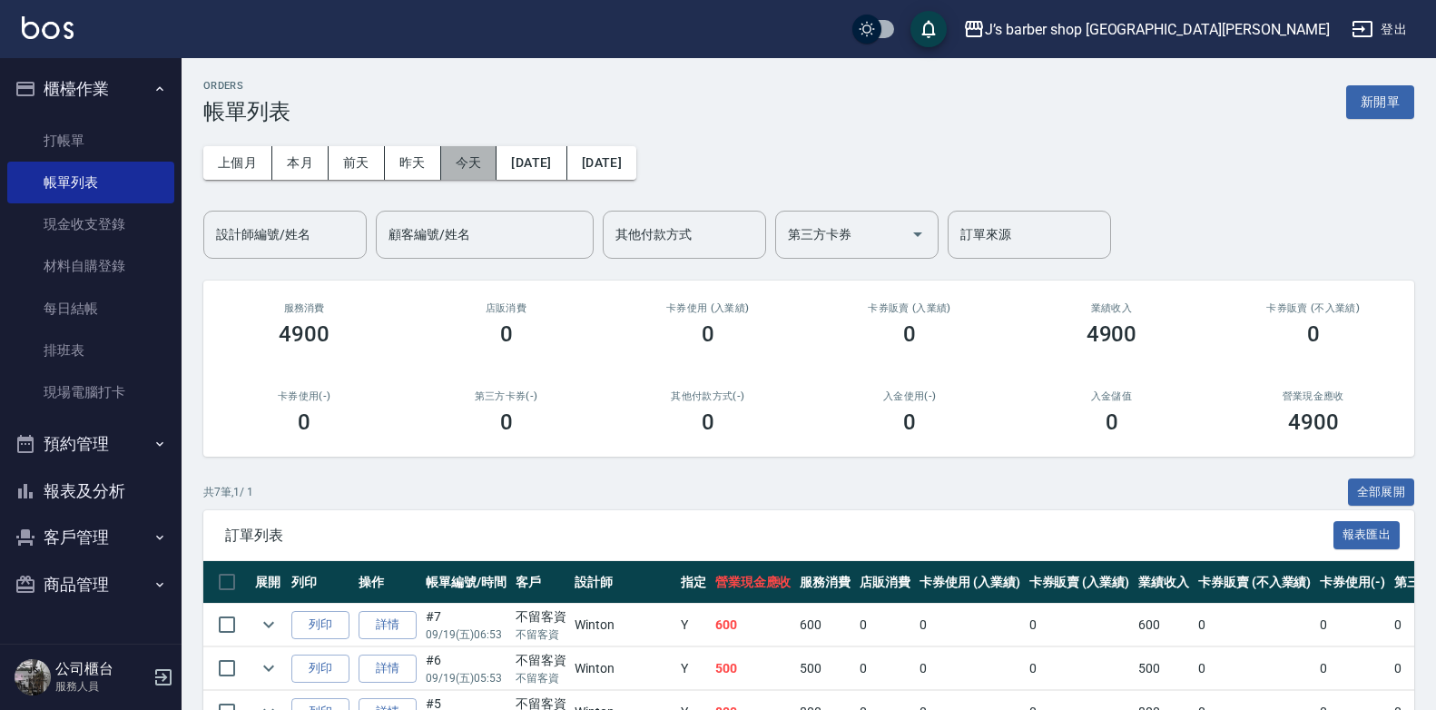
click at [458, 153] on button "今天" at bounding box center [469, 163] width 56 height 34
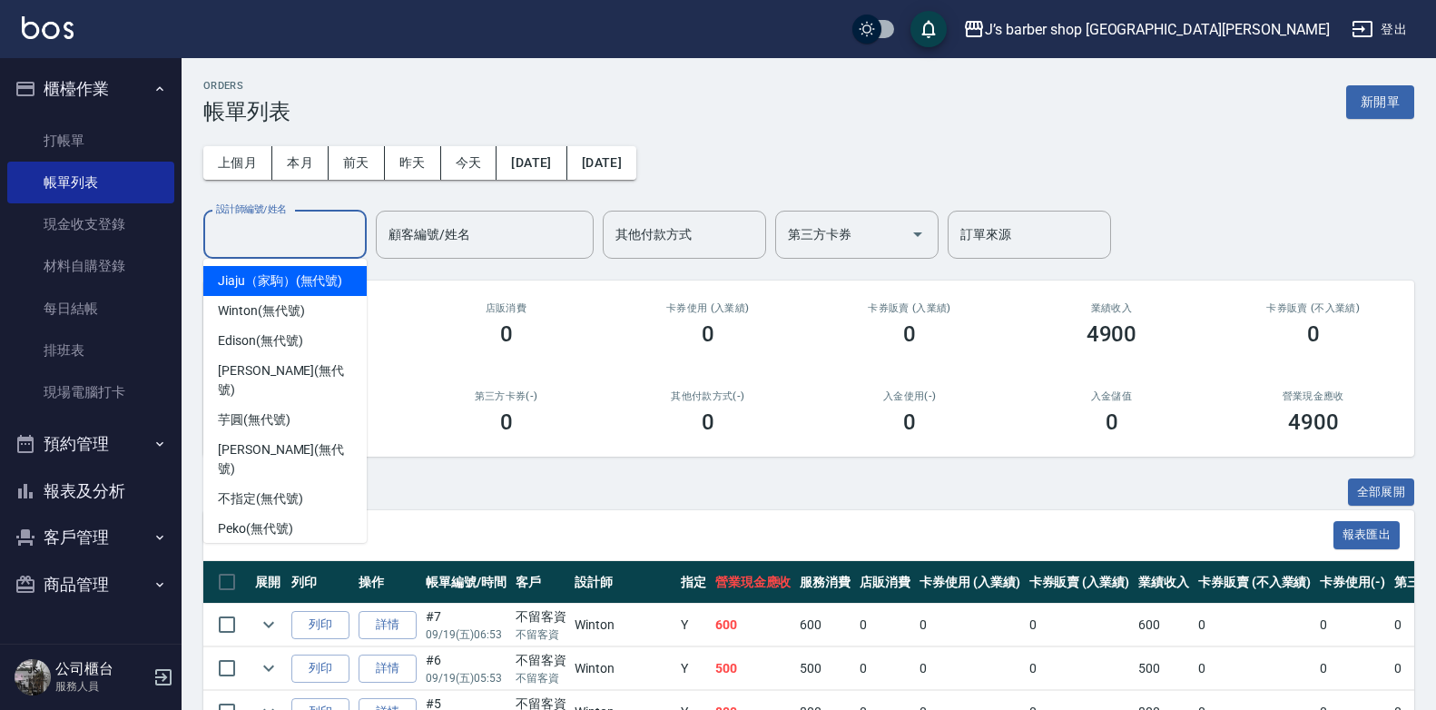
click at [337, 239] on input "設計師編號/姓名" at bounding box center [284, 235] width 147 height 32
click at [290, 312] on span "Winton (無代號)" at bounding box center [261, 310] width 86 height 19
type input "Winton(無代號)"
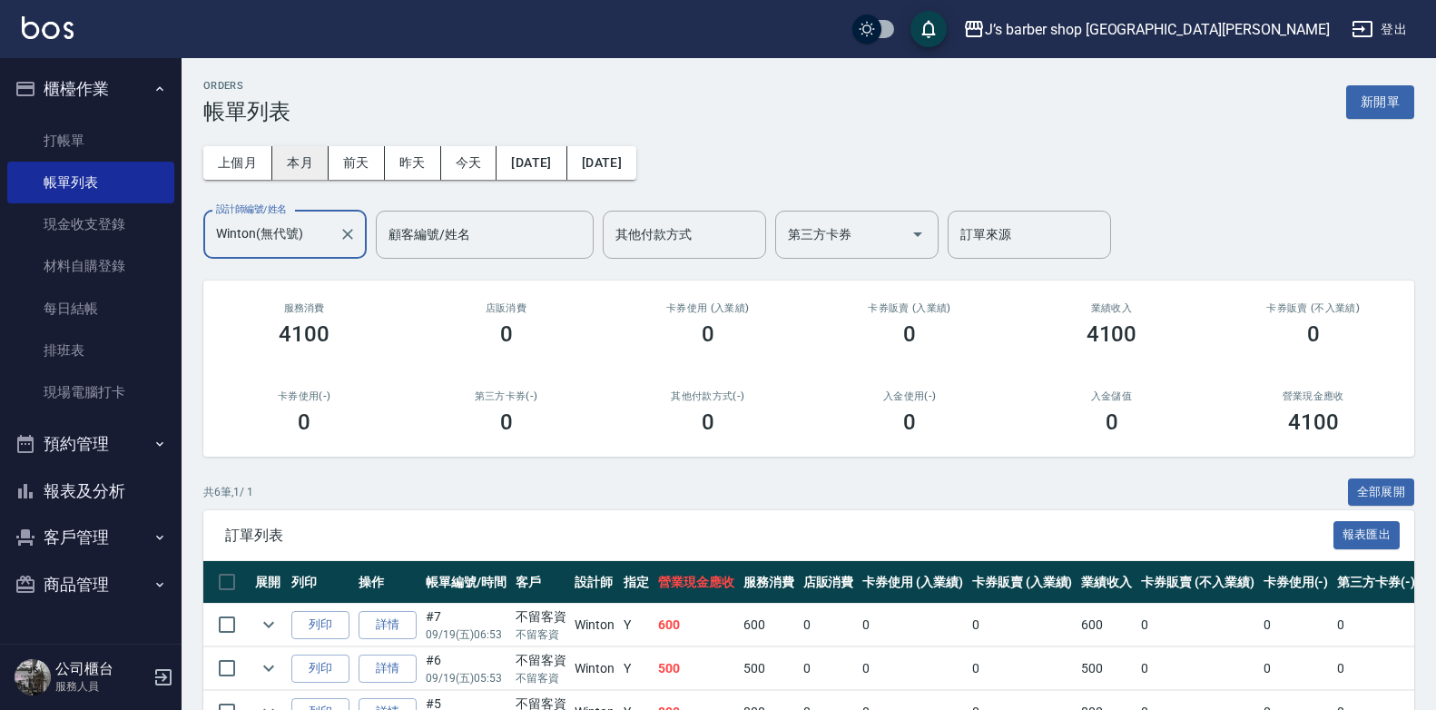
click at [288, 167] on button "本月" at bounding box center [300, 163] width 56 height 34
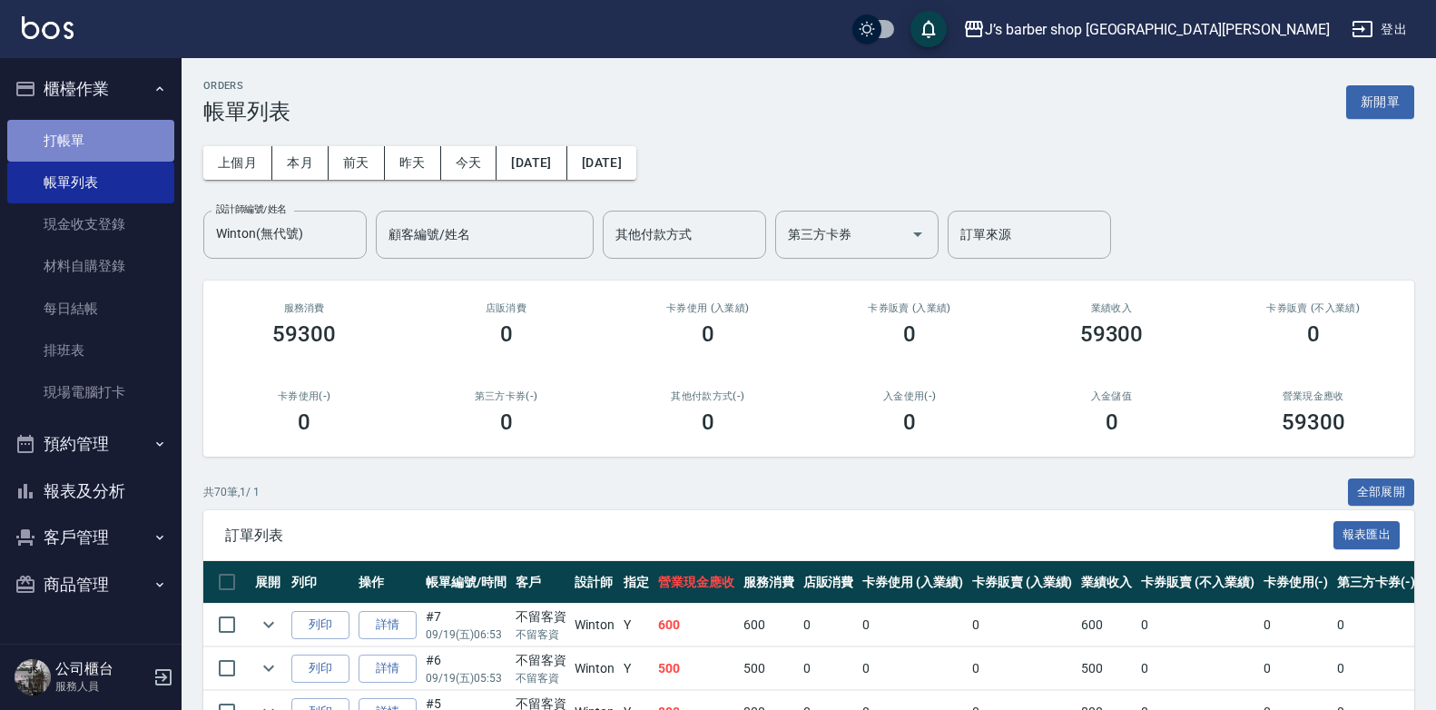
click at [100, 144] on link "打帳單" at bounding box center [90, 141] width 167 height 42
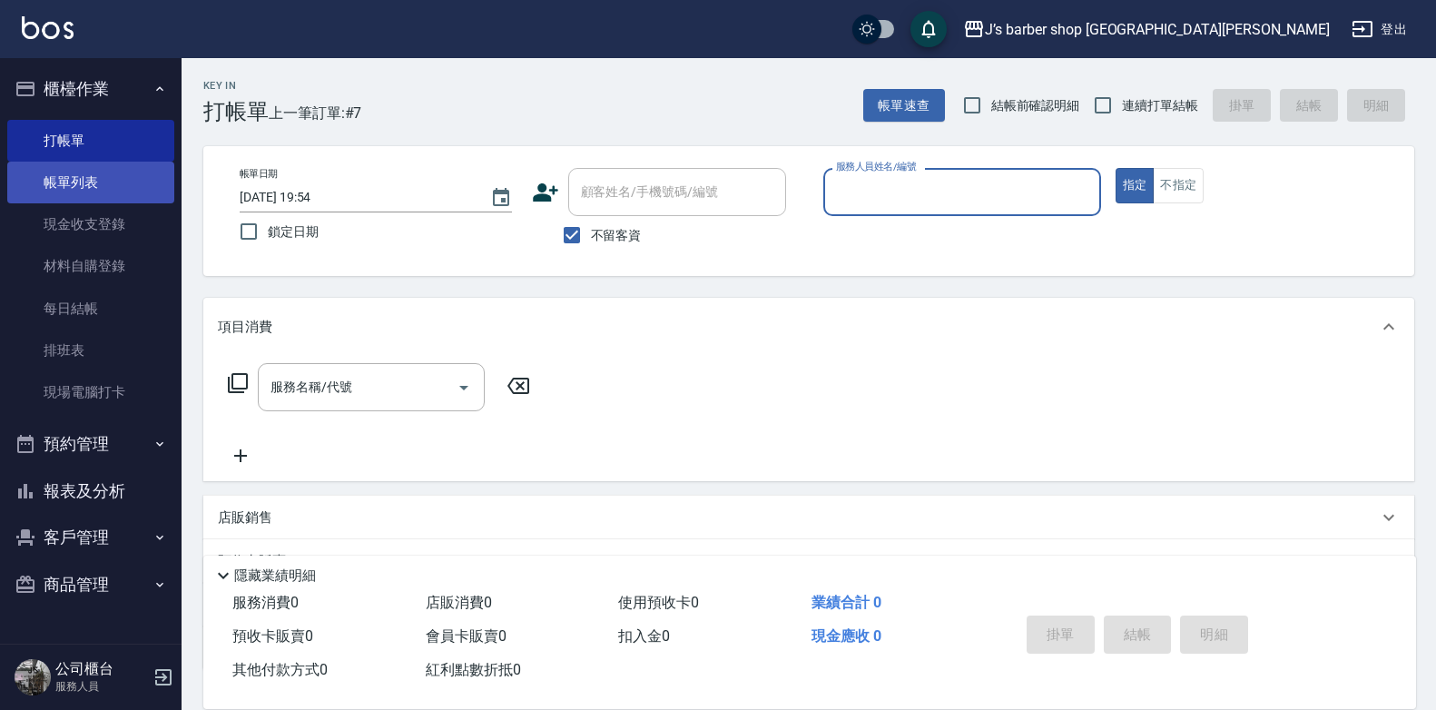
click at [64, 183] on link "帳單列表" at bounding box center [90, 183] width 167 height 42
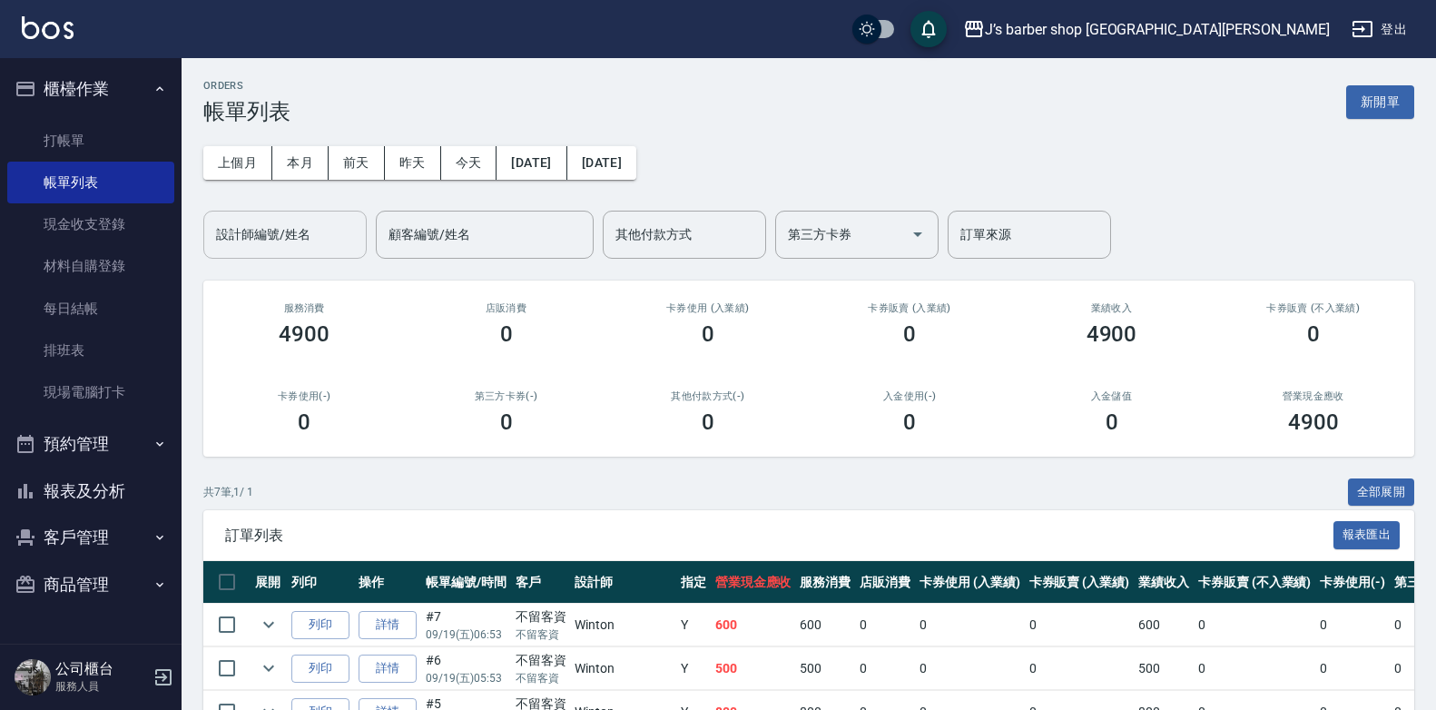
click at [342, 251] on div "設計師編號/姓名" at bounding box center [284, 235] width 163 height 48
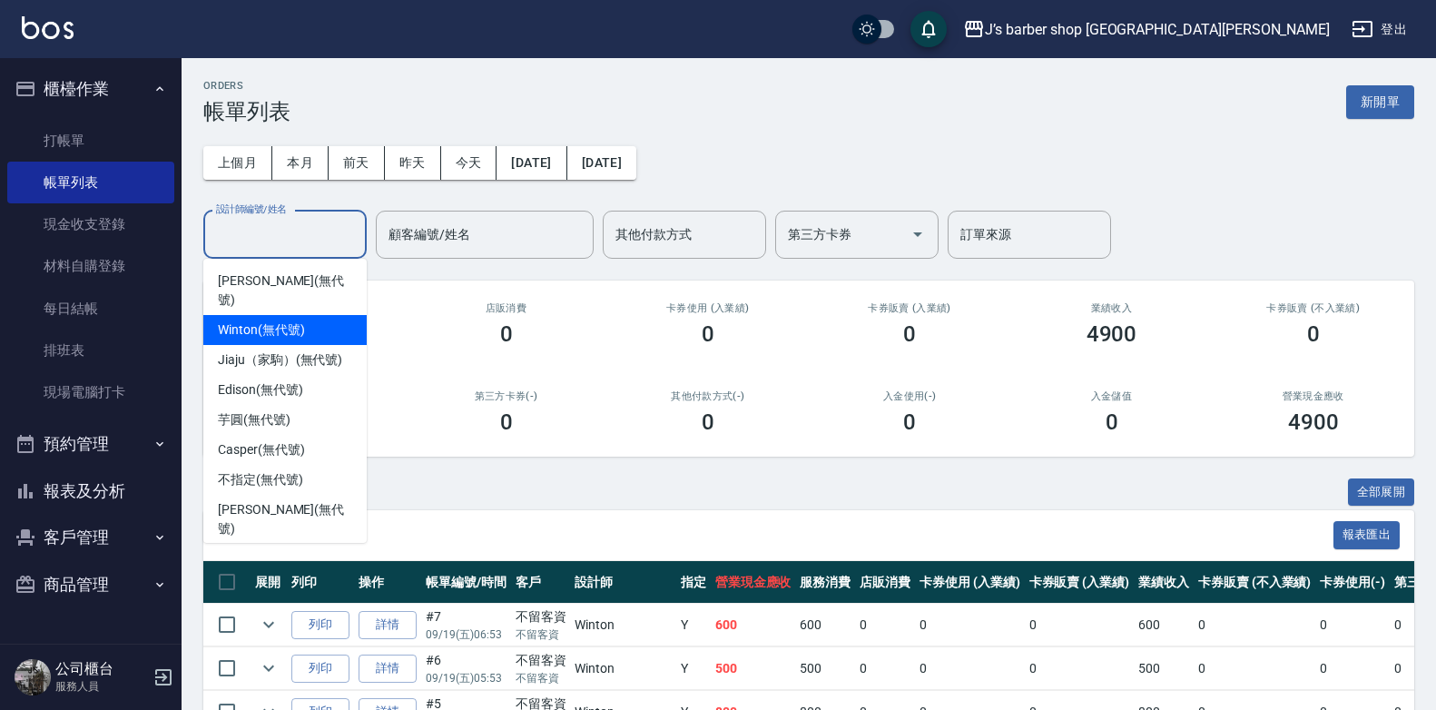
click at [298, 322] on div "Winton (無代號)" at bounding box center [284, 330] width 163 height 30
type input "Winton(無代號)"
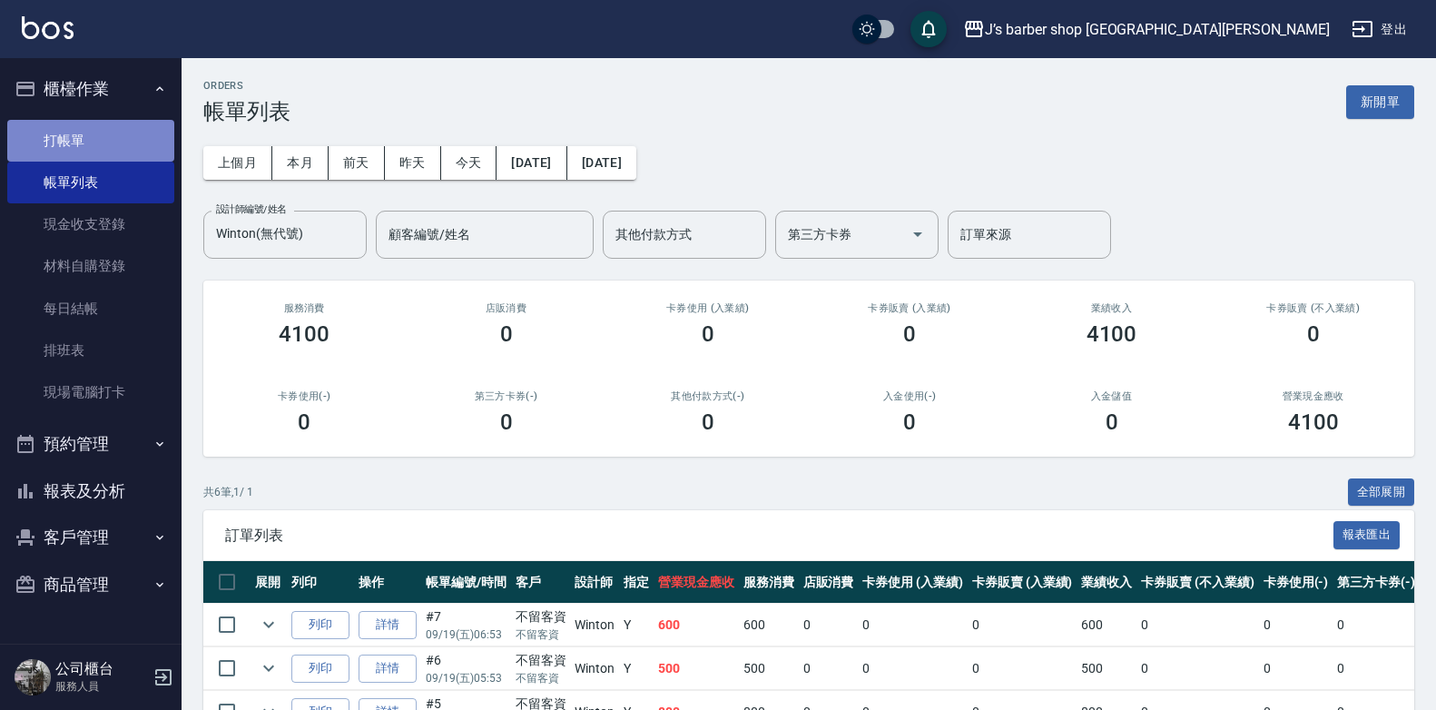
click at [106, 149] on link "打帳單" at bounding box center [90, 141] width 167 height 42
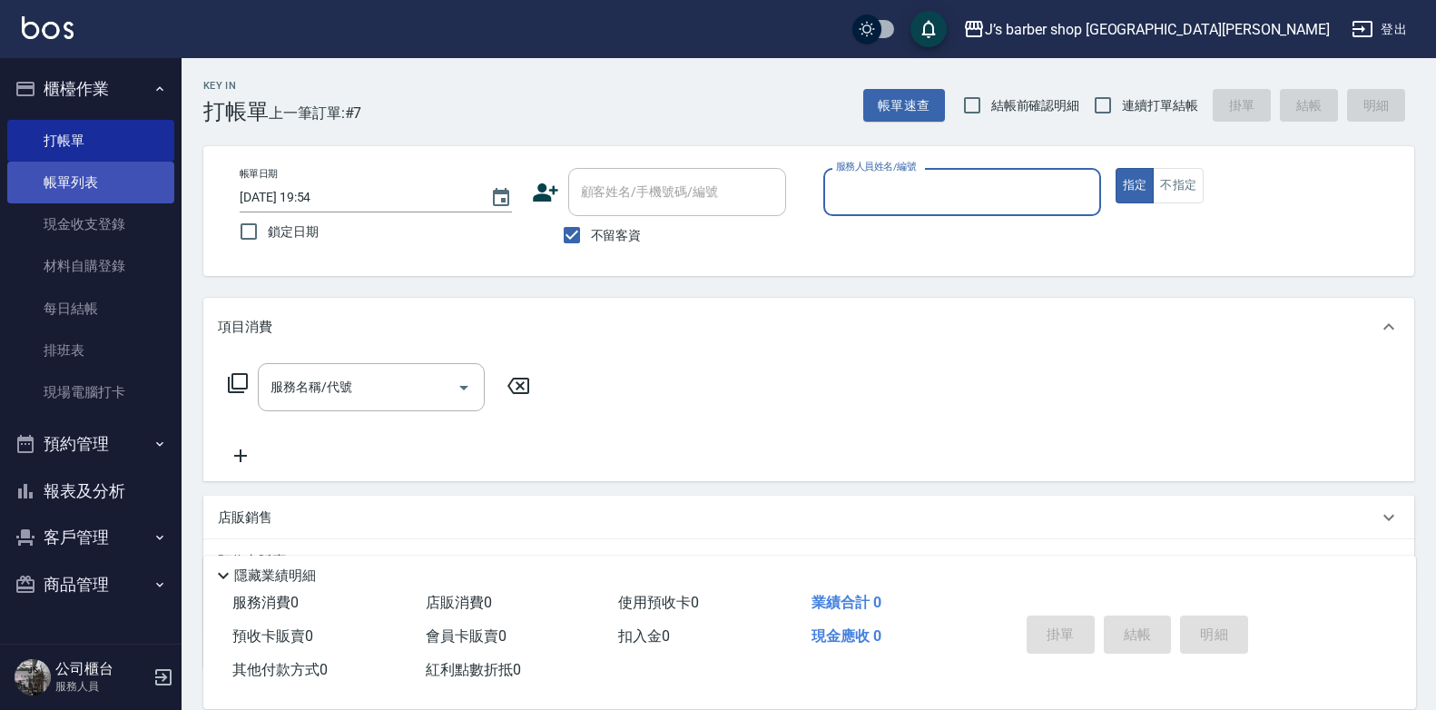
click at [42, 197] on link "帳單列表" at bounding box center [90, 183] width 167 height 42
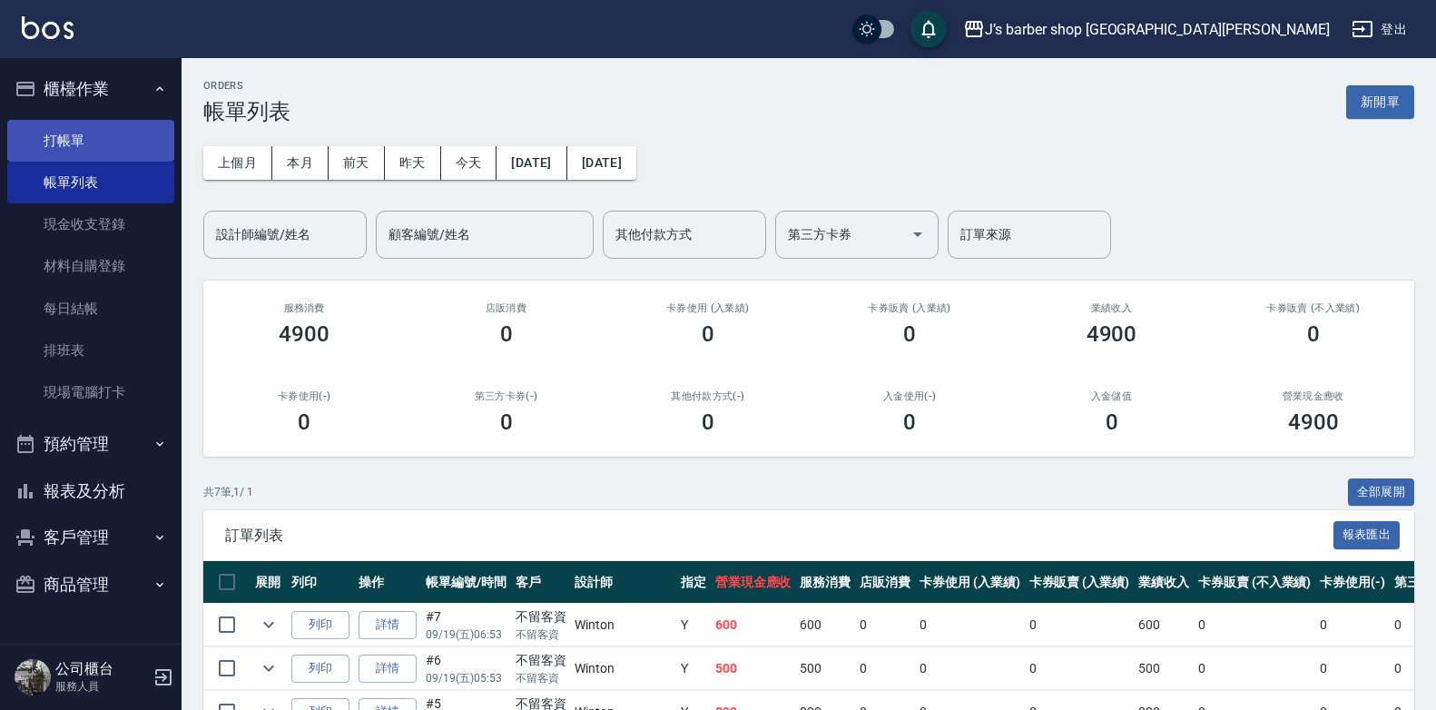
click at [56, 148] on link "打帳單" at bounding box center [90, 141] width 167 height 42
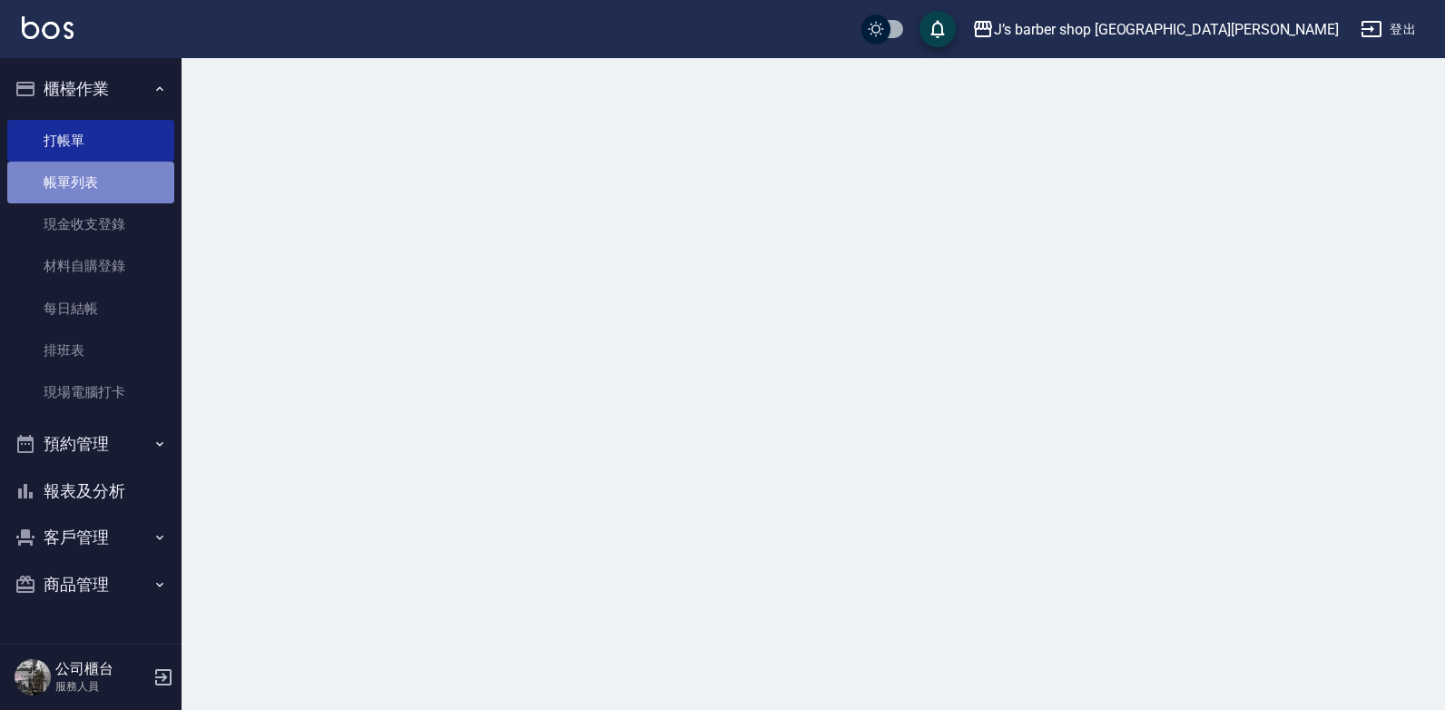
click at [104, 173] on link "帳單列表" at bounding box center [90, 183] width 167 height 42
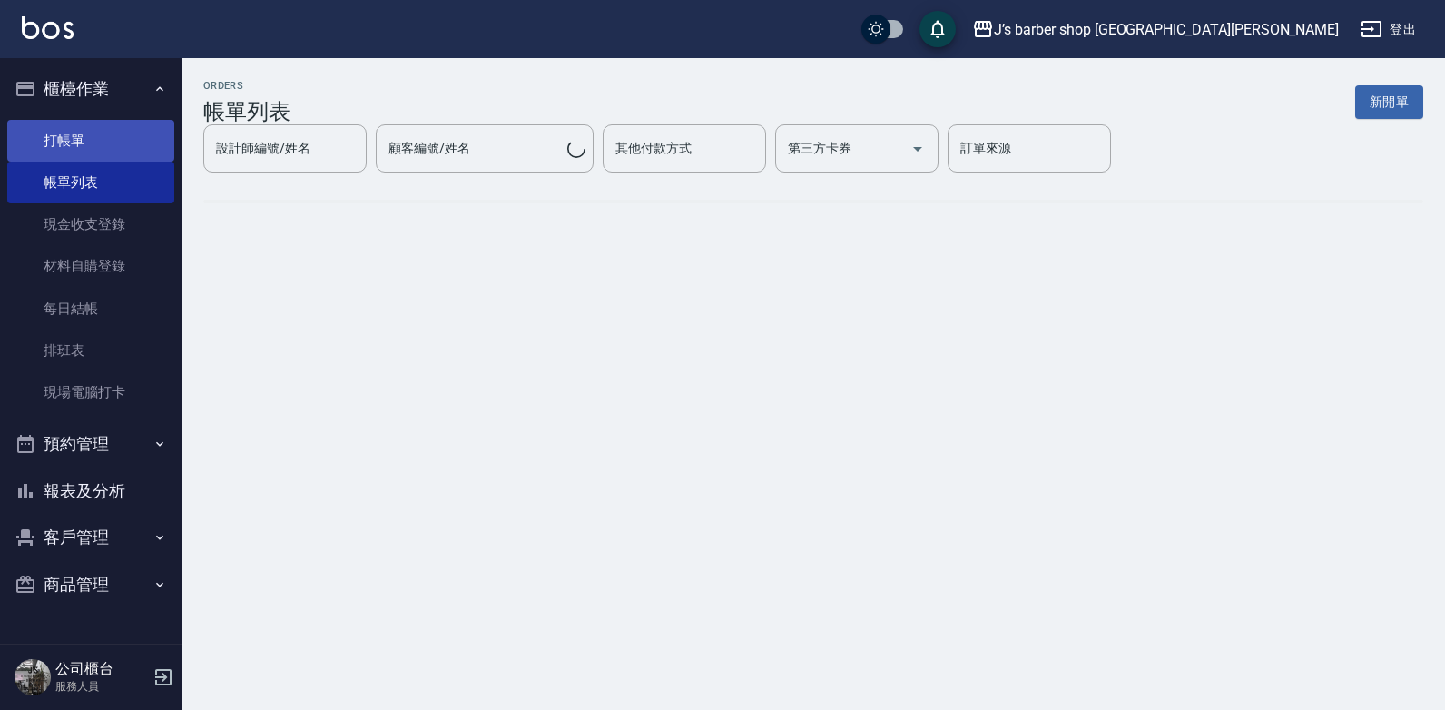
click at [126, 134] on link "打帳單" at bounding box center [90, 141] width 167 height 42
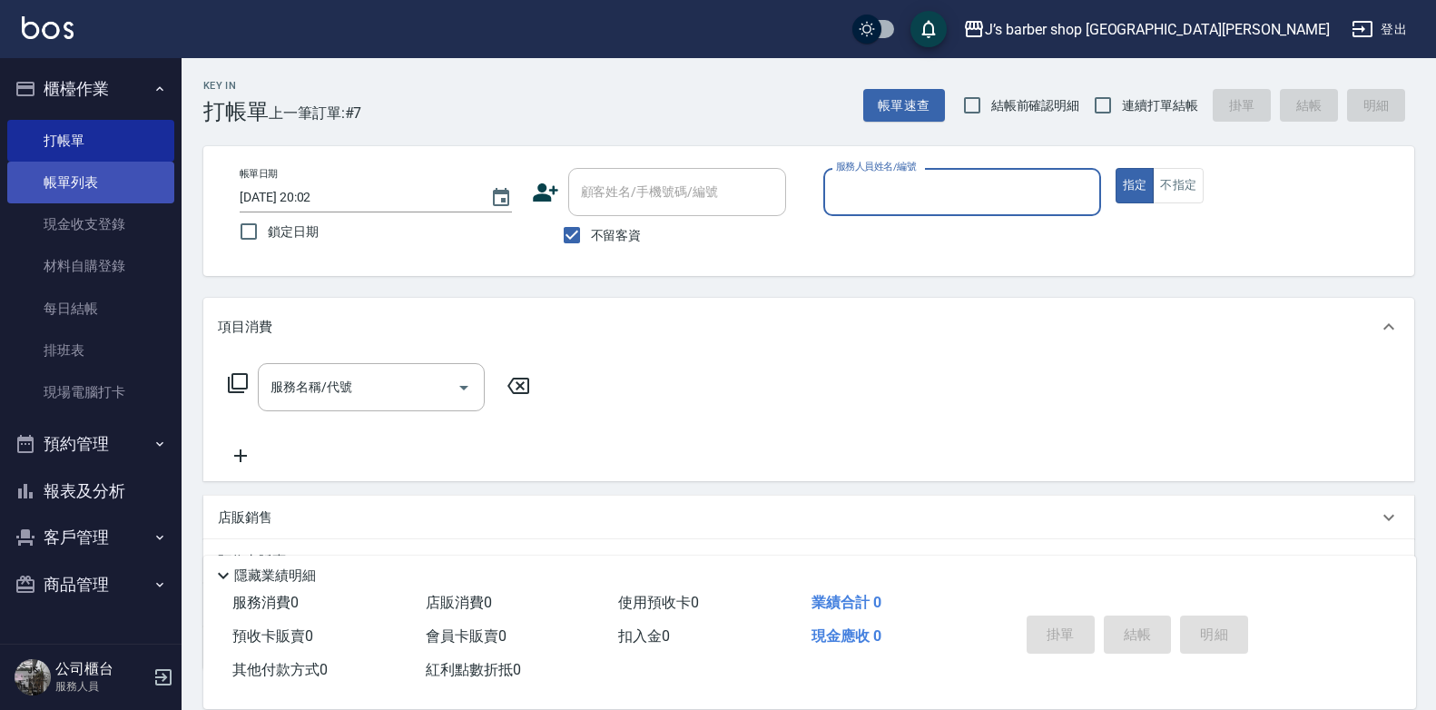
click at [101, 196] on link "帳單列表" at bounding box center [90, 183] width 167 height 42
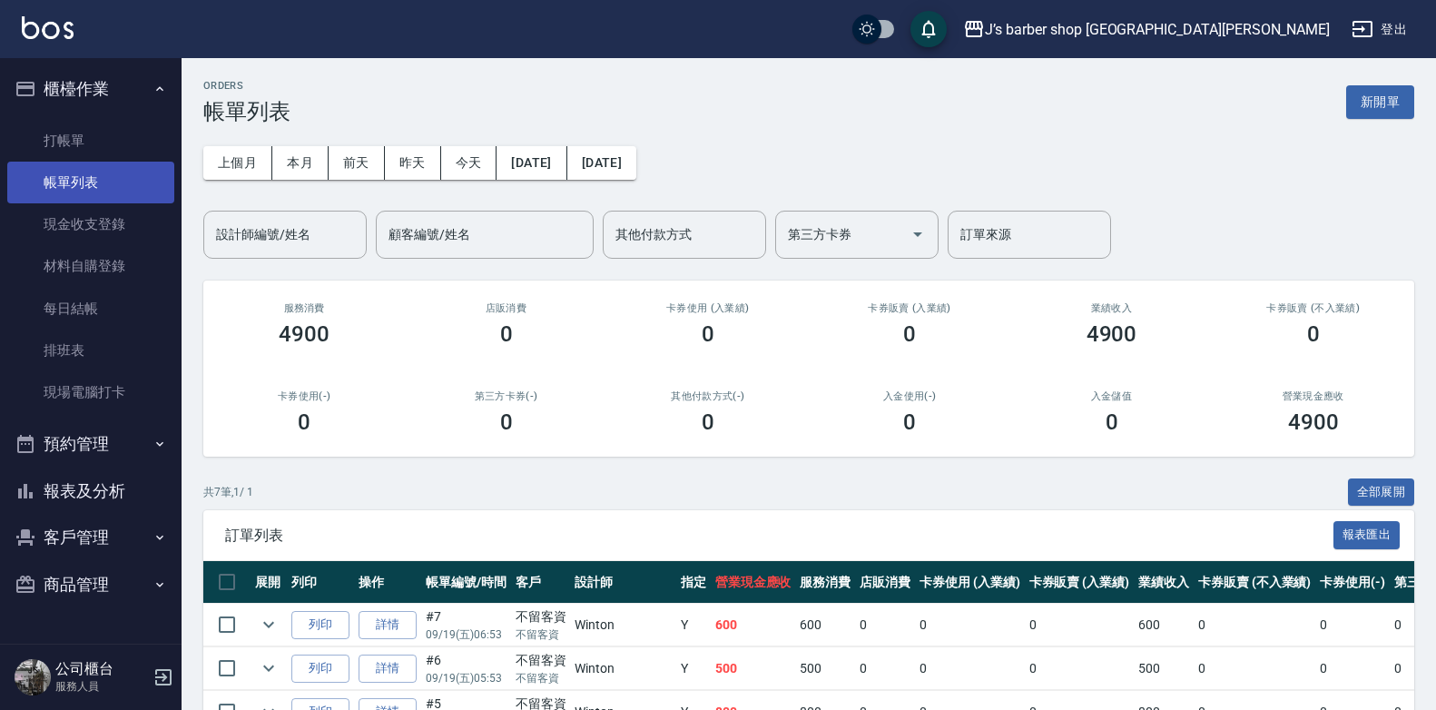
click at [98, 162] on link "帳單列表" at bounding box center [90, 183] width 167 height 42
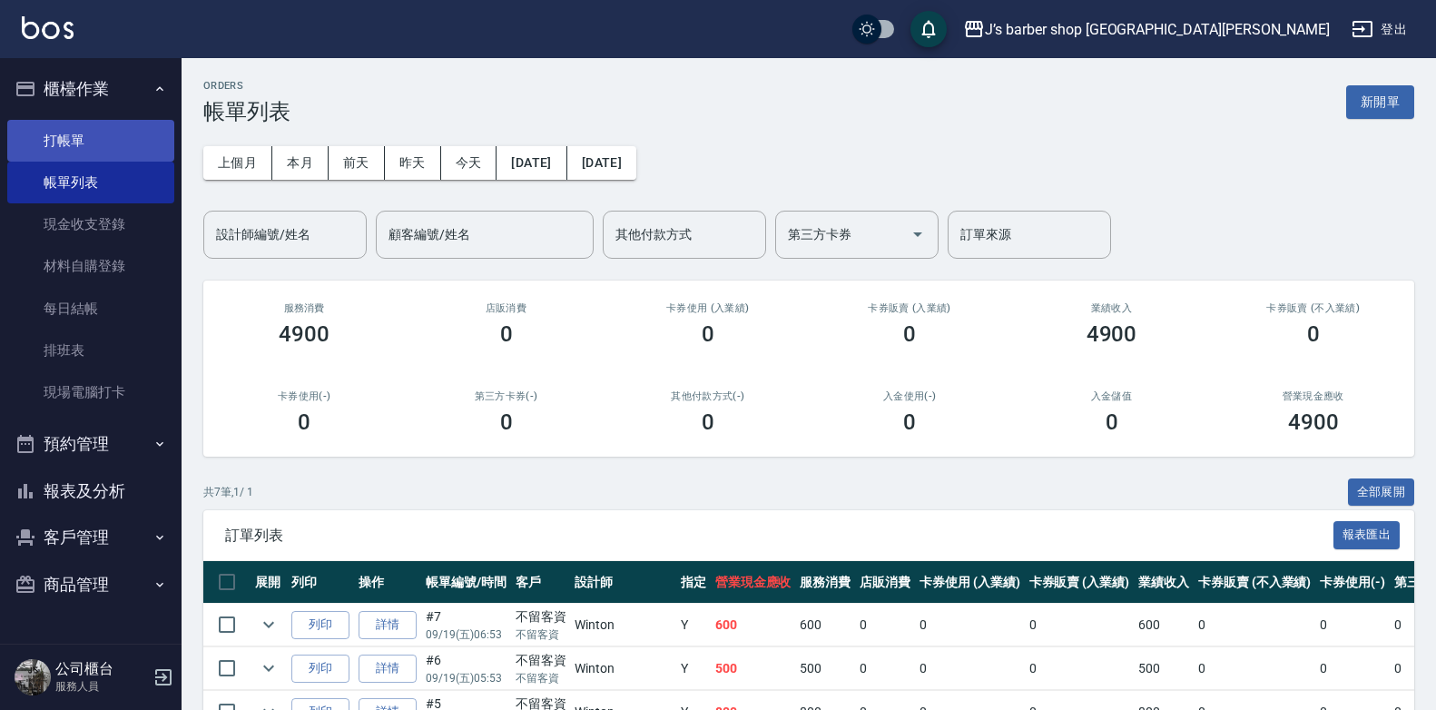
click at [101, 156] on link "打帳單" at bounding box center [90, 141] width 167 height 42
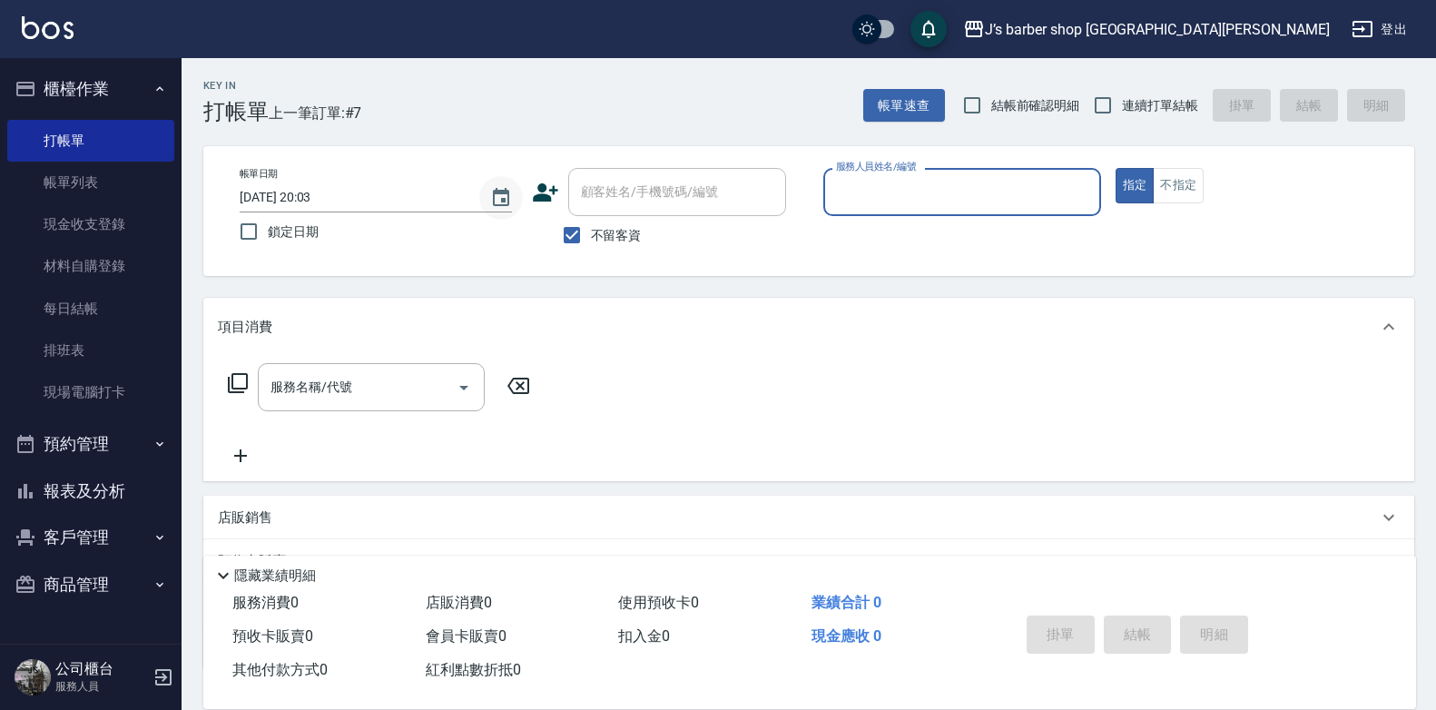
click at [507, 195] on icon "Choose date, selected date is 2025-09-19" at bounding box center [501, 197] width 16 height 18
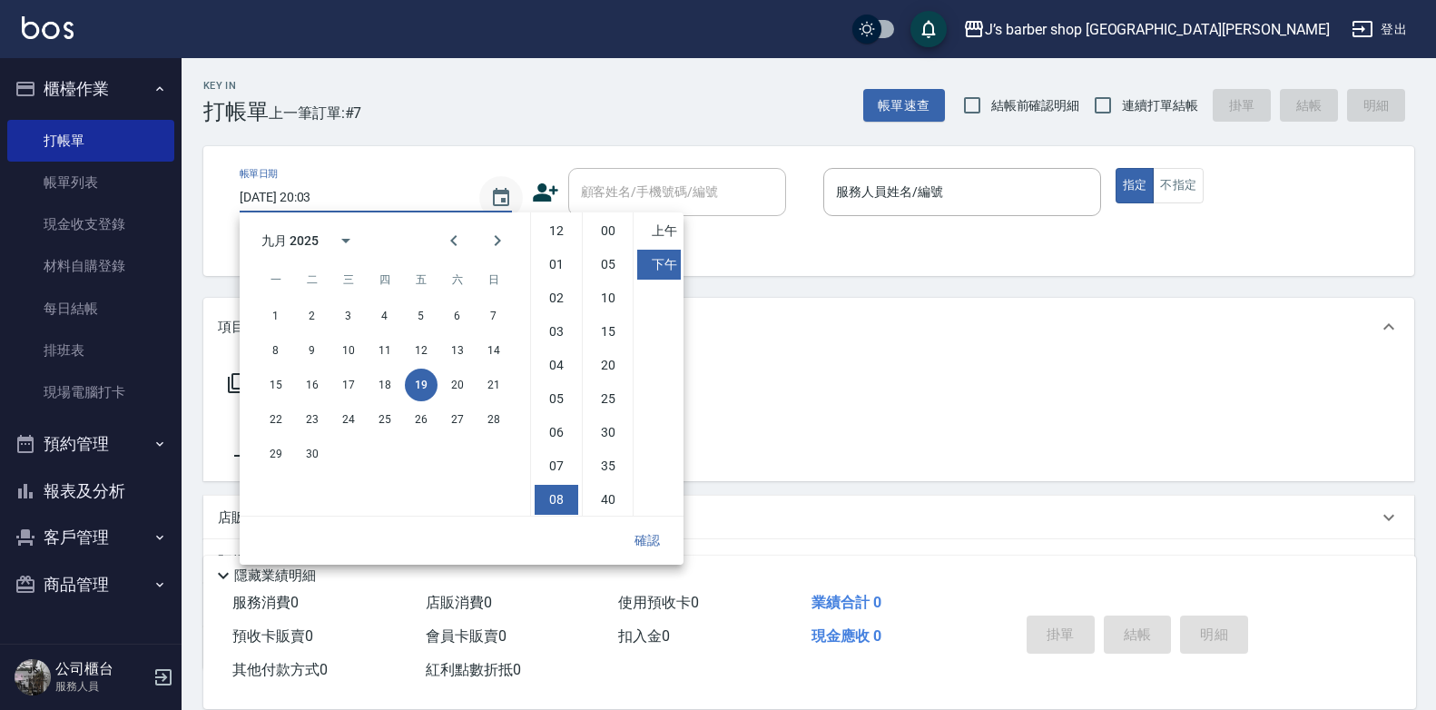
scroll to position [102, 0]
click at [559, 239] on li "03" at bounding box center [557, 230] width 44 height 30
drag, startPoint x: 590, startPoint y: 230, endPoint x: 601, endPoint y: 248, distance: 21.2
click at [591, 229] on li "00" at bounding box center [608, 231] width 44 height 30
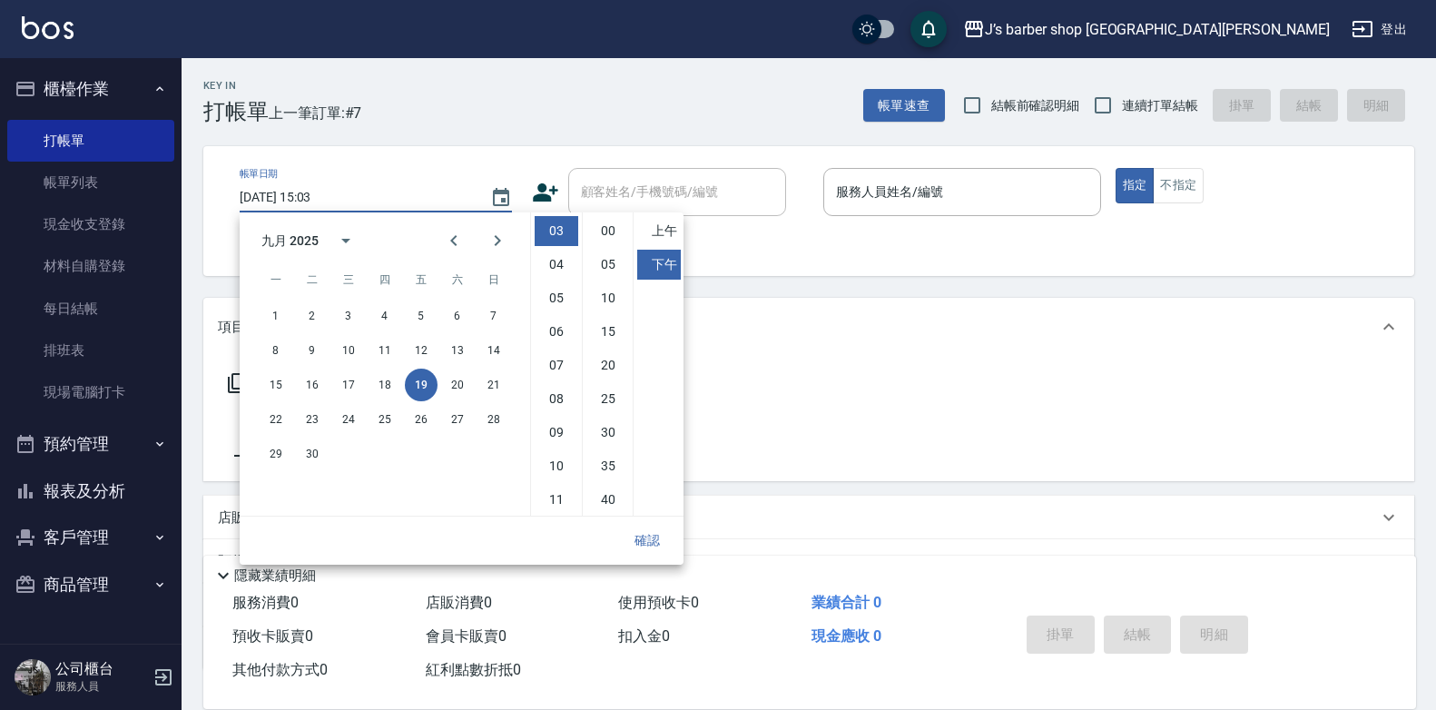
type input "2025/09/19 15:00"
click at [644, 541] on button "確認" at bounding box center [647, 541] width 58 height 34
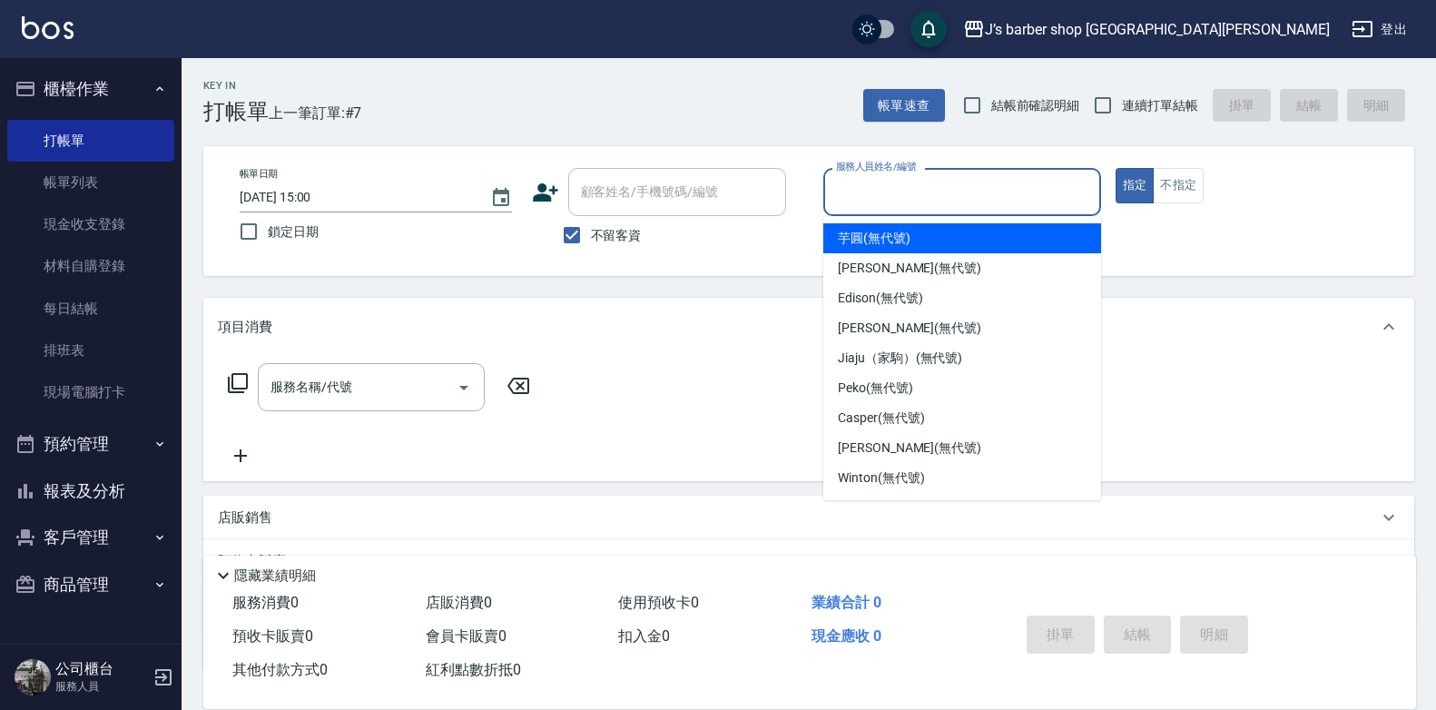
click at [911, 189] on input "服務人員姓名/編號" at bounding box center [961, 192] width 261 height 32
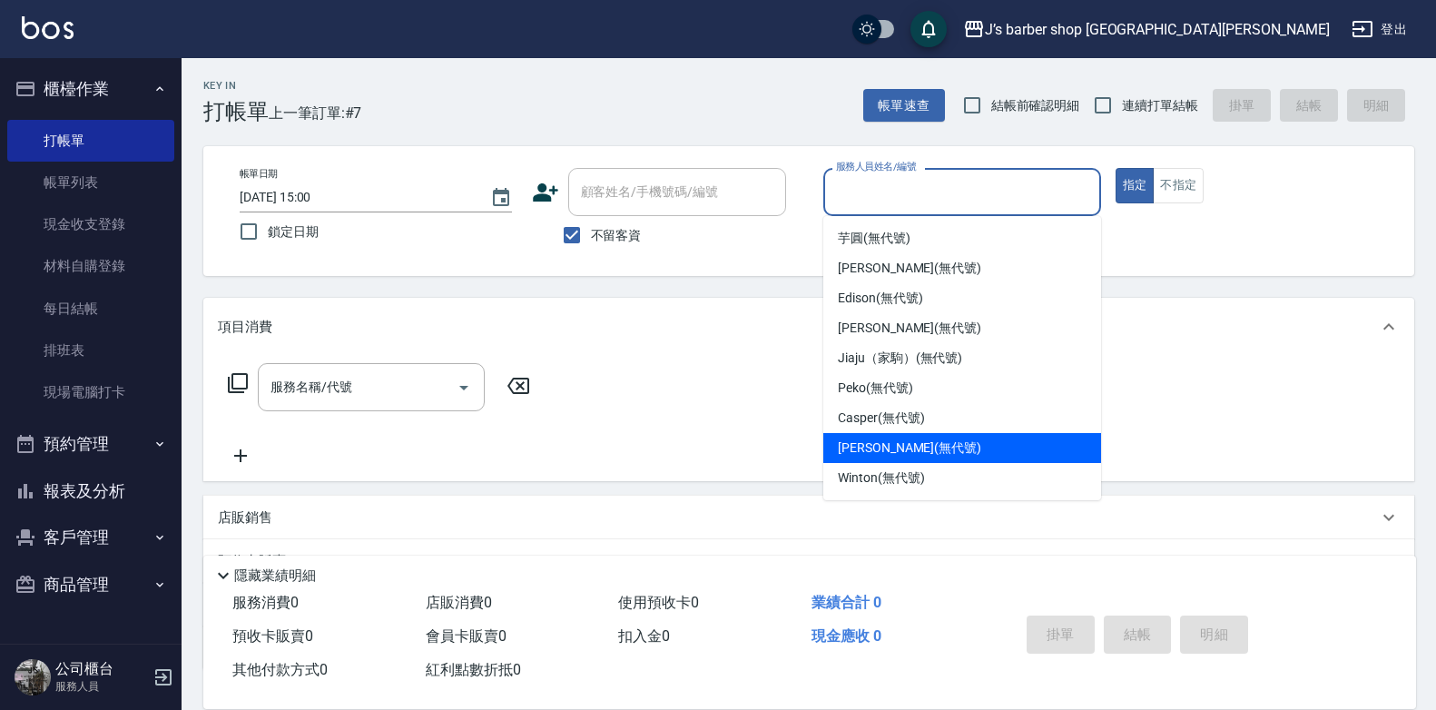
drag, startPoint x: 882, startPoint y: 438, endPoint x: 776, endPoint y: 436, distance: 106.2
click at [880, 439] on span "KENNY (無代號)" at bounding box center [909, 447] width 143 height 19
type input "KENNY(無代號)"
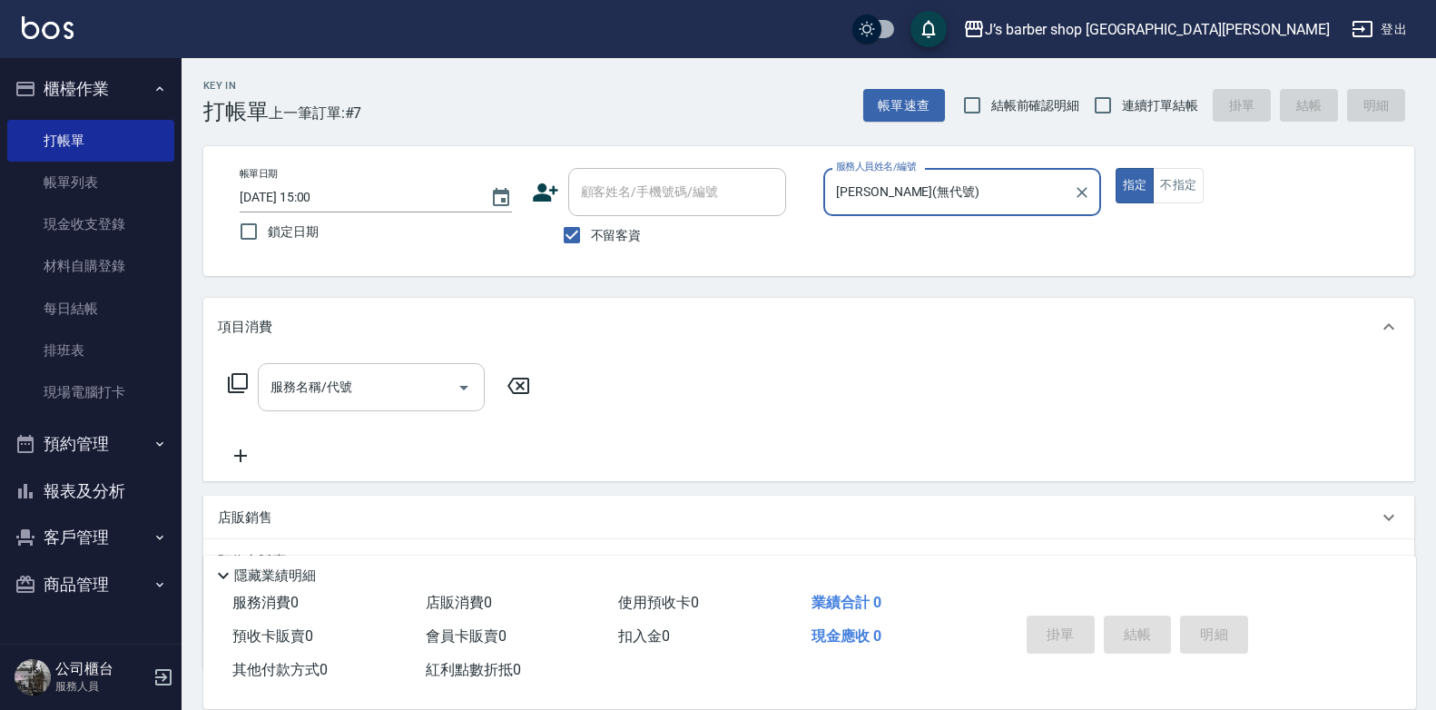
click at [348, 377] on input "服務名稱/代號" at bounding box center [357, 387] width 183 height 32
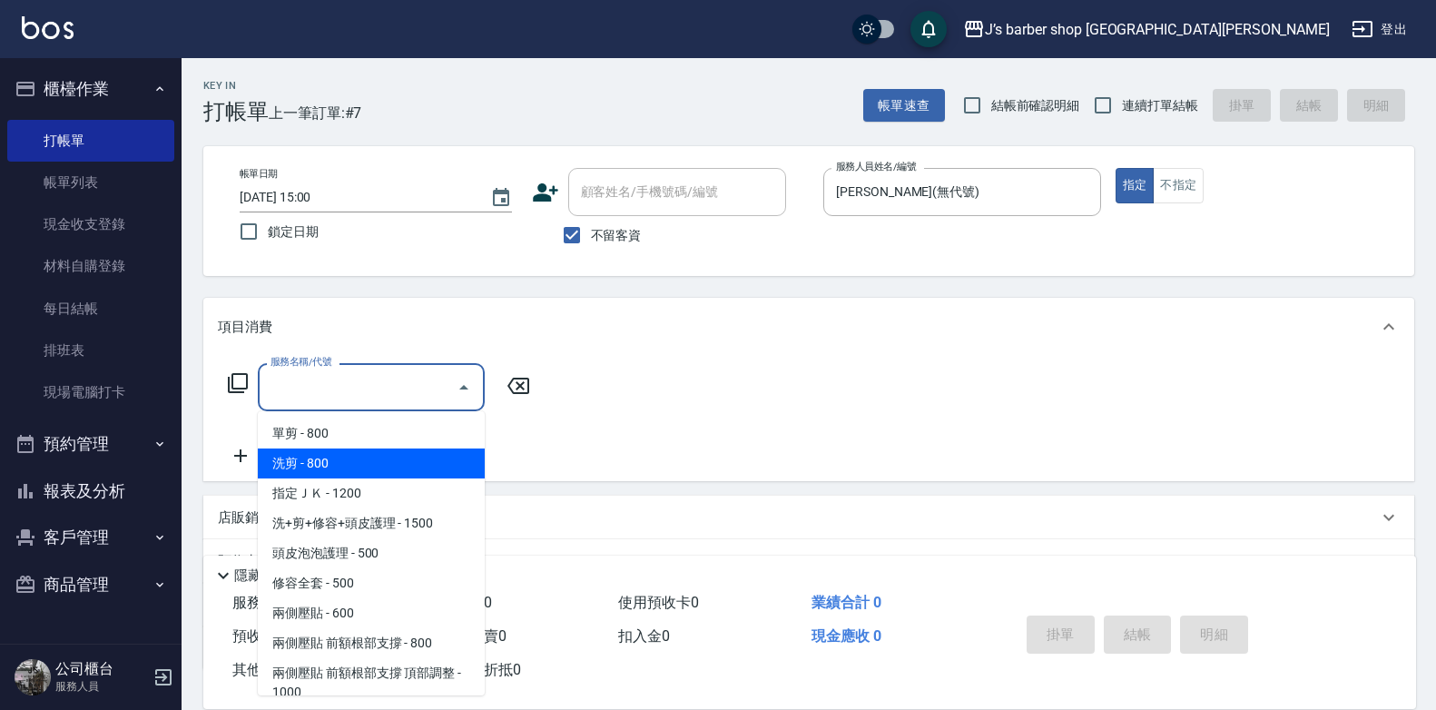
click at [347, 464] on span "洗剪 - 800" at bounding box center [371, 463] width 227 height 30
type input "洗剪(101)"
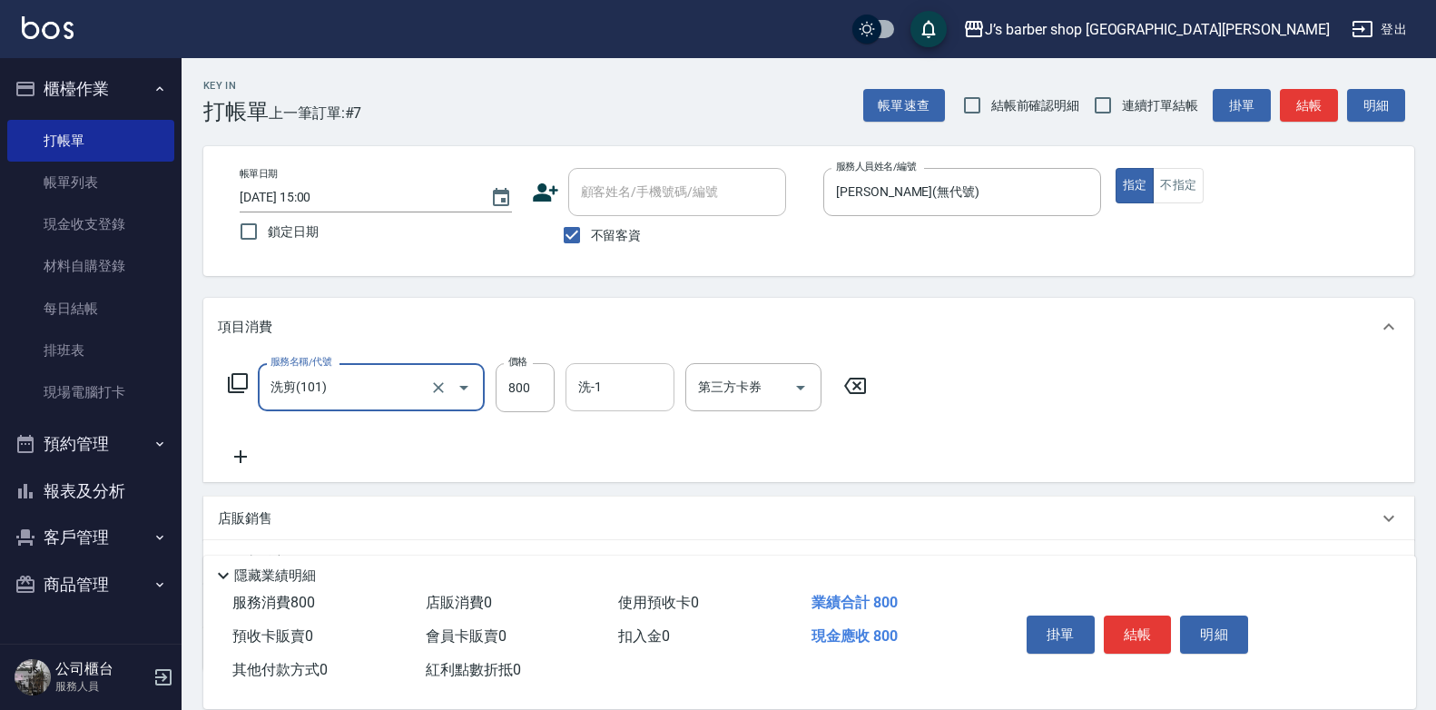
click at [620, 403] on input "洗-1" at bounding box center [620, 387] width 93 height 32
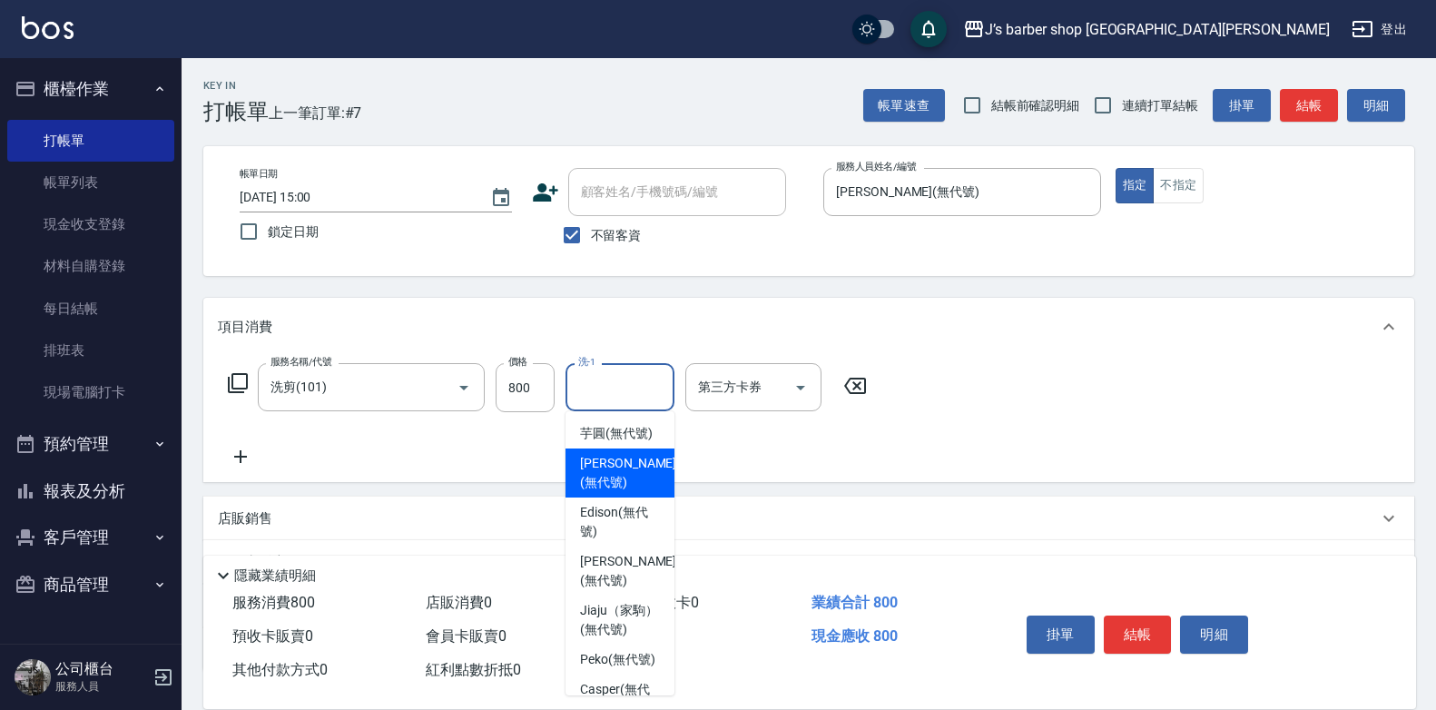
scroll to position [221, 0]
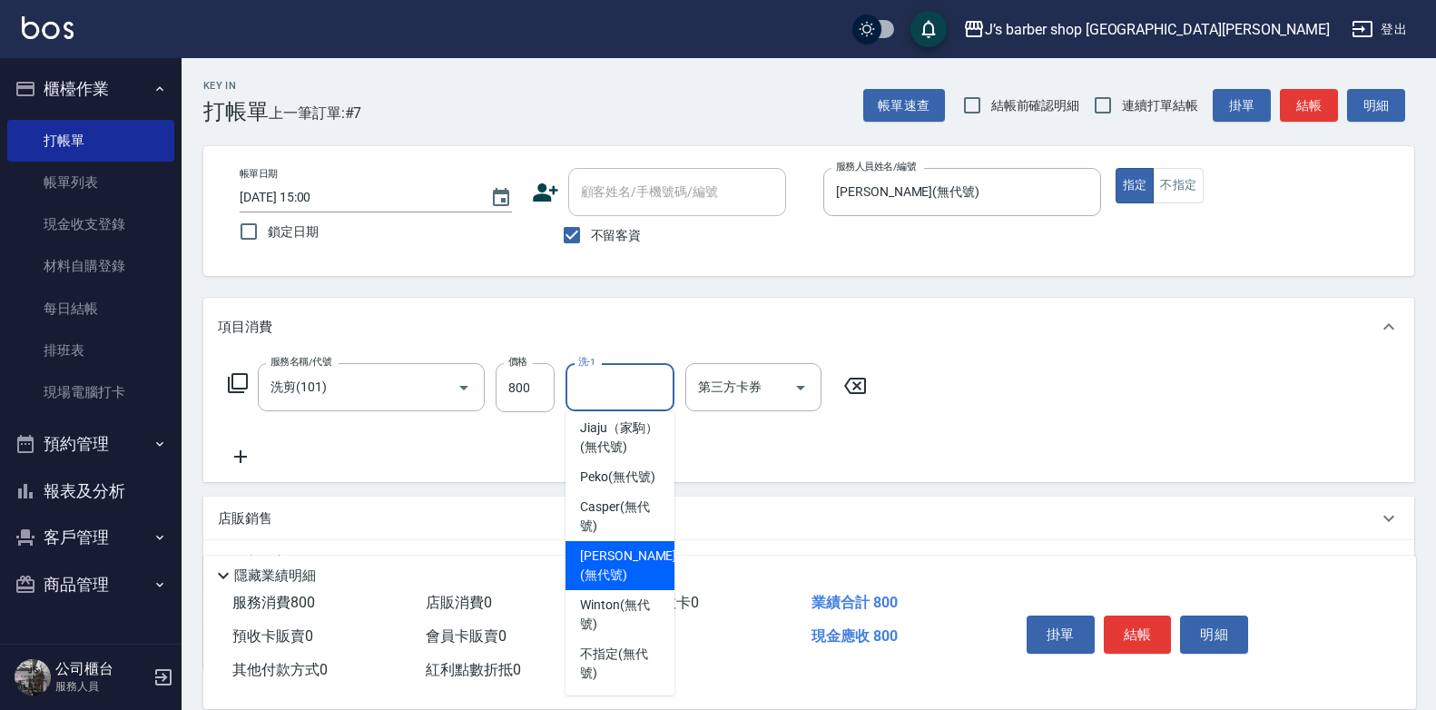
click at [625, 567] on span "KENNY (無代號)" at bounding box center [628, 565] width 96 height 38
type input "KENNY(無代號)"
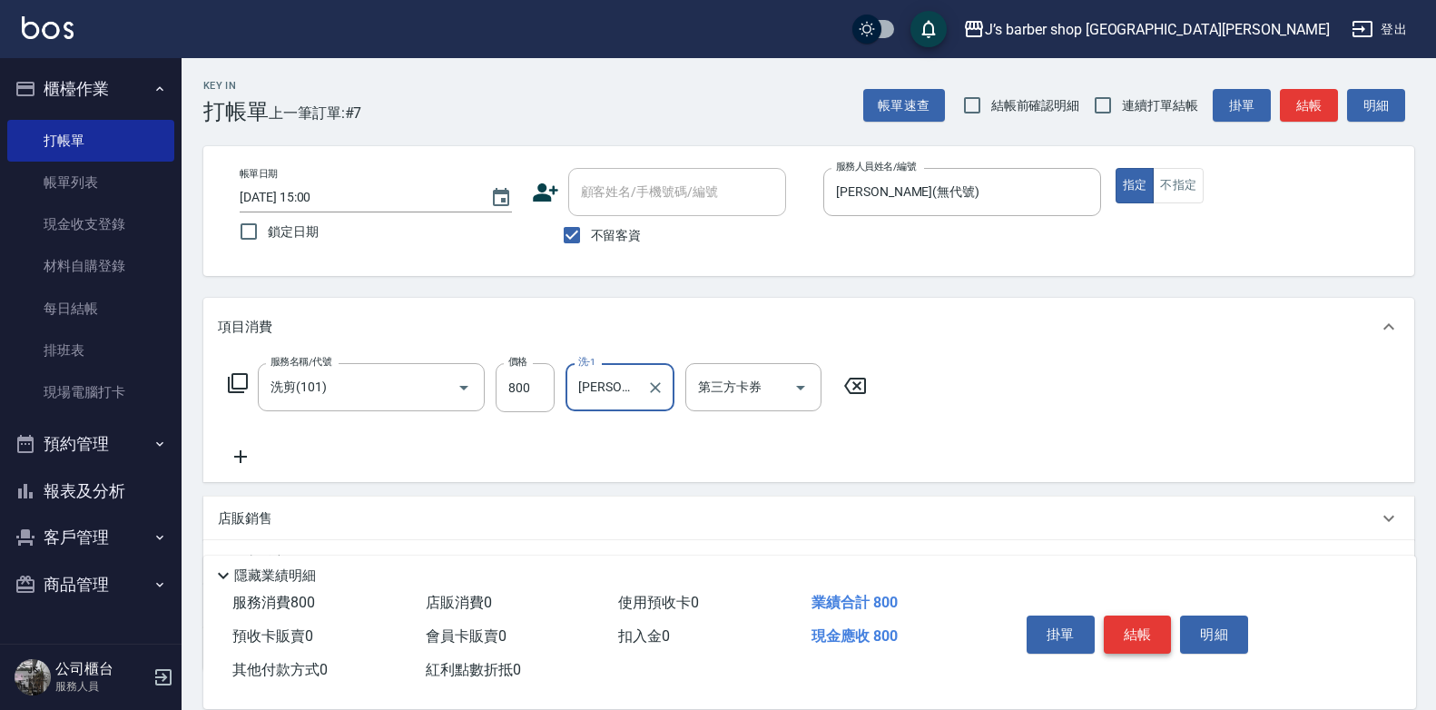
click at [1152, 624] on button "結帳" at bounding box center [1138, 634] width 68 height 38
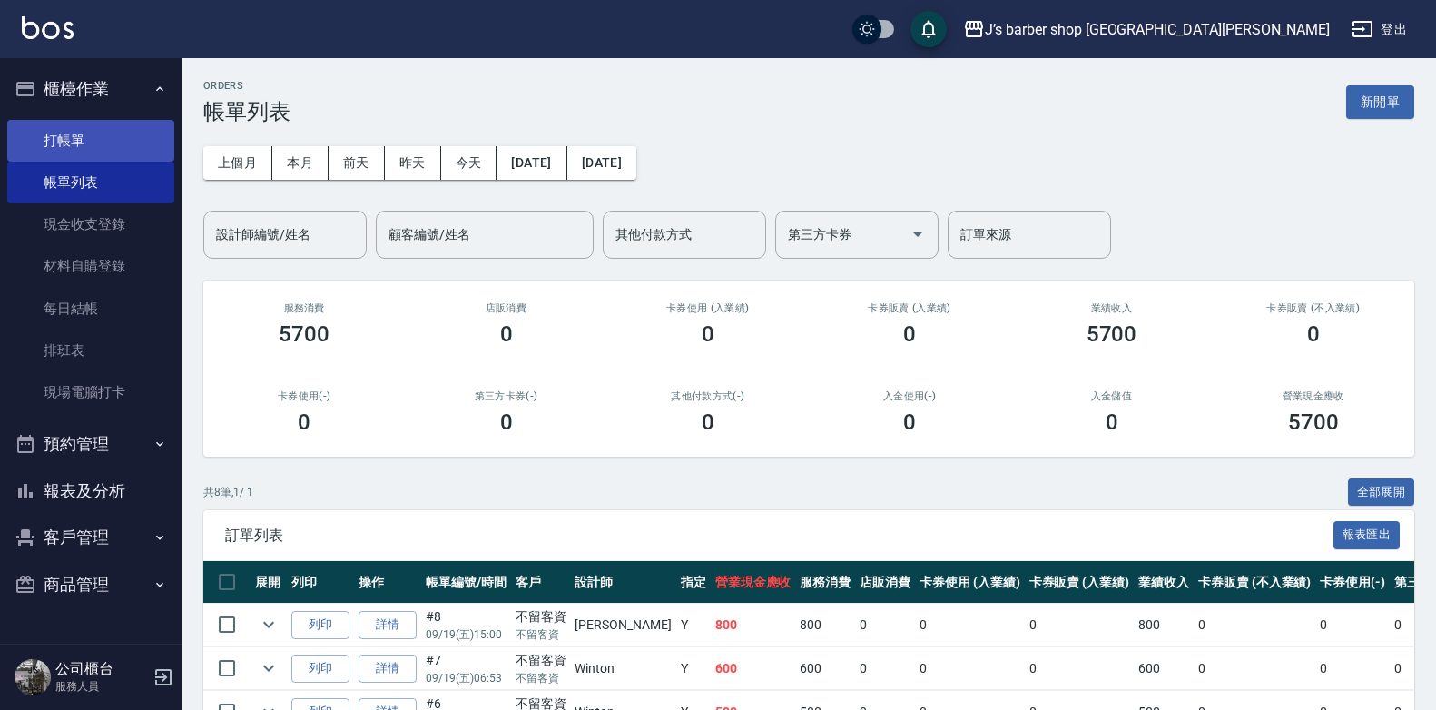
click at [86, 133] on link "打帳單" at bounding box center [90, 141] width 167 height 42
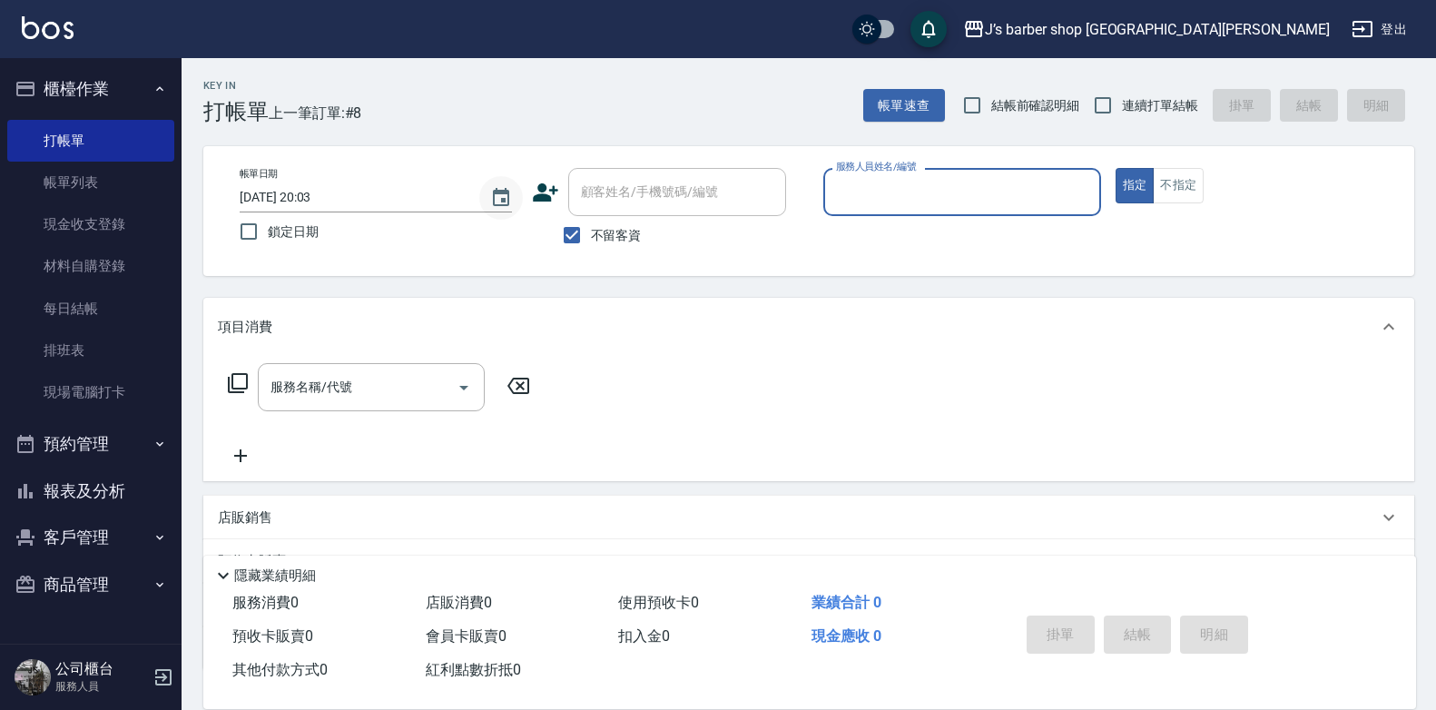
click at [492, 206] on icon "Choose date, selected date is 2025-09-19" at bounding box center [501, 198] width 22 height 22
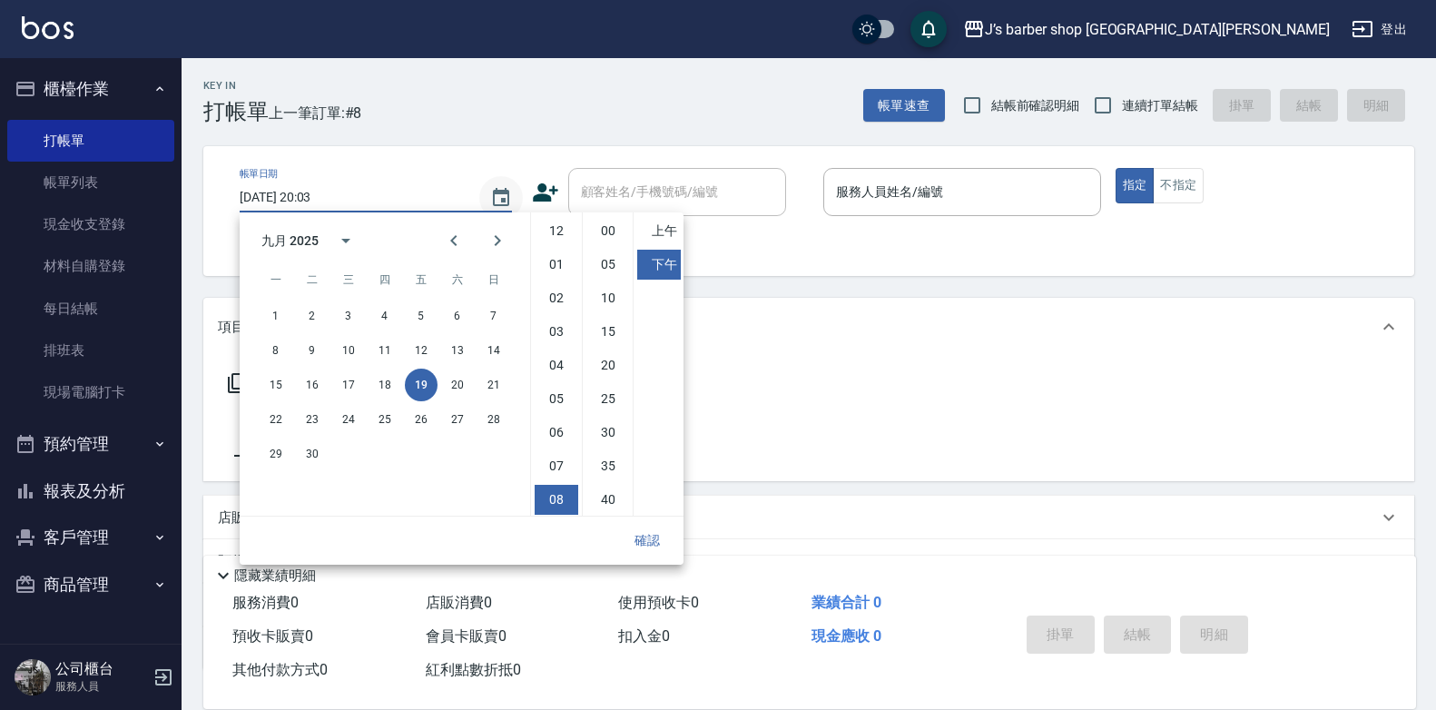
scroll to position [102, 0]
click at [561, 290] on li "05" at bounding box center [557, 297] width 44 height 30
click at [607, 235] on li "00" at bounding box center [608, 231] width 44 height 30
type input "2025/09/19 17:00"
click at [650, 533] on button "確認" at bounding box center [647, 541] width 58 height 34
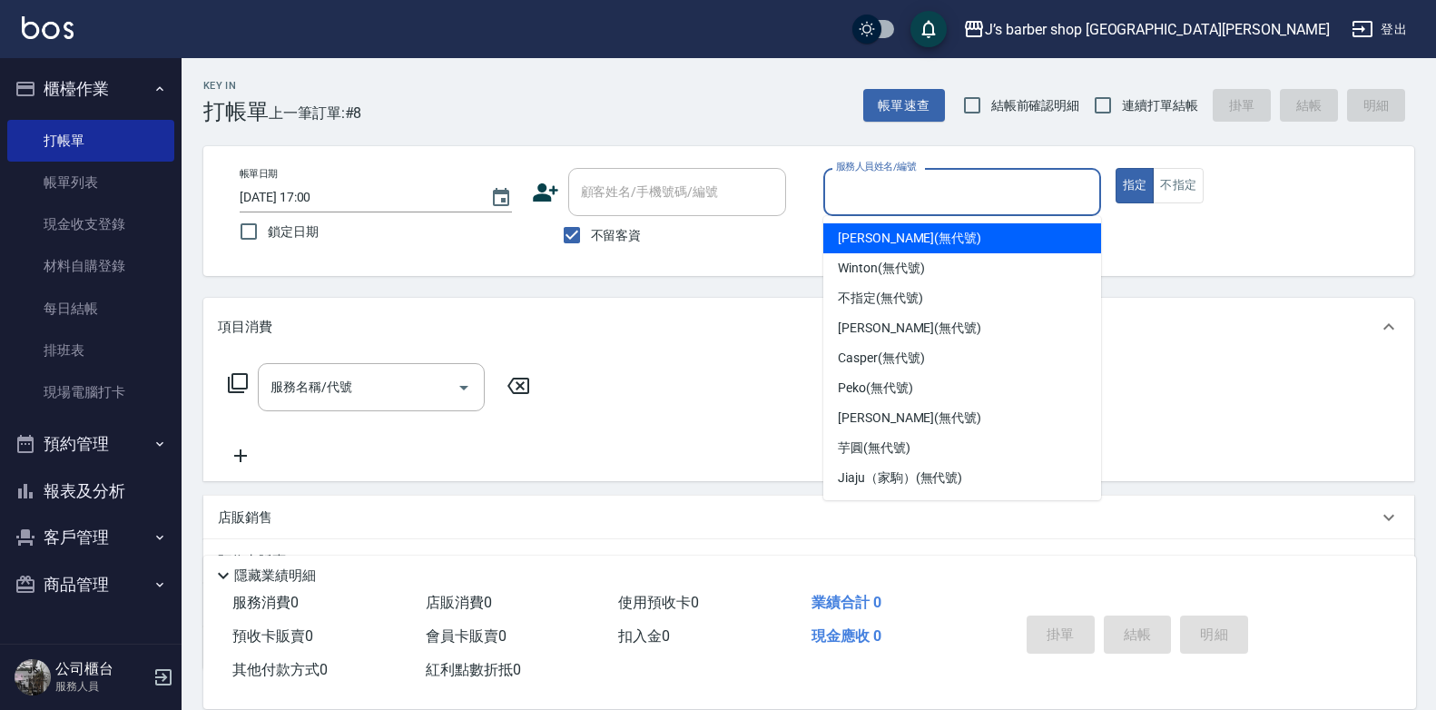
click at [888, 206] on input "服務人員姓名/編號" at bounding box center [961, 192] width 261 height 32
click at [883, 245] on span "KENNY (無代號)" at bounding box center [909, 238] width 143 height 19
type input "KENNY(無代號)"
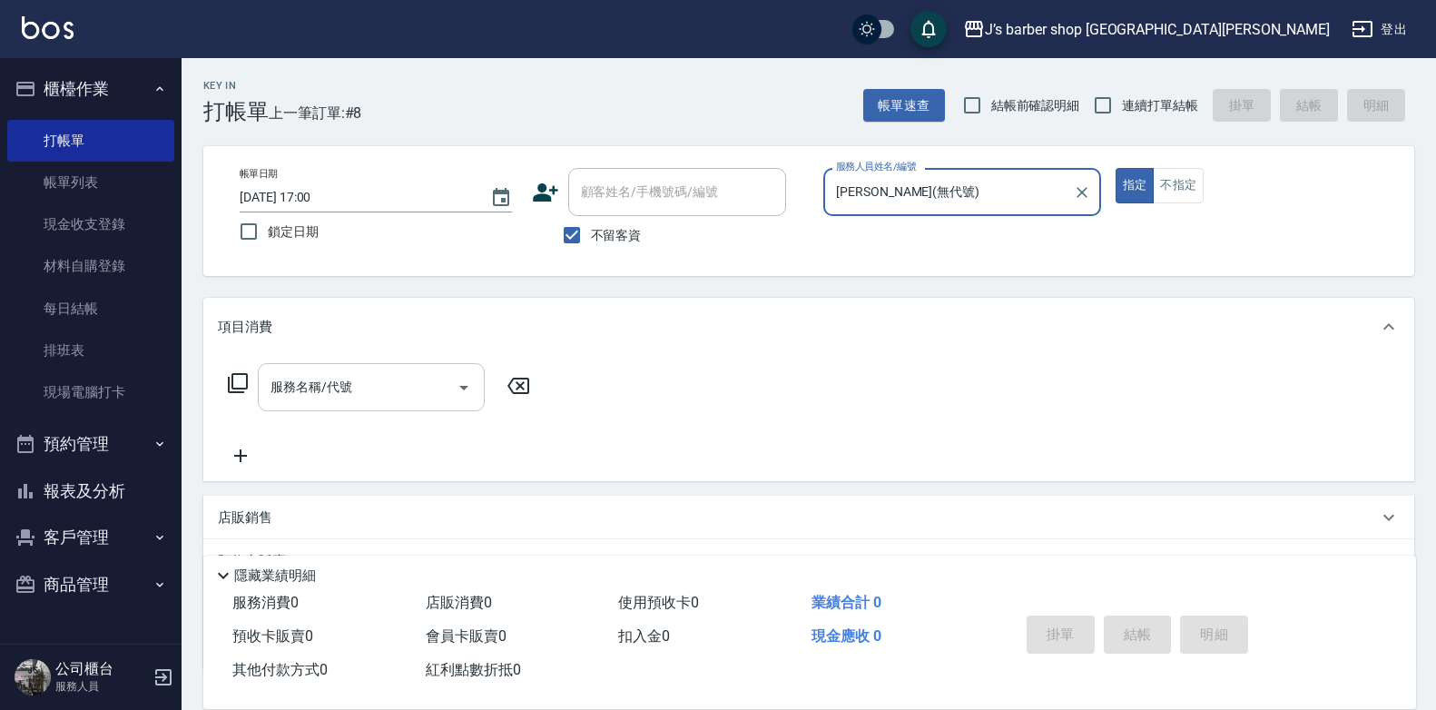
click at [450, 396] on div at bounding box center [462, 387] width 27 height 48
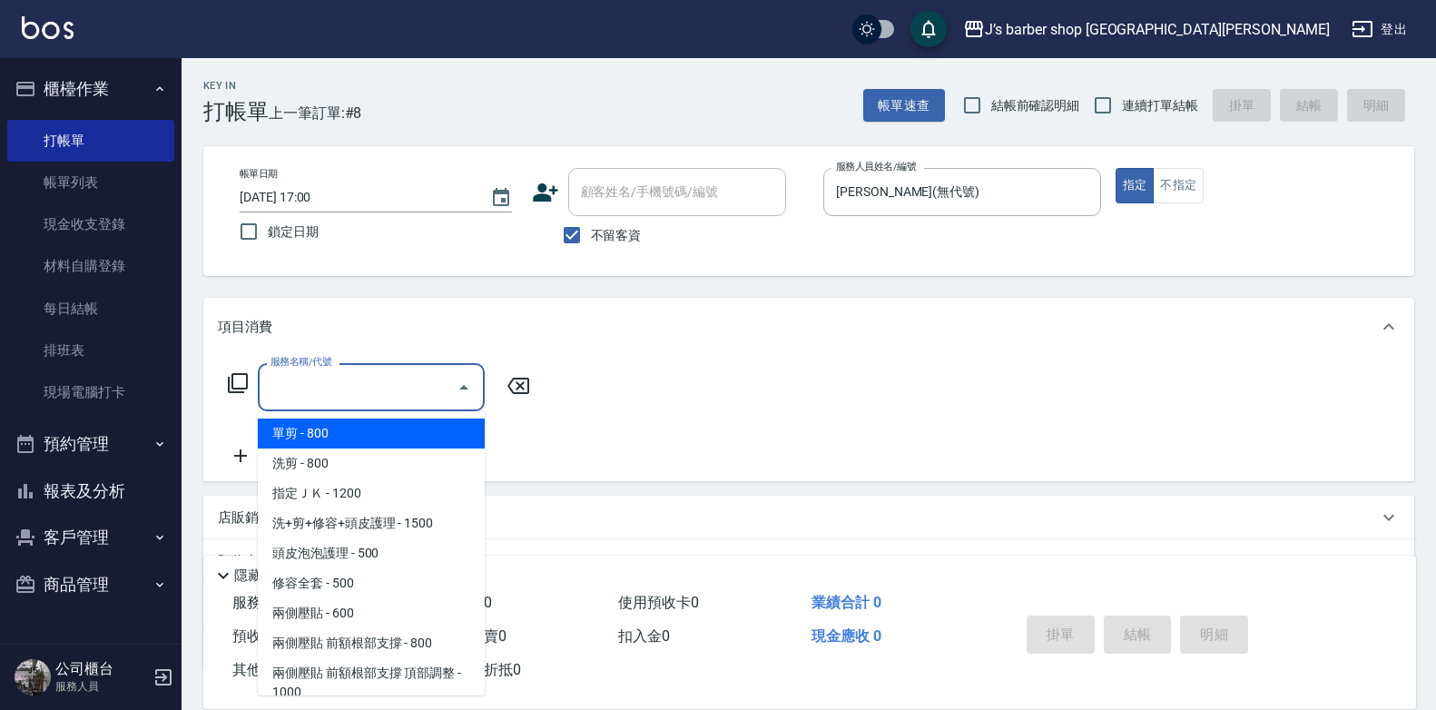
click at [381, 397] on input "服務名稱/代號" at bounding box center [357, 387] width 183 height 32
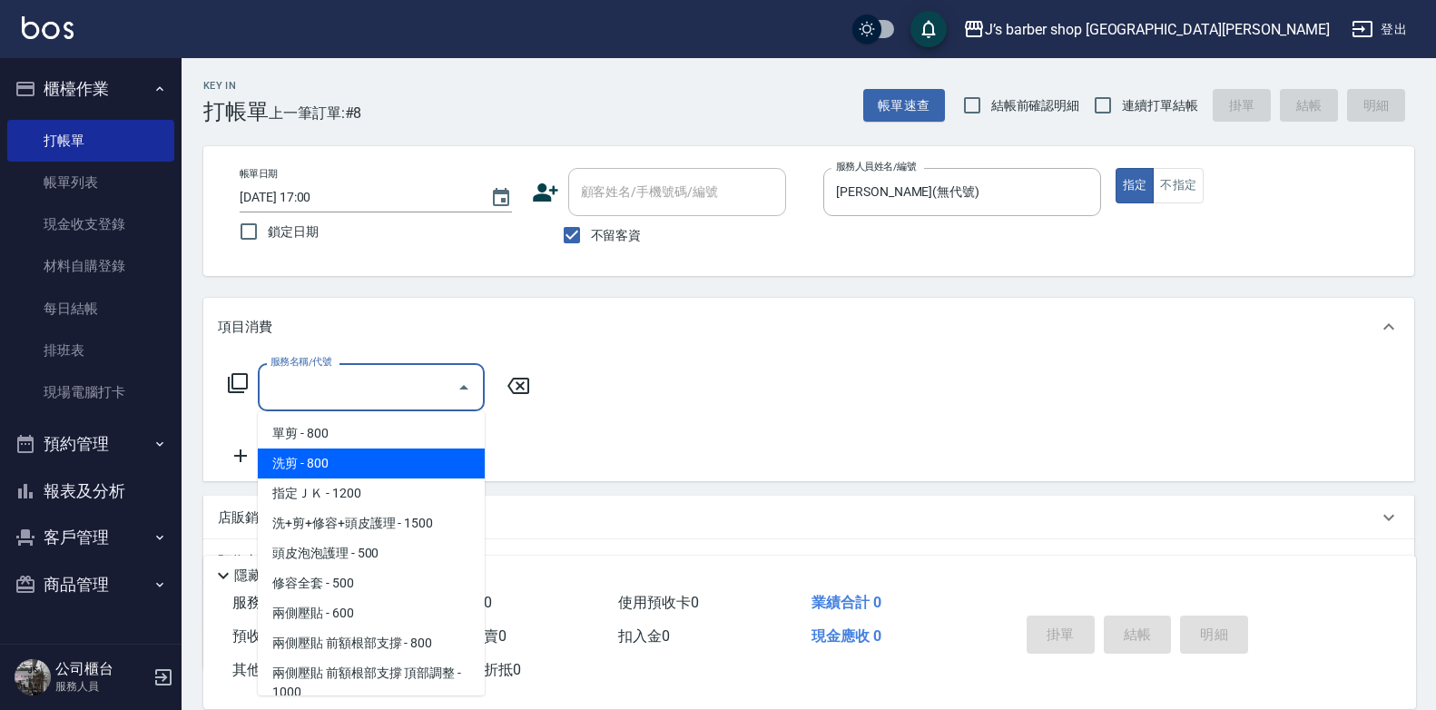
click at [360, 456] on span "洗剪 - 800" at bounding box center [371, 463] width 227 height 30
type input "洗剪(101)"
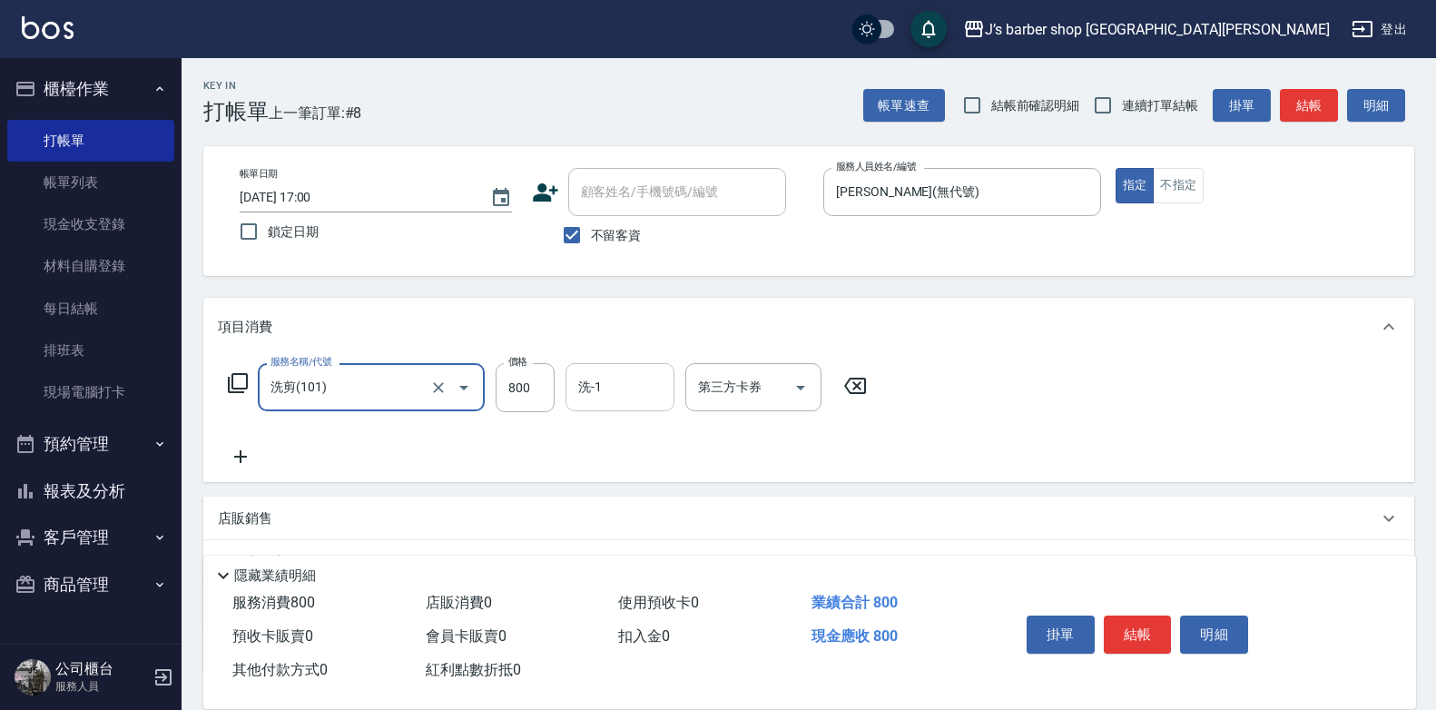
click at [594, 393] on input "洗-1" at bounding box center [620, 387] width 93 height 32
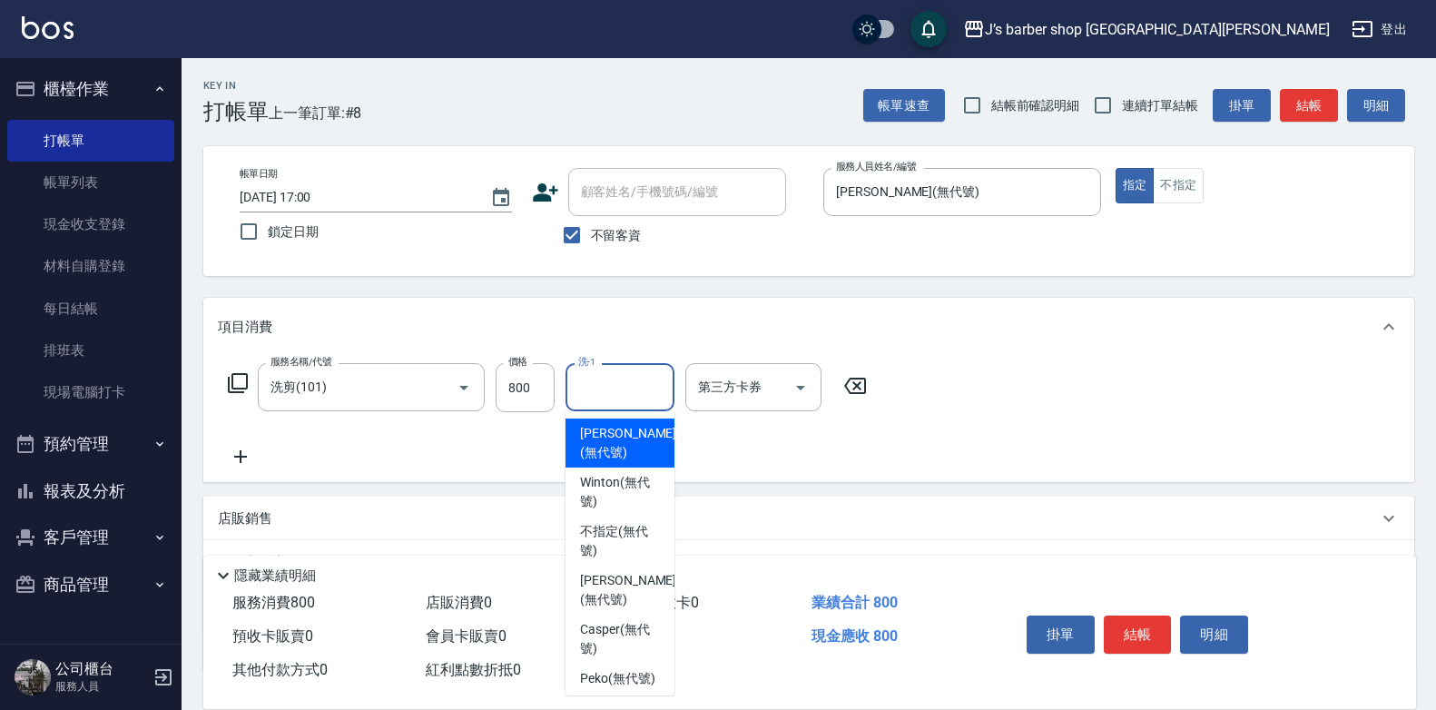
click at [605, 432] on span "KENNY (無代號)" at bounding box center [628, 443] width 96 height 38
type input "KENNY(無代號)"
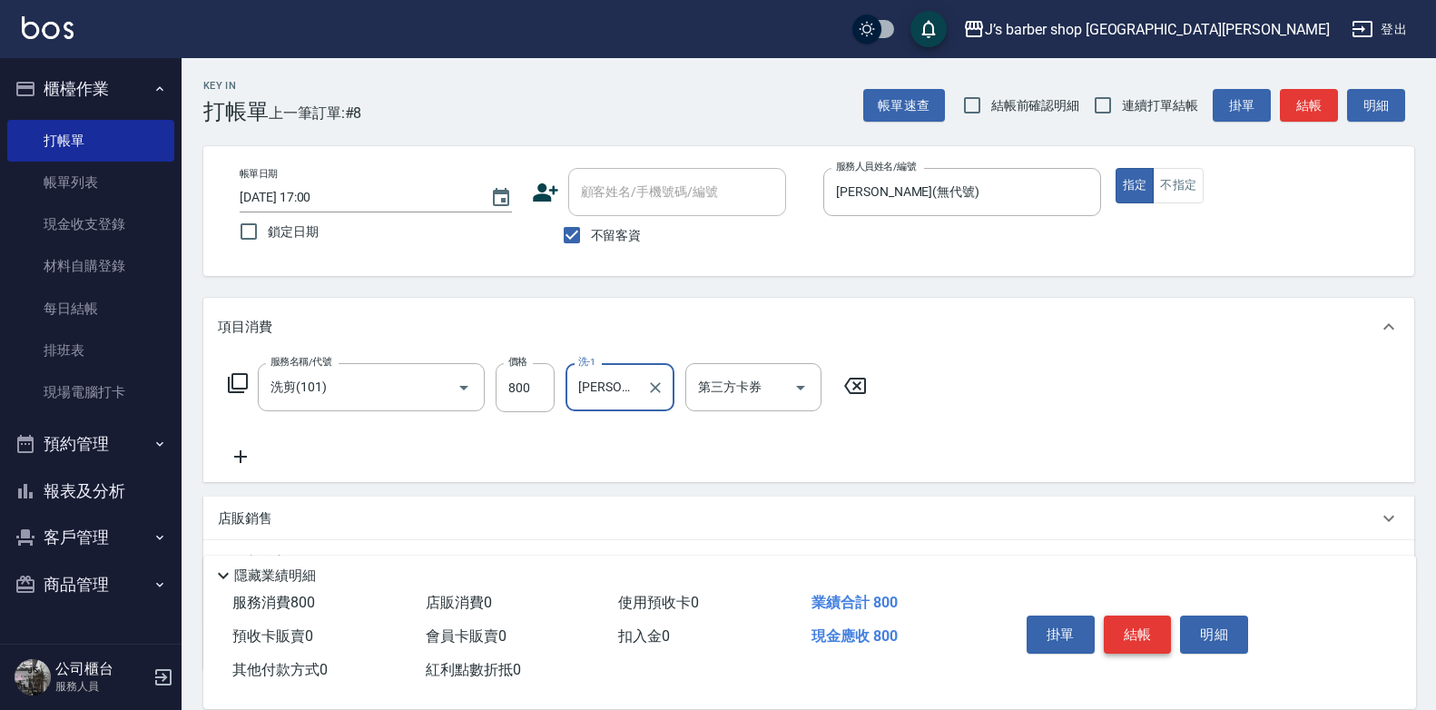
click at [1143, 618] on button "結帳" at bounding box center [1138, 634] width 68 height 38
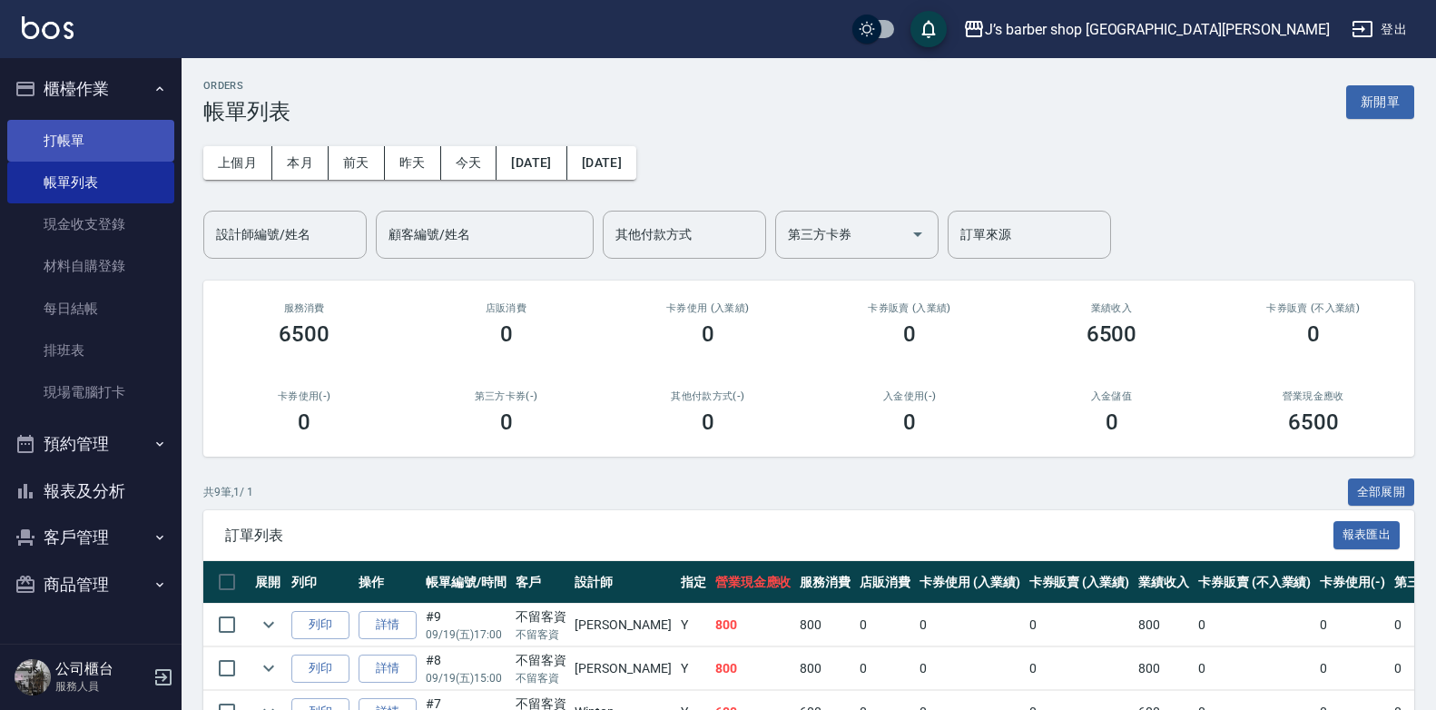
drag, startPoint x: 63, startPoint y: 136, endPoint x: 90, endPoint y: 124, distance: 29.7
click at [63, 137] on link "打帳單" at bounding box center [90, 141] width 167 height 42
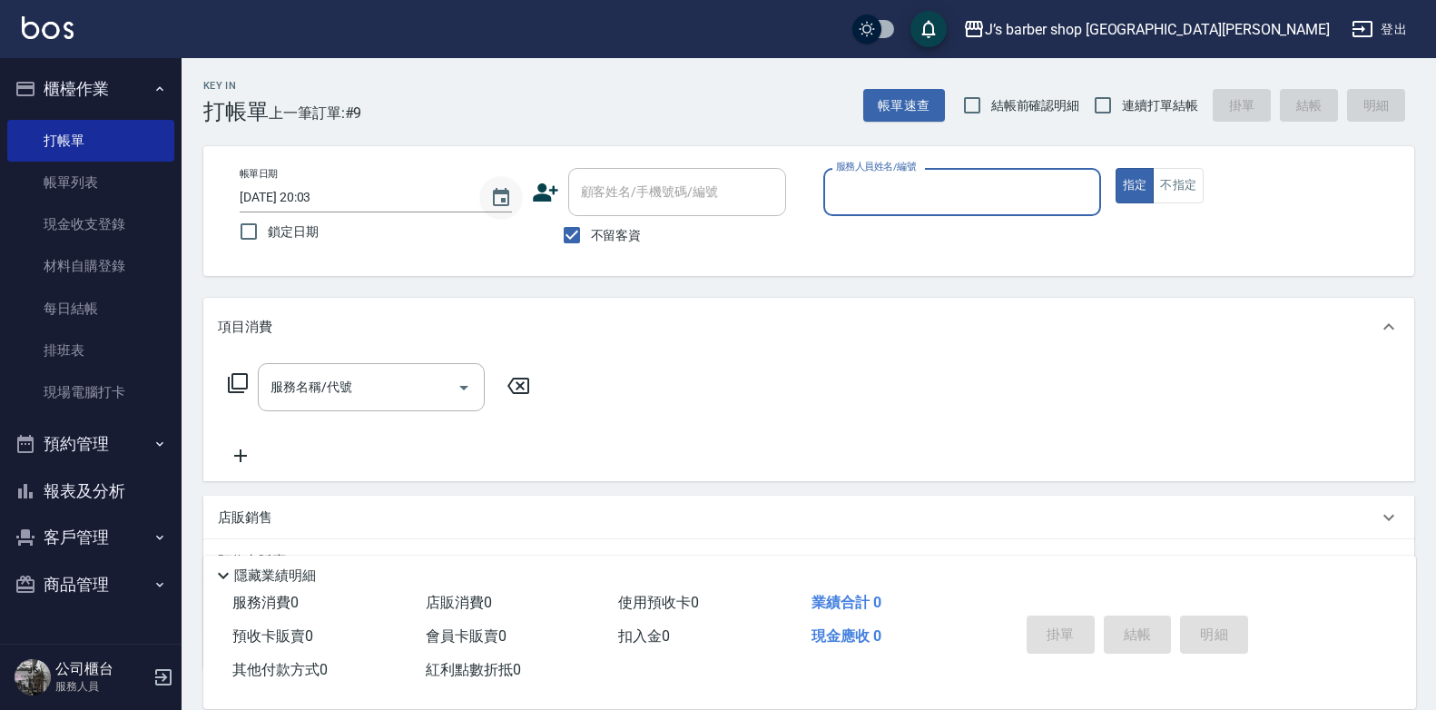
click at [517, 201] on button "Choose date, selected date is 2025-09-19" at bounding box center [501, 198] width 44 height 44
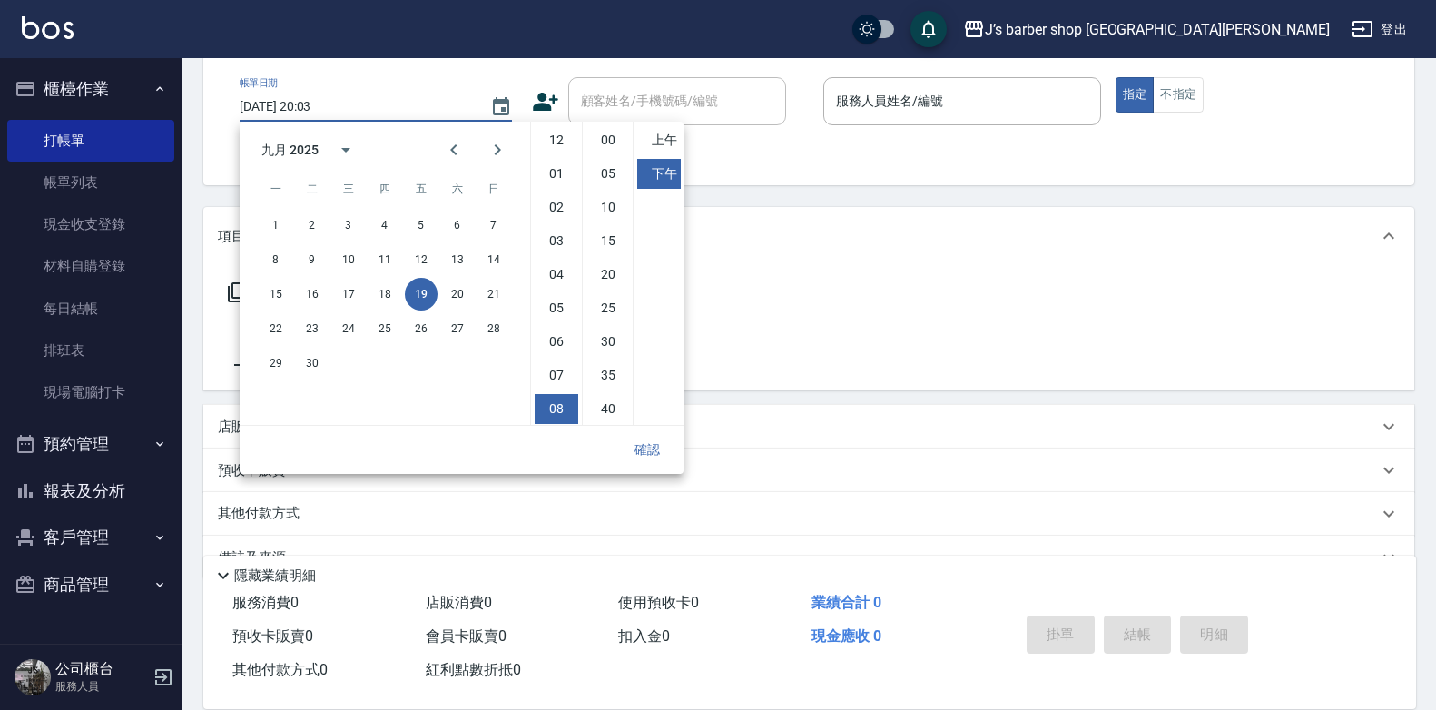
click at [746, 178] on div "帳單日期 2025/09/19 20:03 鎖定日期 顧客姓名/手機號碼/編號 顧客姓名/手機號碼/編號 不留客資 服務人員姓名/編號 服務人員姓名/編號 指…" at bounding box center [808, 120] width 1211 height 130
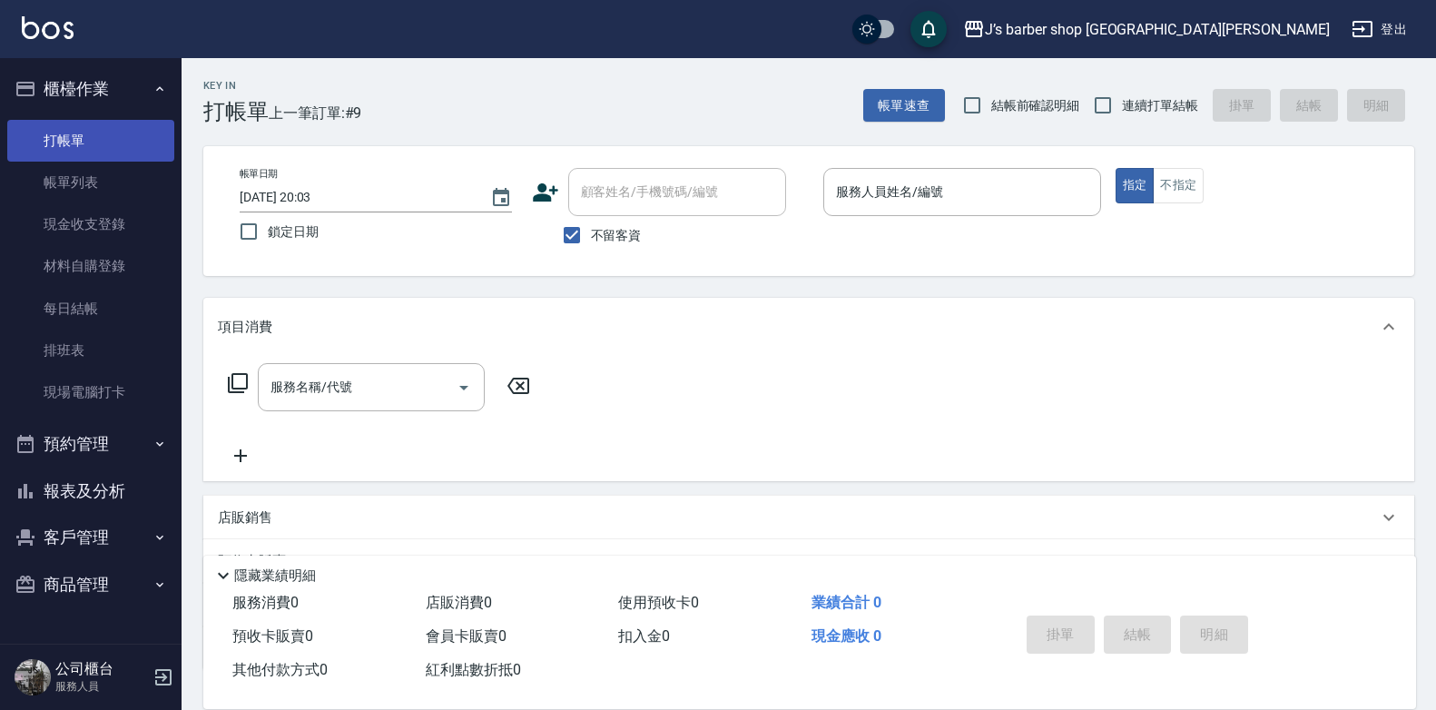
drag, startPoint x: 87, startPoint y: 183, endPoint x: 97, endPoint y: 141, distance: 43.8
click at [89, 182] on link "帳單列表" at bounding box center [90, 183] width 167 height 42
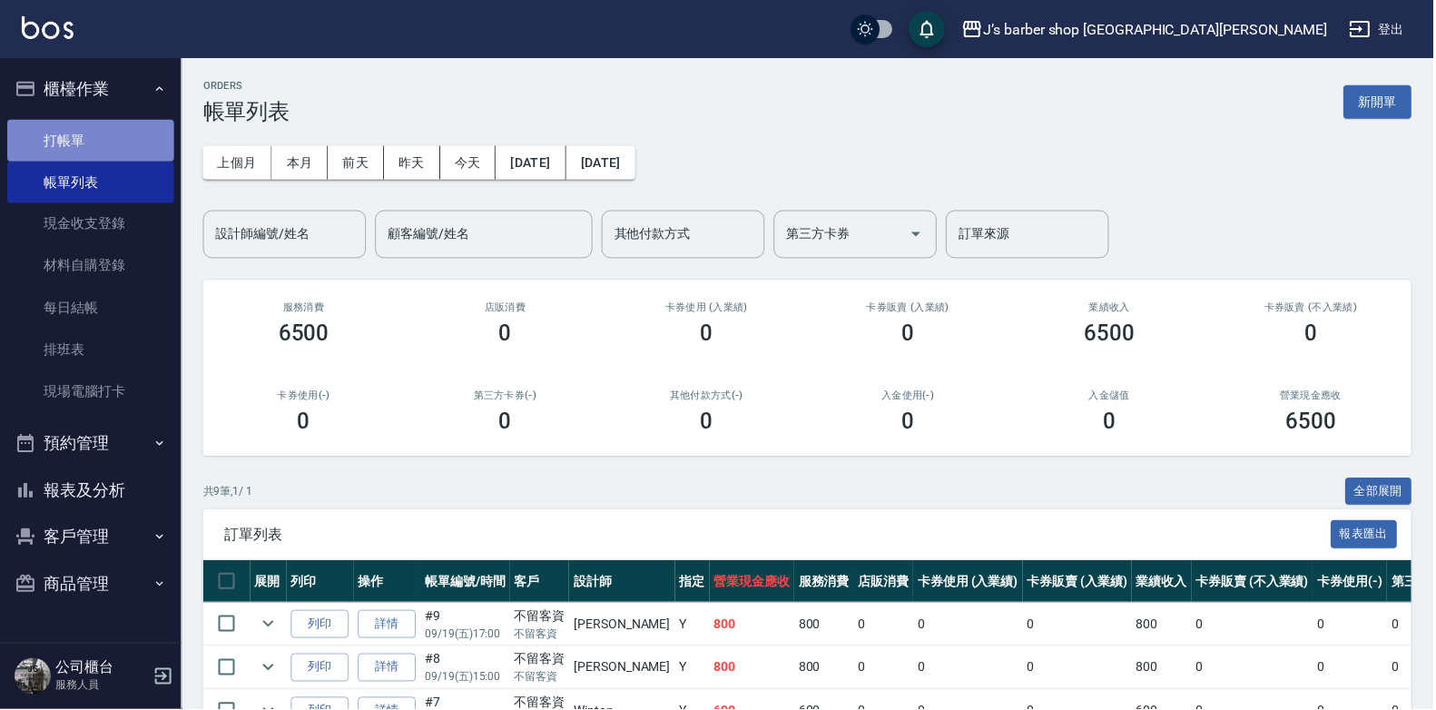
click at [97, 141] on link "打帳單" at bounding box center [90, 141] width 167 height 42
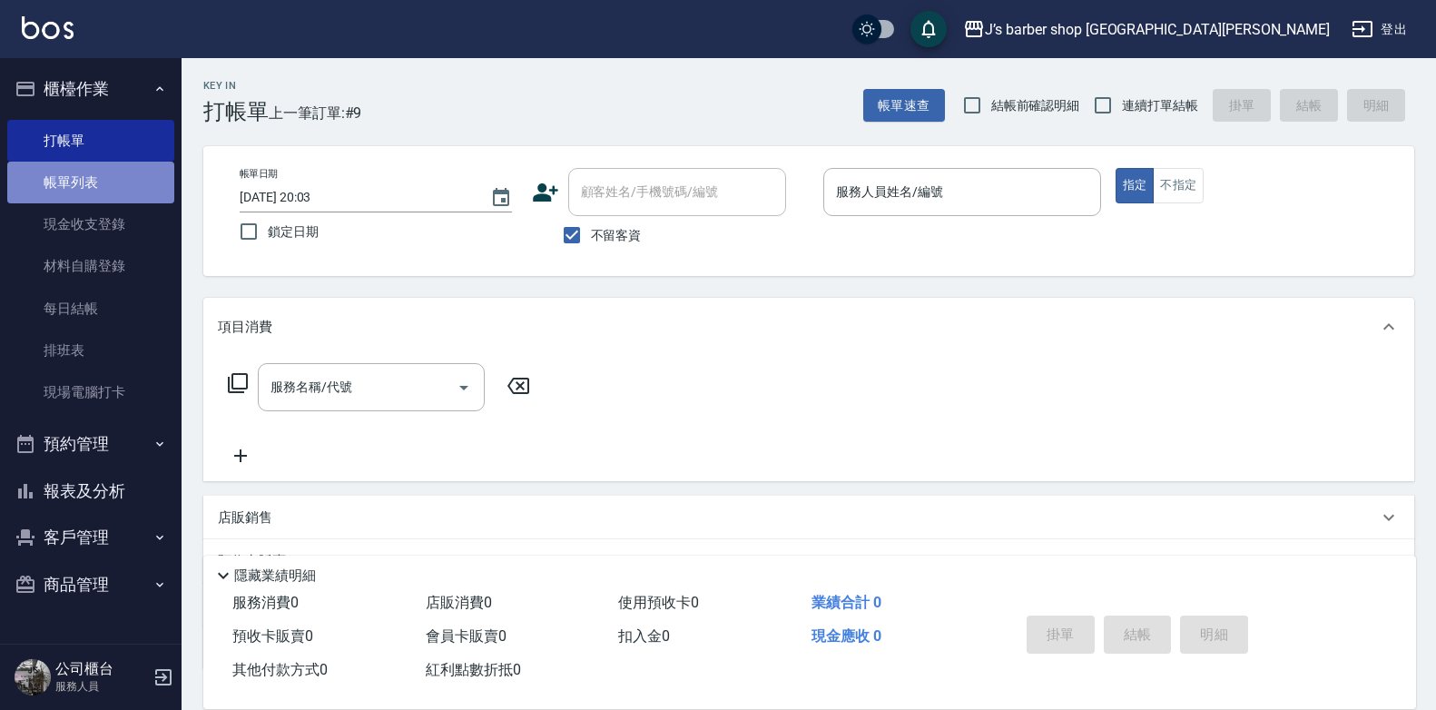
click at [89, 172] on link "帳單列表" at bounding box center [90, 183] width 167 height 42
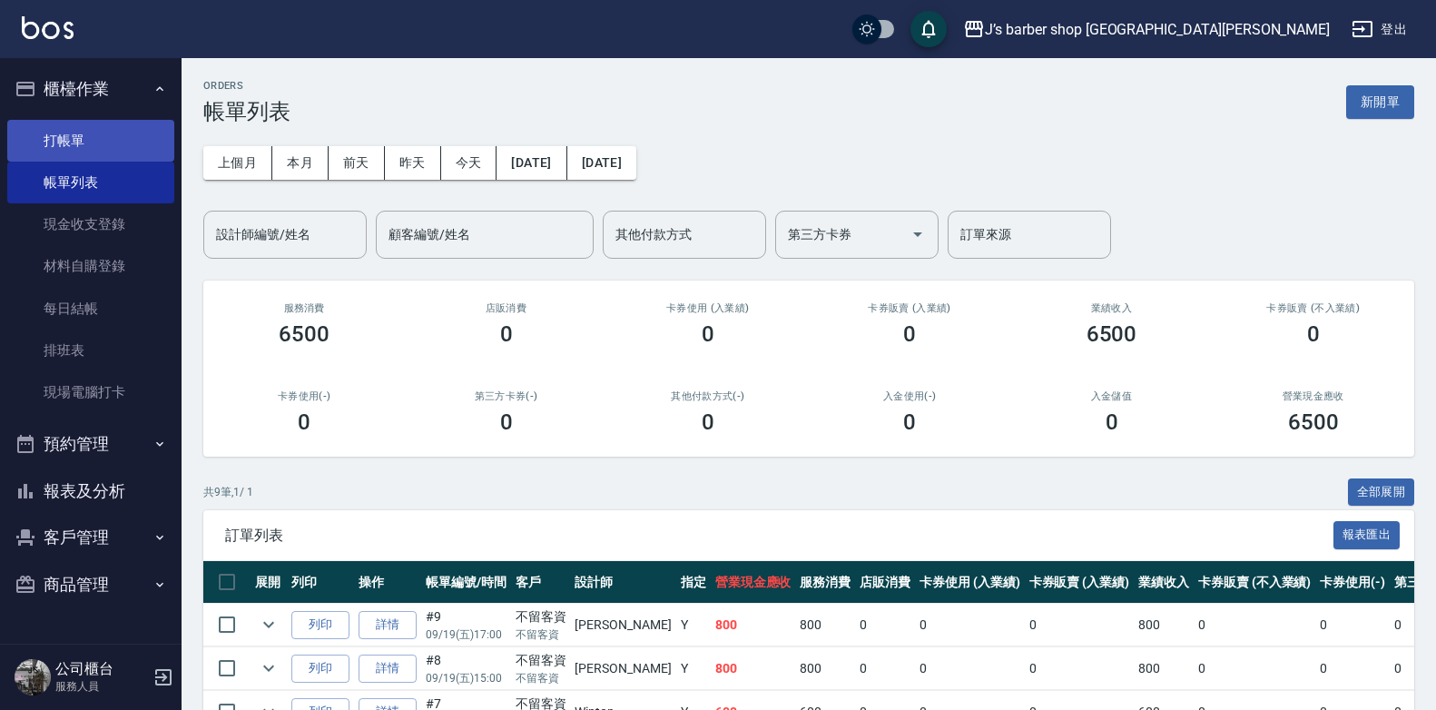
click at [85, 124] on link "打帳單" at bounding box center [90, 141] width 167 height 42
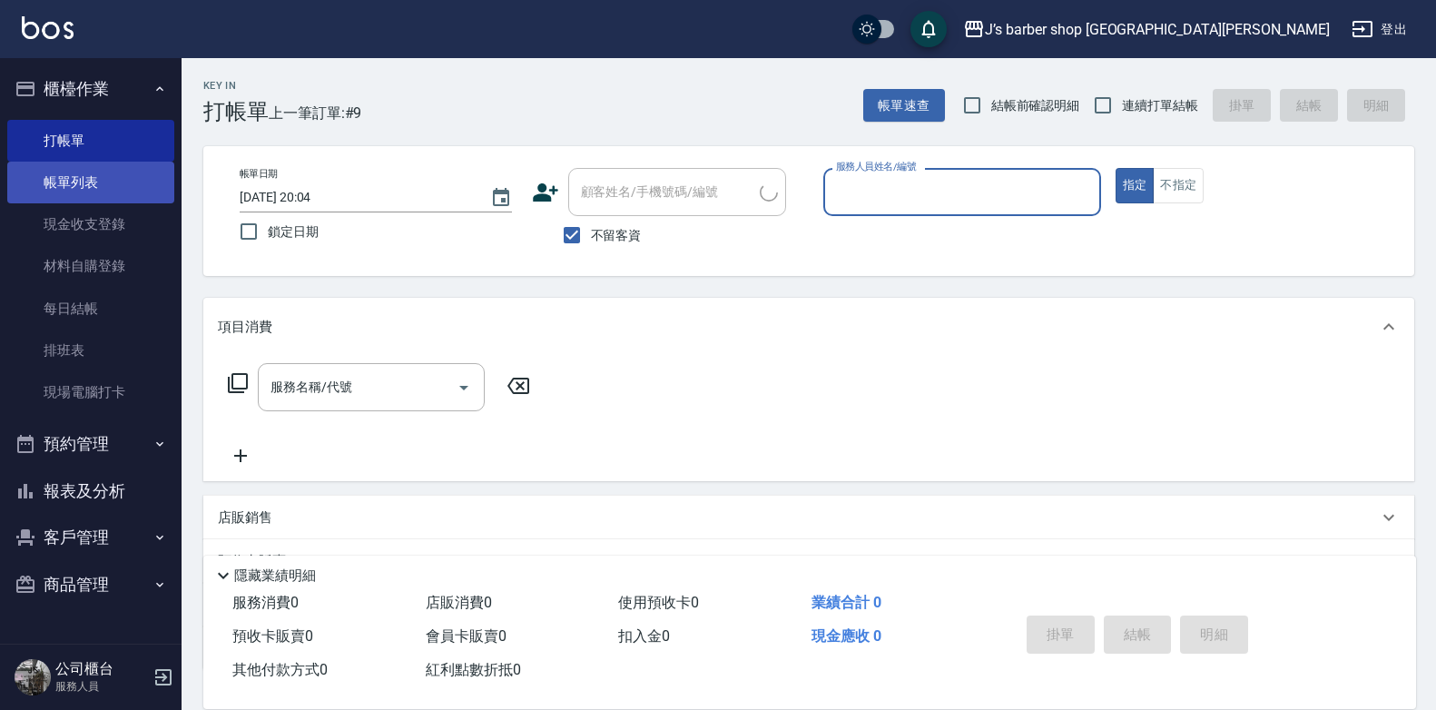
click at [79, 183] on link "帳單列表" at bounding box center [90, 183] width 167 height 42
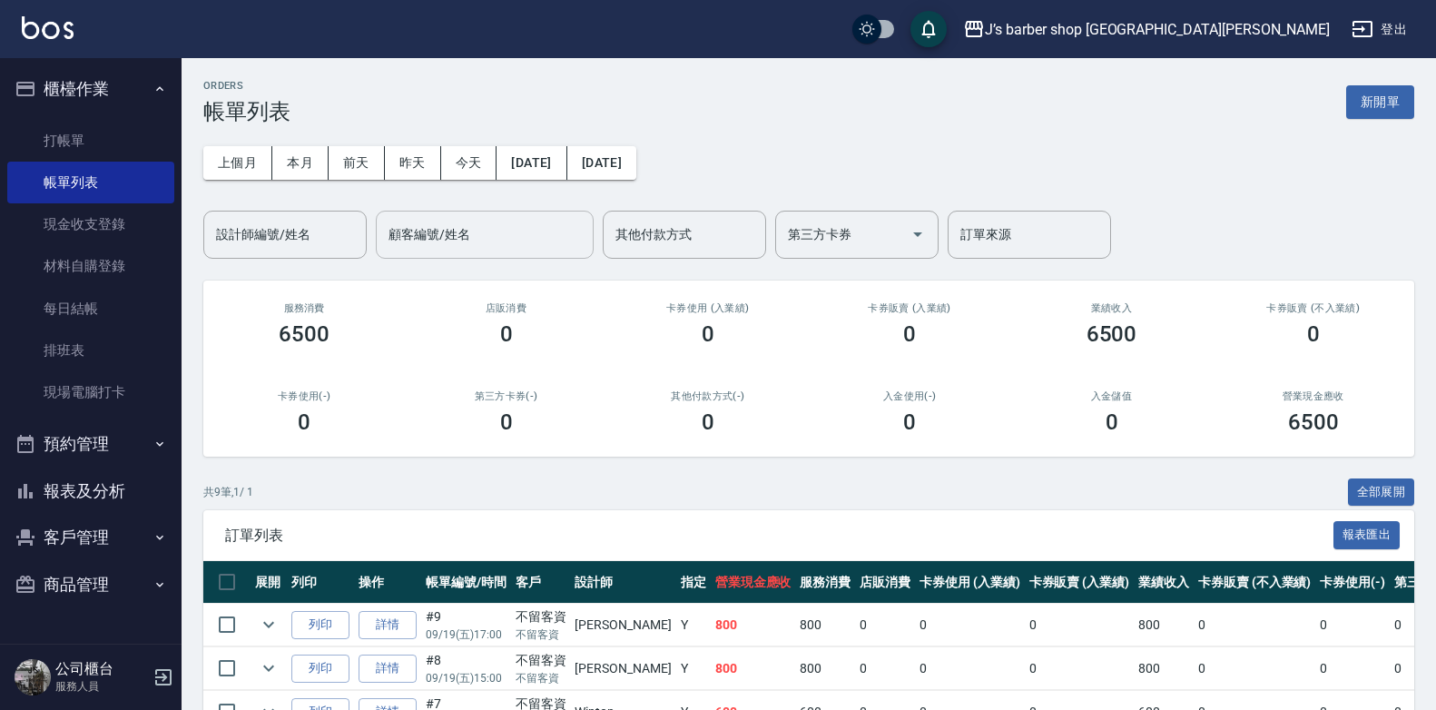
click at [444, 221] on div "顧客編號/姓名 顧客編號/姓名" at bounding box center [485, 235] width 218 height 48
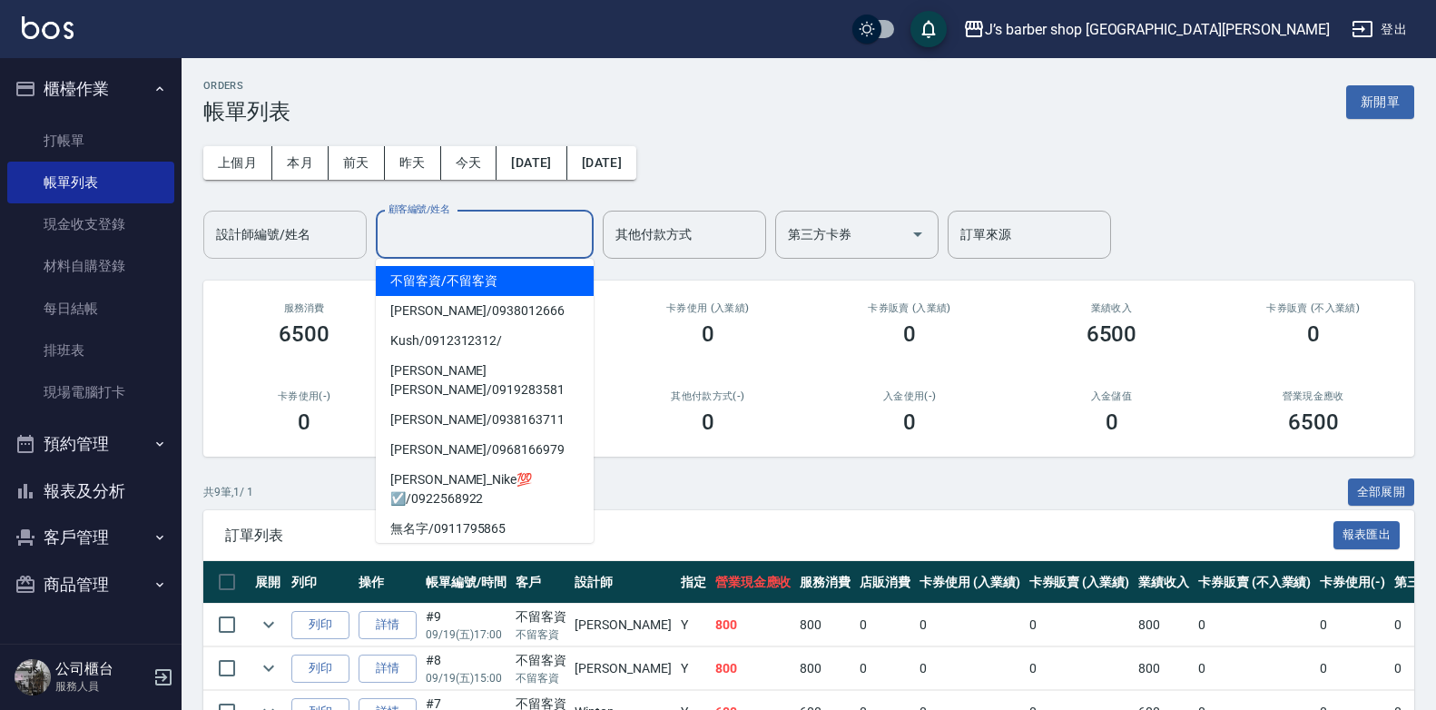
click at [292, 246] on input "設計師編號/姓名" at bounding box center [284, 235] width 147 height 32
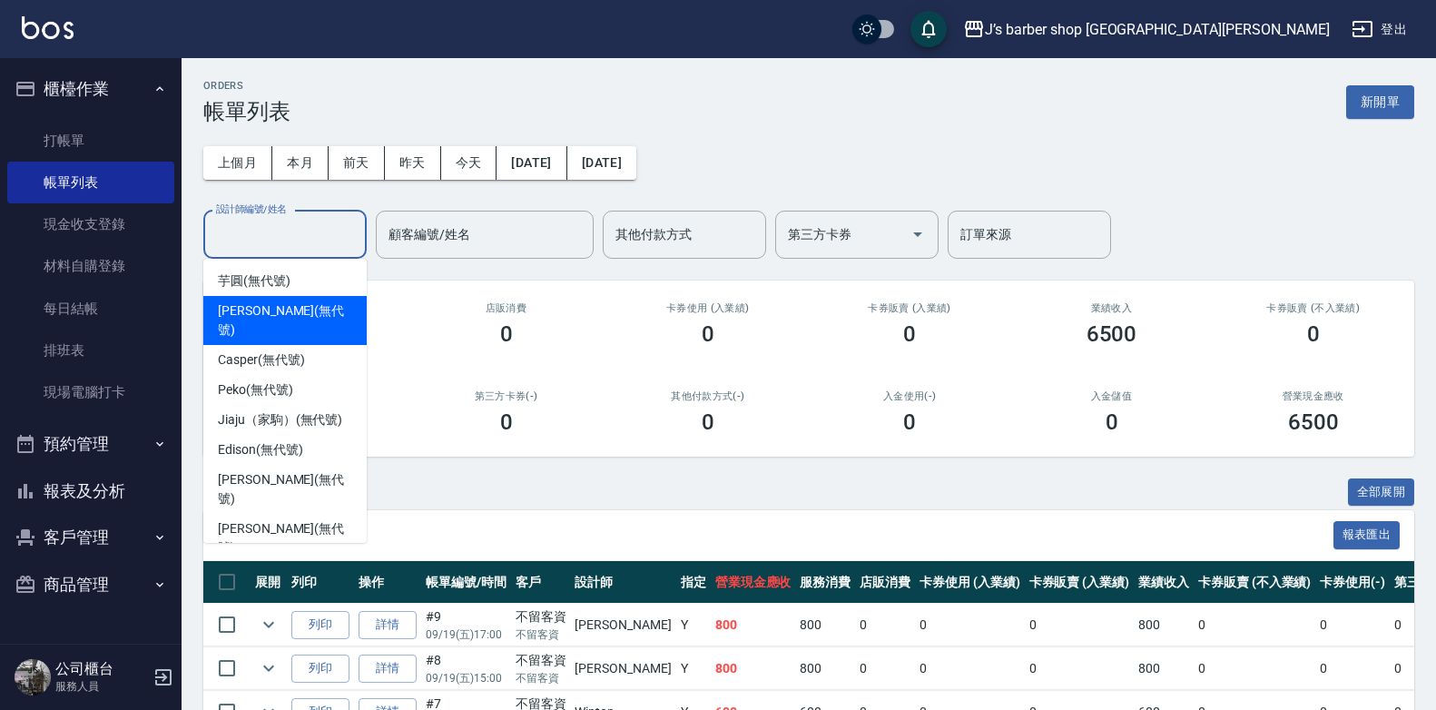
click at [283, 312] on span "KENNY (無代號)" at bounding box center [285, 320] width 134 height 38
type input "KENNY(無代號)"
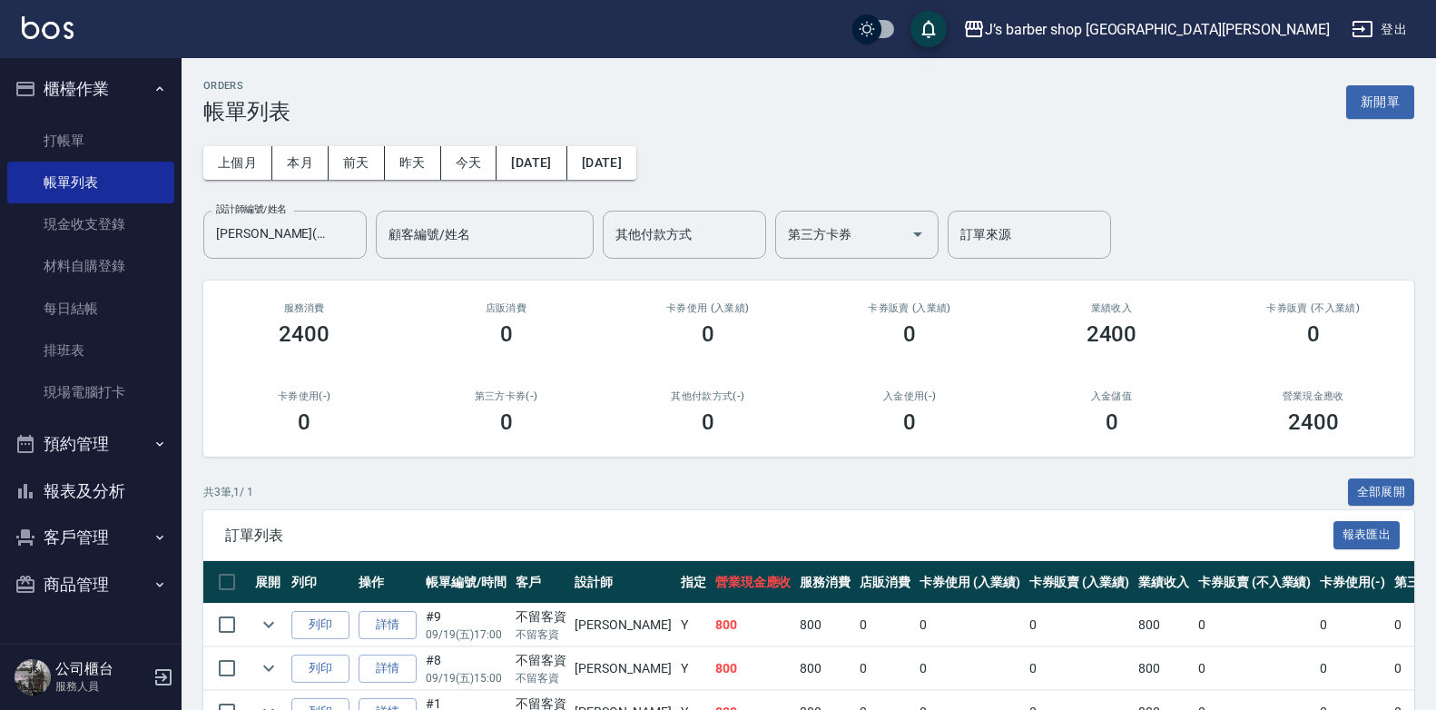
drag, startPoint x: 283, startPoint y: 312, endPoint x: 616, endPoint y: 348, distance: 335.0
click at [616, 348] on div "卡券使用 (入業績) 0" at bounding box center [708, 324] width 202 height 88
click at [352, 241] on icon "Clear" at bounding box center [348, 234] width 18 height 18
click at [281, 234] on input "設計師編號/姓名" at bounding box center [284, 235] width 147 height 32
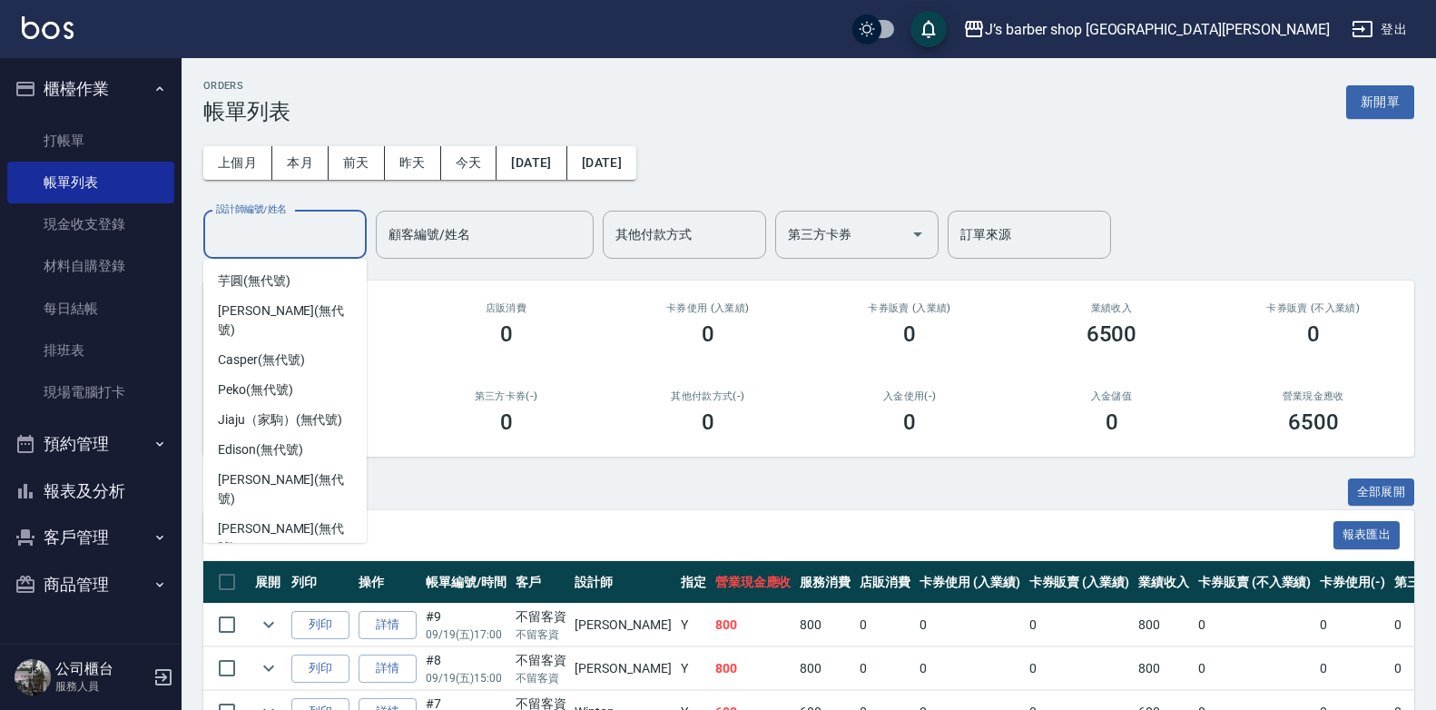
click at [260, 563] on div "Winton (無代號)" at bounding box center [284, 578] width 163 height 30
type input "Winton(無代號)"
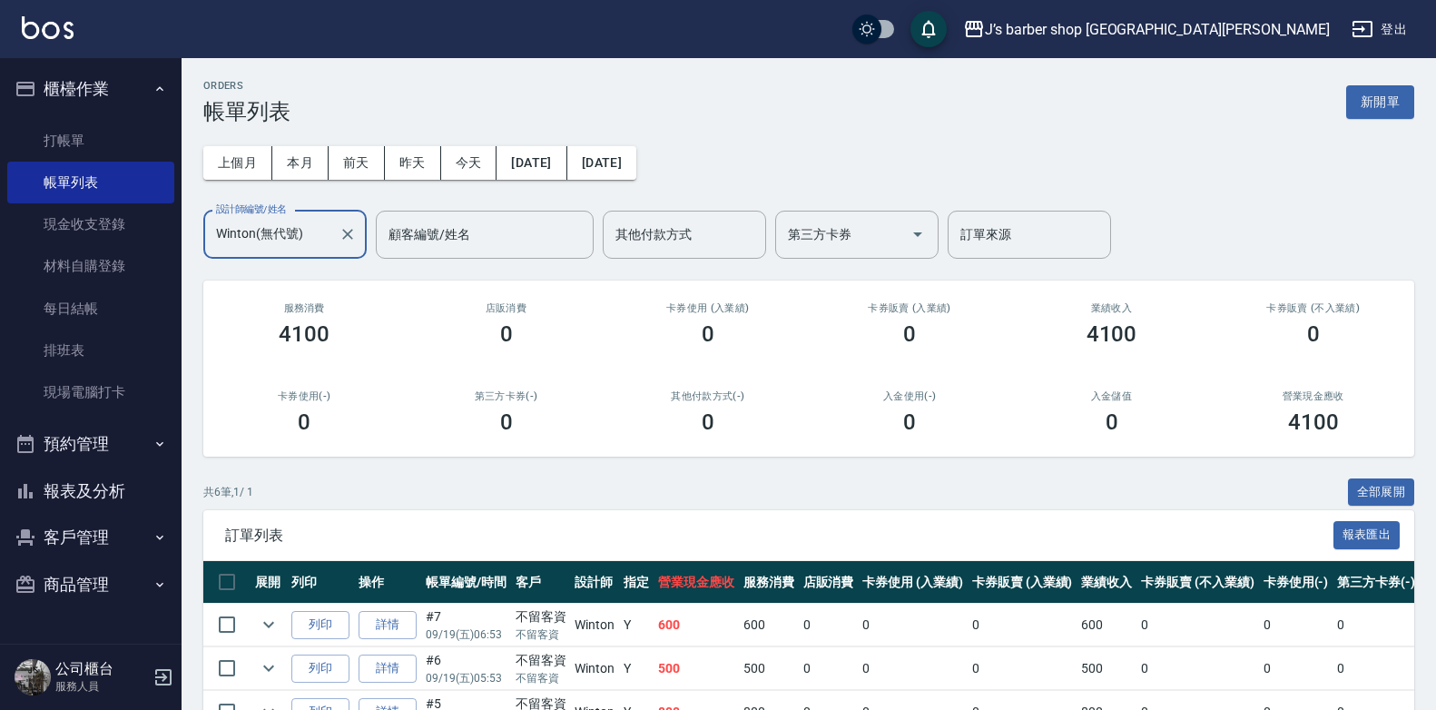
click at [348, 232] on icon "Clear" at bounding box center [348, 234] width 18 height 18
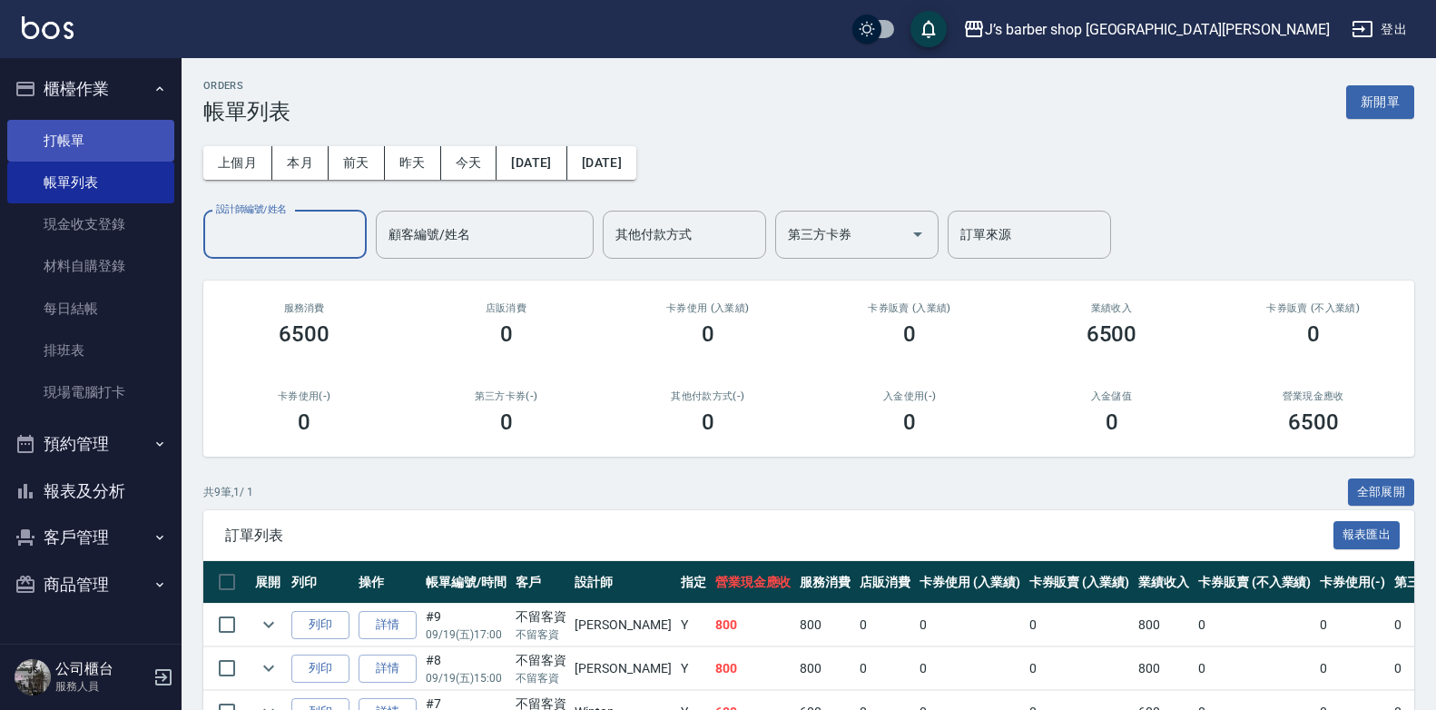
click at [71, 150] on link "打帳單" at bounding box center [90, 141] width 167 height 42
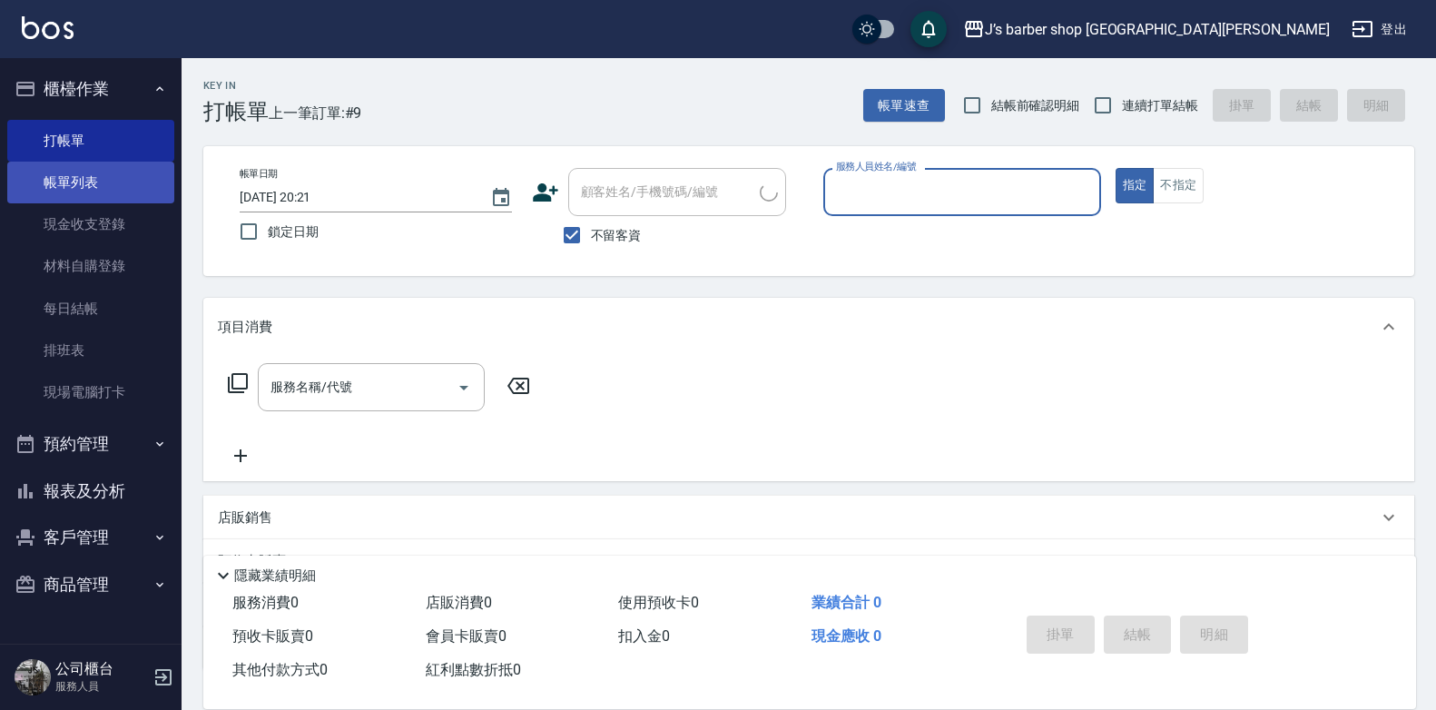
click at [69, 169] on link "帳單列表" at bounding box center [90, 183] width 167 height 42
